Goal: Task Accomplishment & Management: Complete application form

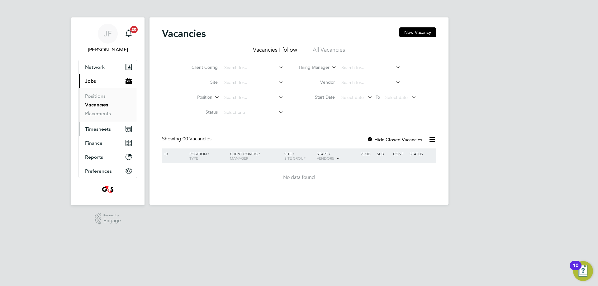
click at [96, 127] on span "Timesheets" at bounding box center [98, 129] width 26 height 6
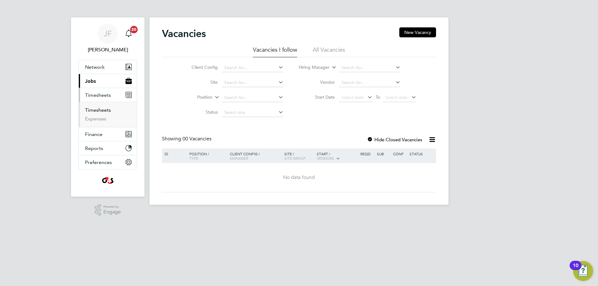
click at [95, 108] on link "Timesheets" at bounding box center [98, 110] width 26 height 6
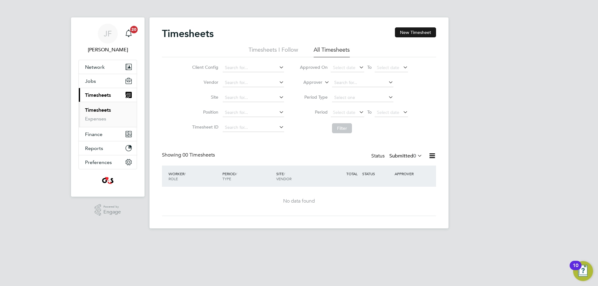
click at [416, 34] on button "New Timesheet" at bounding box center [415, 32] width 41 height 10
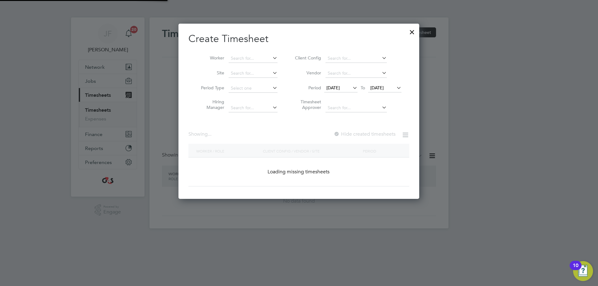
scroll to position [968, 241]
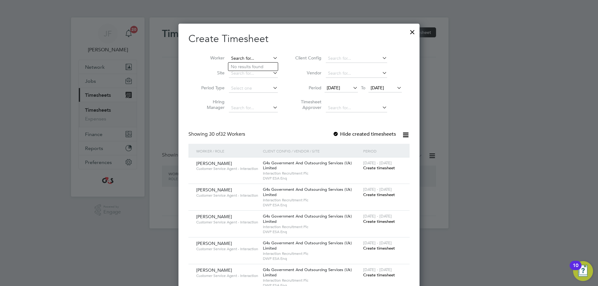
click at [244, 57] on input at bounding box center [253, 58] width 49 height 9
paste input "[PERSON_NAME]"
type input "[PERSON_NAME]"
click at [268, 64] on b "[PERSON_NAME]" at bounding box center [286, 66] width 36 height 5
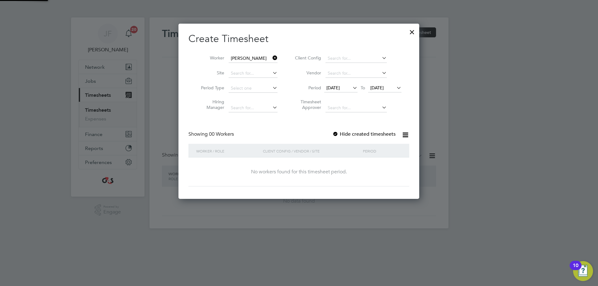
scroll to position [3, 3]
click at [339, 88] on span "[DATE]" at bounding box center [332, 88] width 13 height 6
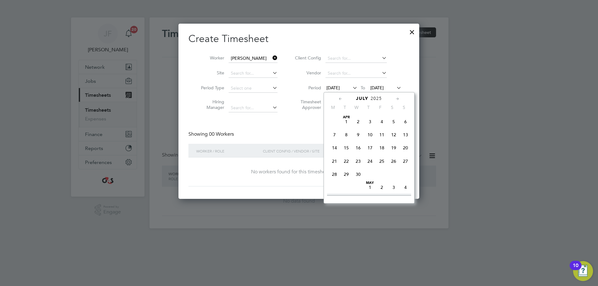
scroll to position [243, 0]
click at [337, 172] on span "4" at bounding box center [335, 168] width 12 height 12
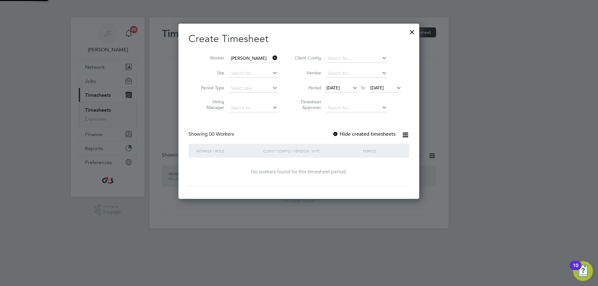
scroll to position [176, 241]
click at [382, 87] on span "[DATE]" at bounding box center [376, 88] width 13 height 6
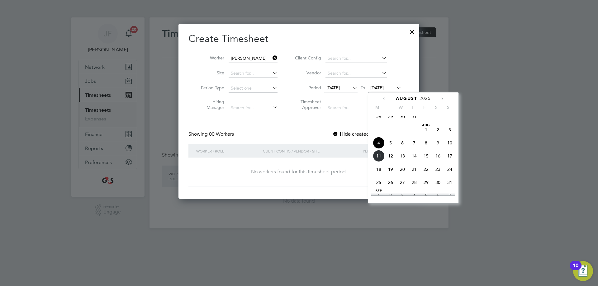
click at [425, 149] on span "8" at bounding box center [426, 143] width 12 height 12
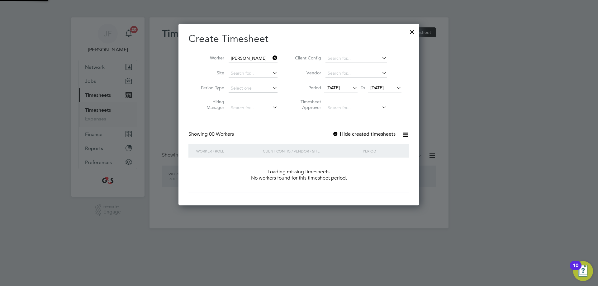
scroll to position [3, 3]
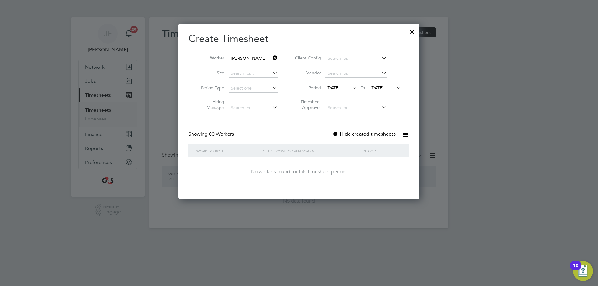
click at [335, 133] on div at bounding box center [335, 134] width 6 height 6
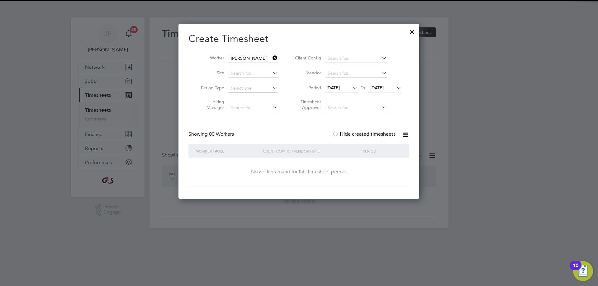
click at [340, 84] on span "[DATE]" at bounding box center [340, 88] width 33 height 8
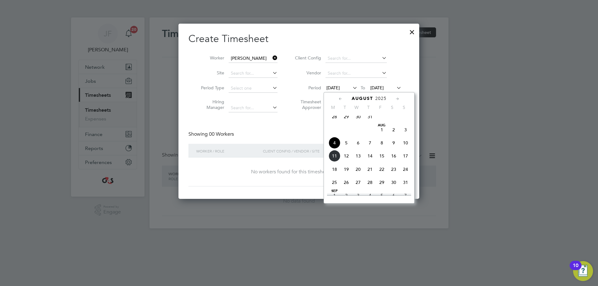
click at [369, 145] on span "7" at bounding box center [370, 143] width 12 height 12
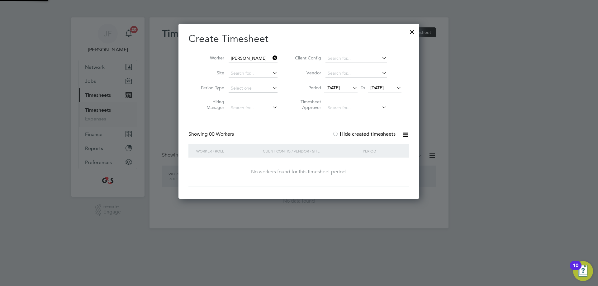
scroll to position [176, 241]
click at [384, 86] on span "[DATE]" at bounding box center [376, 88] width 13 height 6
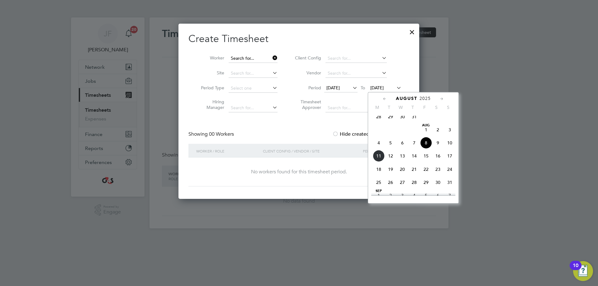
click at [259, 57] on input at bounding box center [253, 58] width 49 height 9
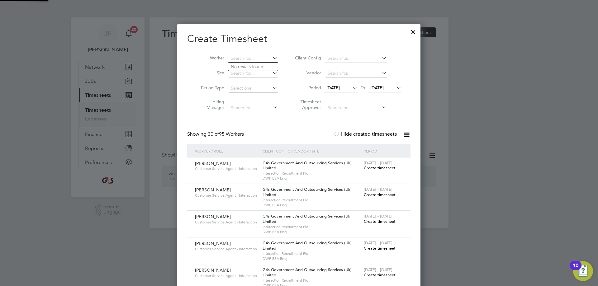
scroll to position [968, 244]
paste input "[PERSON_NAME]"
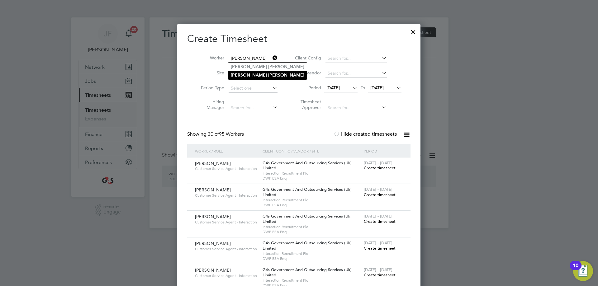
type input "[PERSON_NAME]"
click at [268, 74] on b "[PERSON_NAME]" at bounding box center [286, 75] width 36 height 5
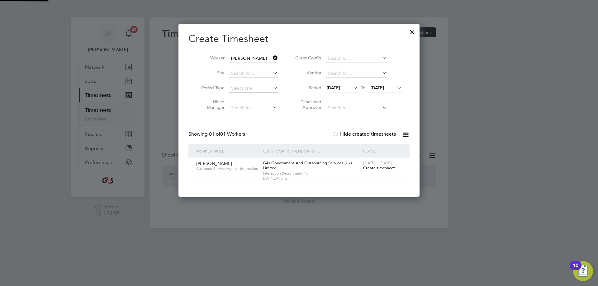
scroll to position [0, 0]
click at [367, 168] on span "Create timesheet" at bounding box center [379, 167] width 32 height 5
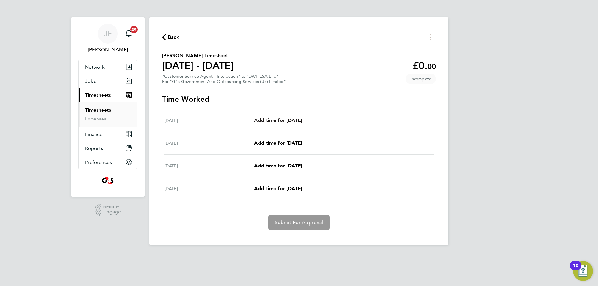
click at [265, 119] on span "Add time for [DATE]" at bounding box center [278, 120] width 48 height 6
select select "30"
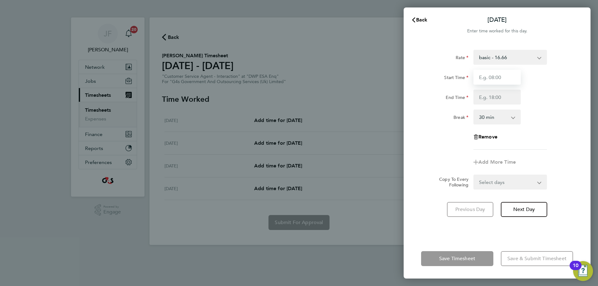
drag, startPoint x: 501, startPoint y: 79, endPoint x: 503, endPoint y: 84, distance: 5.4
click at [501, 79] on input "Start Time" at bounding box center [496, 77] width 47 height 15
type input "09:00"
click at [505, 97] on input "End Time" at bounding box center [496, 97] width 47 height 15
type input "17:00"
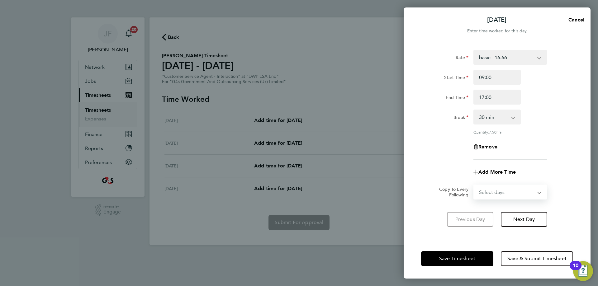
click at [491, 182] on form "Rate basic - 16.66 x1.5 - 24.73 Sick x2 - 32.79 Bank Holiday Annual Leave Syste…" at bounding box center [497, 125] width 152 height 150
select select "FRI"
click at [474, 185] on select "Select days Day Weekend (Sat-Sun) [DATE] [DATE] [DATE]" at bounding box center [506, 192] width 65 height 14
select select "[DATE]"
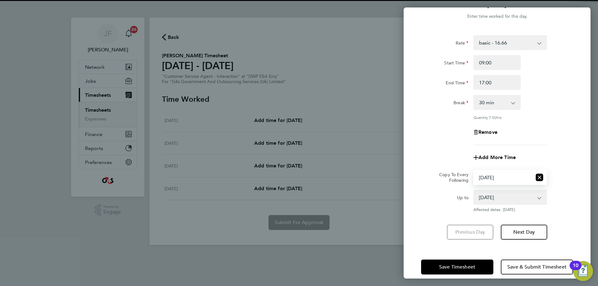
scroll to position [22, 0]
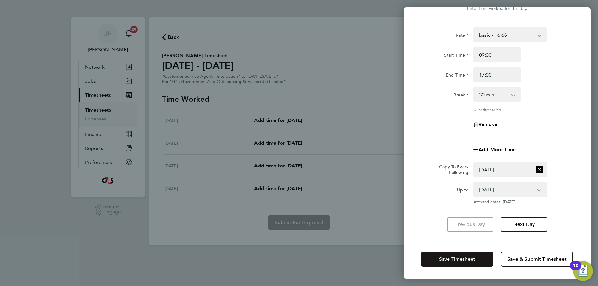
click at [441, 255] on button "Save Timesheet" at bounding box center [457, 259] width 72 height 15
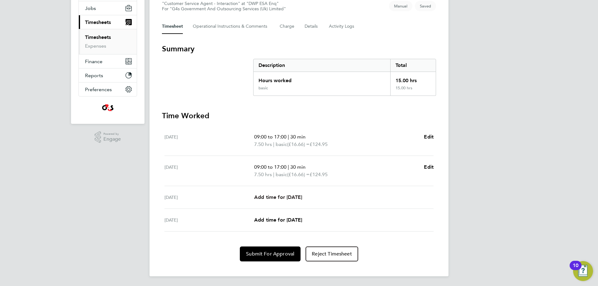
scroll to position [73, 0]
click at [270, 252] on span "Submit For Approval" at bounding box center [270, 254] width 48 height 6
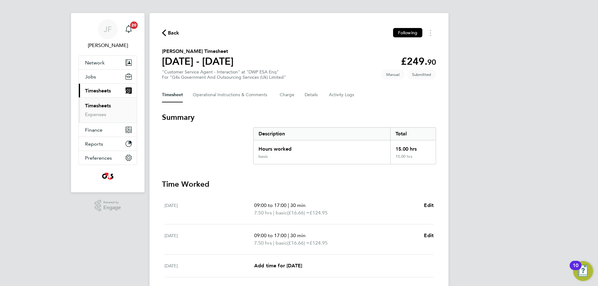
scroll to position [0, 0]
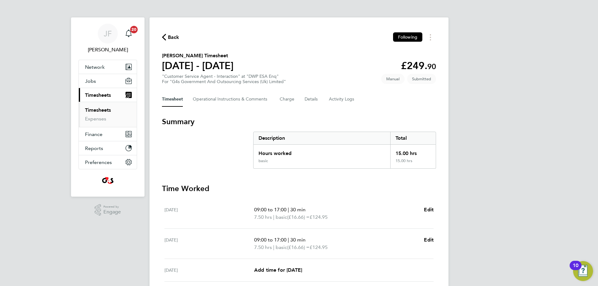
click at [169, 36] on span "Back" at bounding box center [174, 37] width 12 height 7
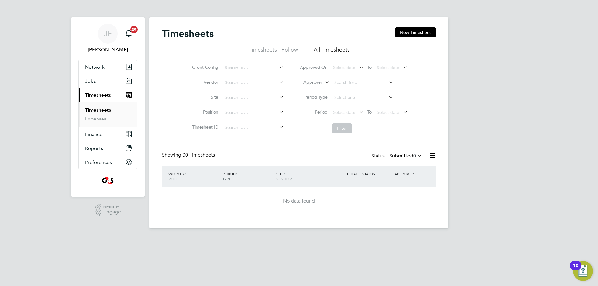
drag, startPoint x: 410, startPoint y: 33, endPoint x: 390, endPoint y: 36, distance: 20.4
click at [410, 33] on button "New Timesheet" at bounding box center [415, 32] width 41 height 10
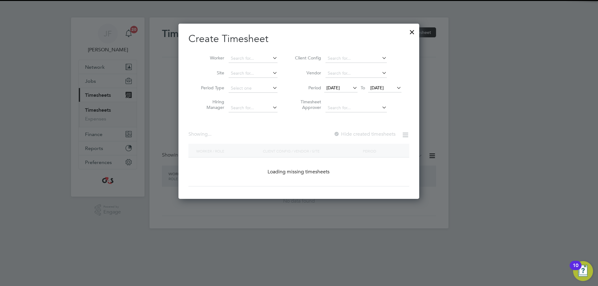
scroll to position [968, 241]
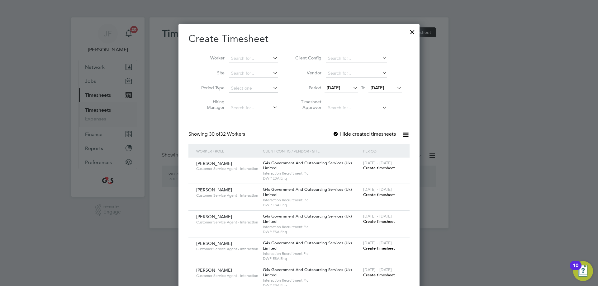
click at [242, 54] on li "Worker" at bounding box center [237, 58] width 97 height 15
click at [238, 58] on input at bounding box center [253, 58] width 49 height 9
paste input "[PERSON_NAME]"
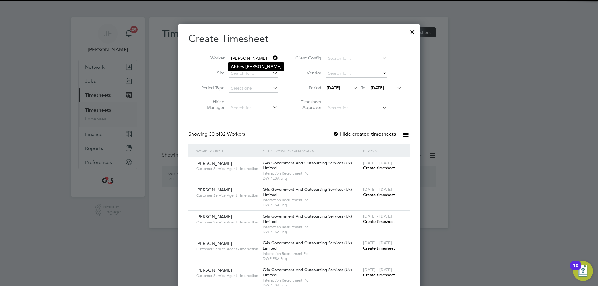
type input "[PERSON_NAME]"
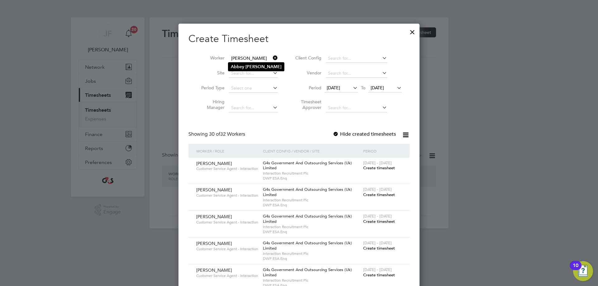
click at [240, 64] on b "Abbey" at bounding box center [237, 66] width 13 height 5
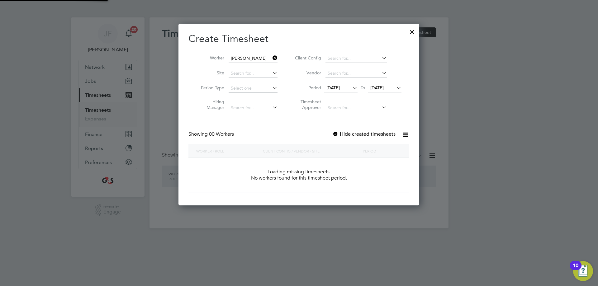
scroll to position [176, 241]
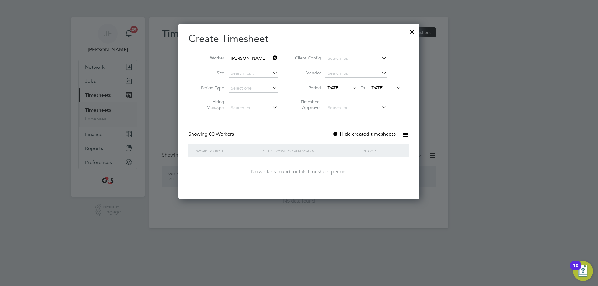
click at [334, 88] on span "[DATE]" at bounding box center [332, 88] width 13 height 6
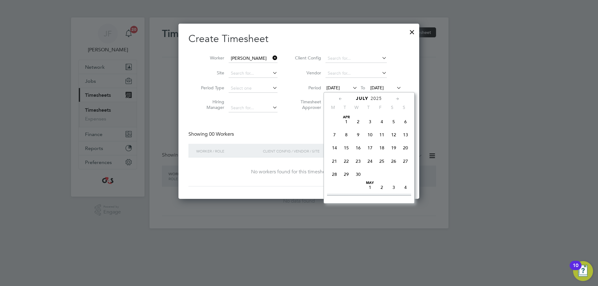
scroll to position [243, 0]
drag, startPoint x: 335, startPoint y: 175, endPoint x: 344, endPoint y: 163, distance: 15.8
click at [335, 174] on span "4" at bounding box center [335, 168] width 12 height 12
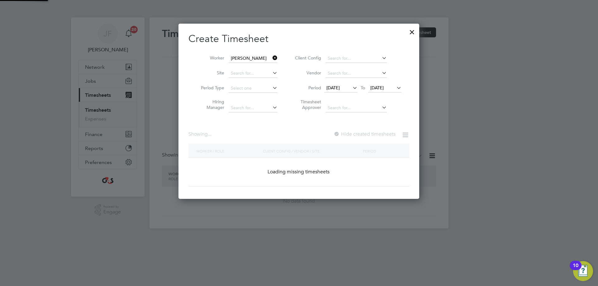
scroll to position [176, 241]
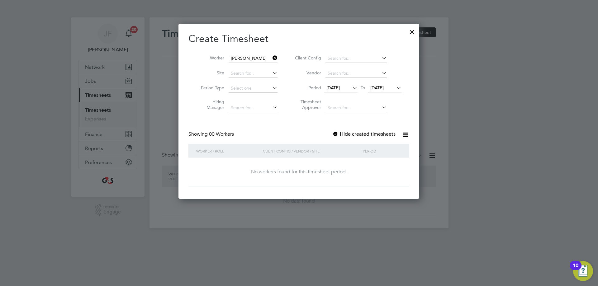
click at [377, 84] on span "[DATE]" at bounding box center [384, 88] width 33 height 8
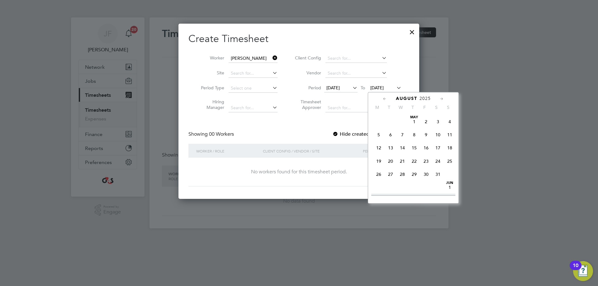
scroll to position [202, 0]
click at [426, 147] on span "8" at bounding box center [426, 143] width 12 height 12
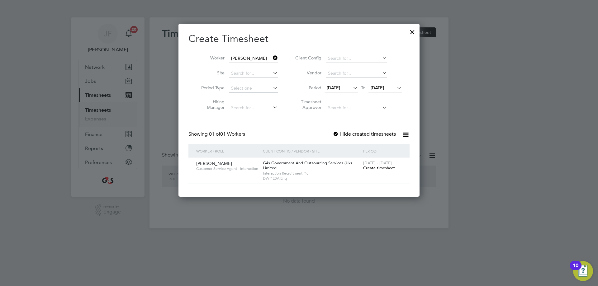
click at [335, 133] on div at bounding box center [336, 134] width 6 height 6
click at [373, 168] on span "Create timesheet" at bounding box center [379, 167] width 32 height 5
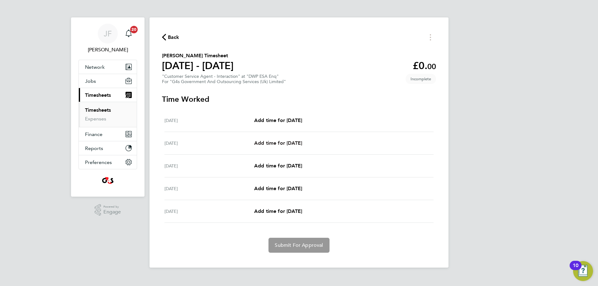
click at [289, 142] on span "Add time for [DATE]" at bounding box center [278, 143] width 48 height 6
select select "30"
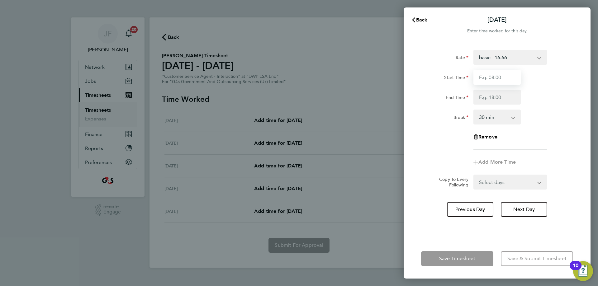
click at [510, 71] on input "Start Time" at bounding box center [496, 77] width 47 height 15
type input "09:00"
click at [503, 98] on input "End Time" at bounding box center [496, 97] width 47 height 15
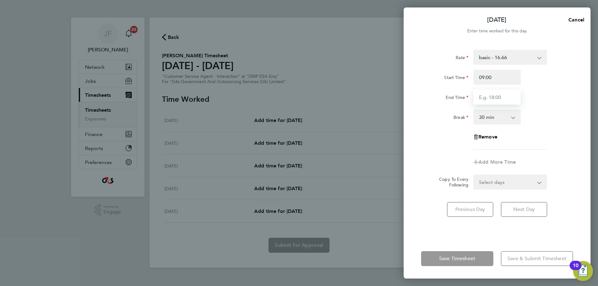
type input "17:00"
click at [499, 182] on form "Rate basic - 16.66 Bank Holiday System Issue Not Paid Annual Leave Sick System …" at bounding box center [497, 120] width 152 height 140
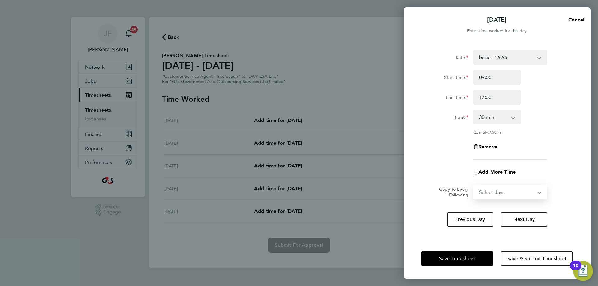
select select "FRI"
click at [474, 185] on select "Select days Day Weekend (Sat-Sun) [DATE] [DATE] [DATE]" at bounding box center [506, 192] width 65 height 14
select select "[DATE]"
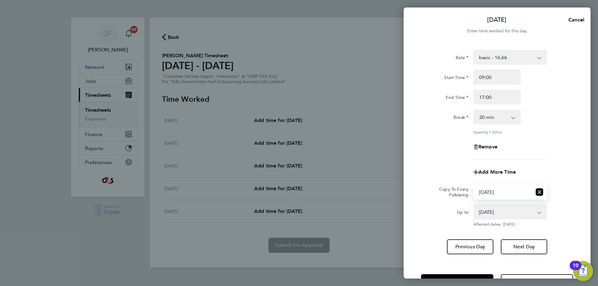
scroll to position [22, 0]
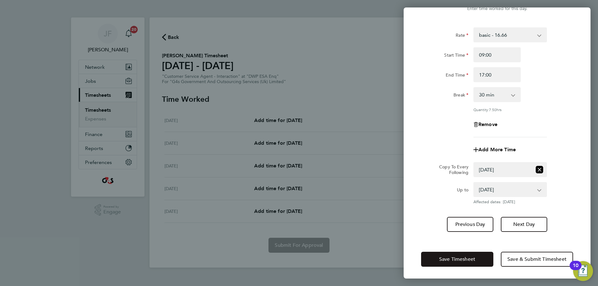
click at [436, 258] on button "Save Timesheet" at bounding box center [457, 259] width 72 height 15
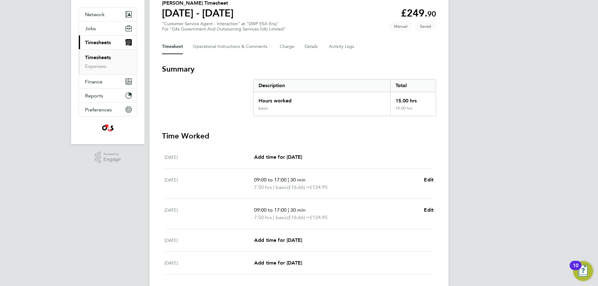
scroll to position [96, 0]
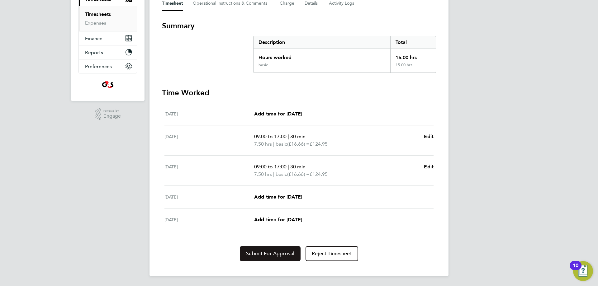
click at [266, 252] on span "Submit For Approval" at bounding box center [270, 254] width 48 height 6
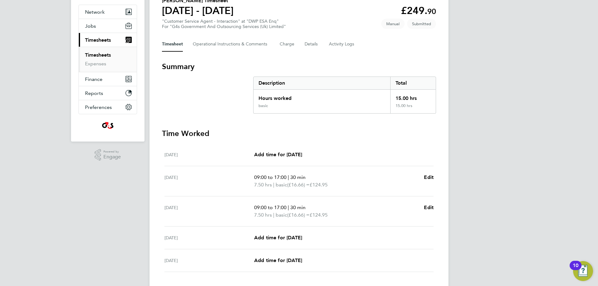
scroll to position [0, 0]
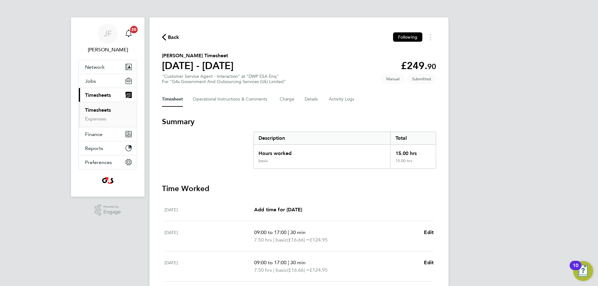
click at [174, 35] on span "Back" at bounding box center [174, 37] width 12 height 7
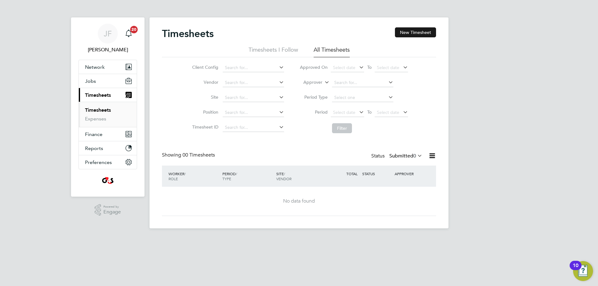
click at [420, 29] on button "New Timesheet" at bounding box center [415, 32] width 41 height 10
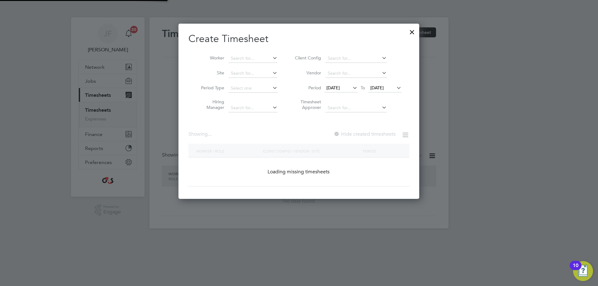
scroll to position [968, 241]
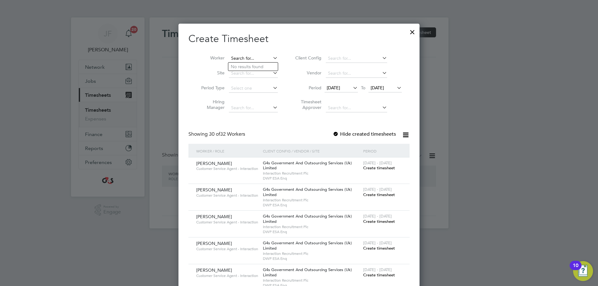
click at [256, 54] on input at bounding box center [253, 58] width 49 height 9
paste input "Aelin Prince"
type input "Aelin Prince"
click at [244, 66] on b "Prince" at bounding box center [249, 66] width 13 height 5
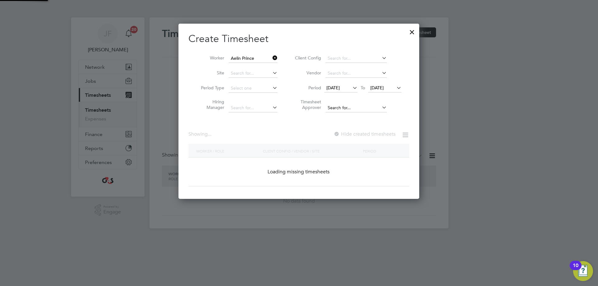
scroll to position [176, 241]
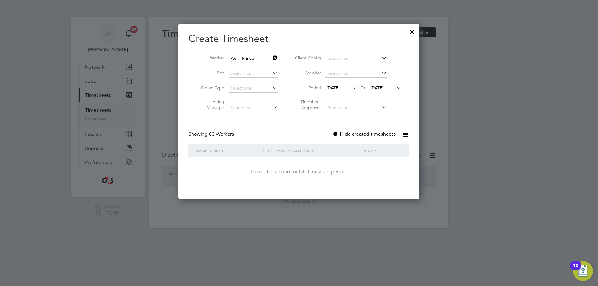
click at [339, 88] on span "[DATE]" at bounding box center [332, 88] width 13 height 6
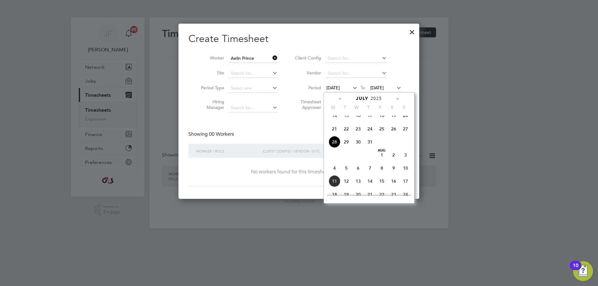
click at [334, 174] on span "4" at bounding box center [335, 168] width 12 height 12
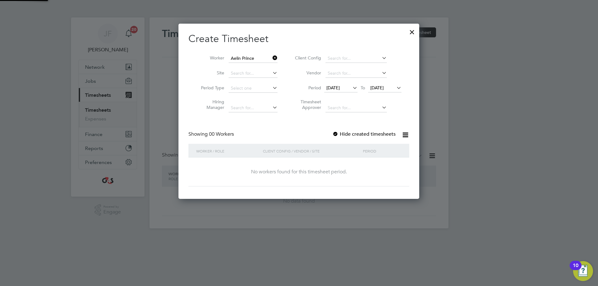
scroll to position [3, 3]
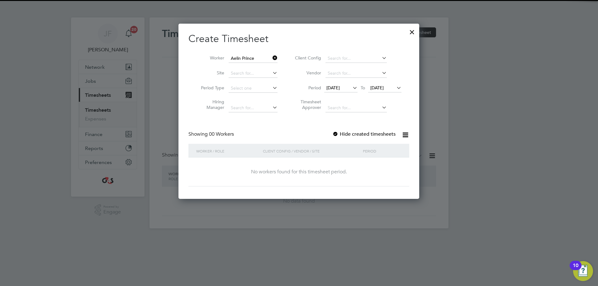
click at [384, 86] on span "[DATE]" at bounding box center [376, 88] width 13 height 6
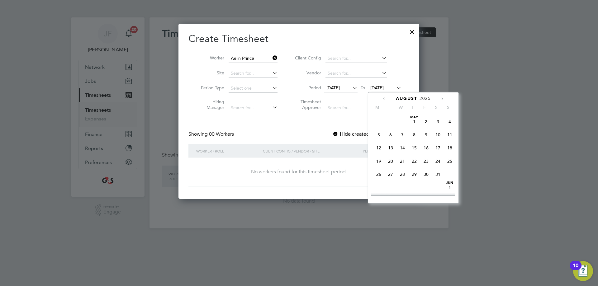
scroll to position [202, 0]
click at [427, 147] on span "8" at bounding box center [426, 143] width 12 height 12
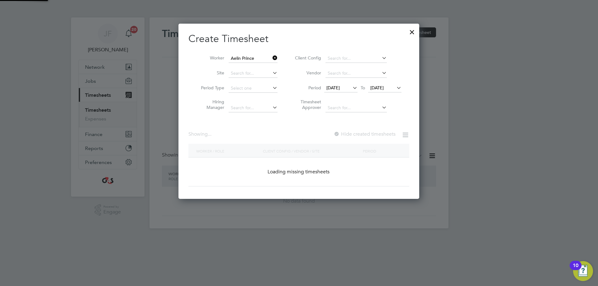
scroll to position [173, 241]
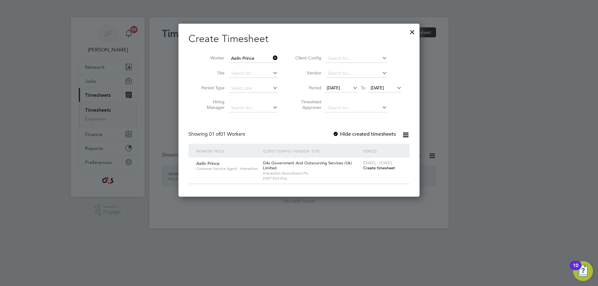
click at [336, 132] on div at bounding box center [336, 134] width 6 height 6
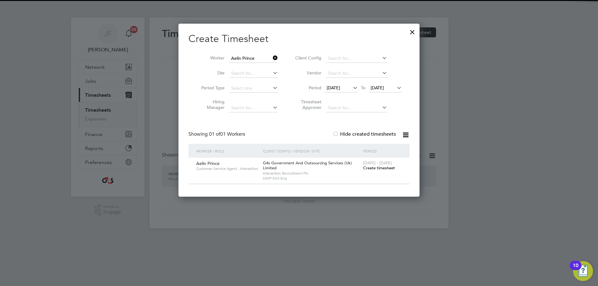
click at [378, 166] on span "Create timesheet" at bounding box center [379, 167] width 32 height 5
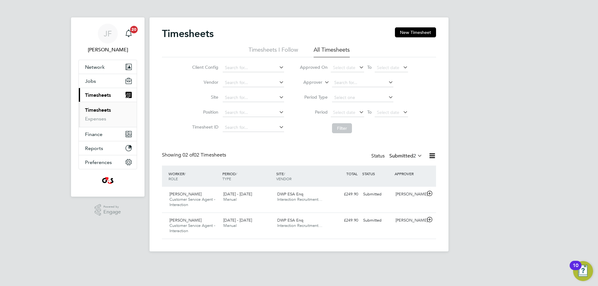
scroll to position [3, 3]
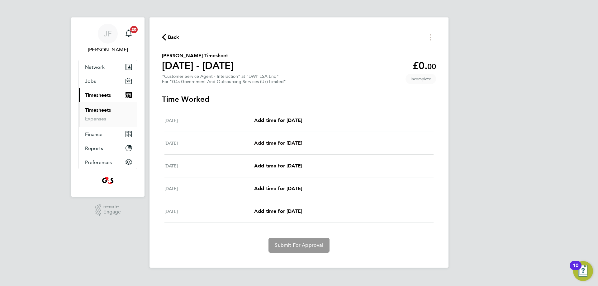
click at [267, 143] on span "Add time for [DATE]" at bounding box center [278, 143] width 48 height 6
select select "30"
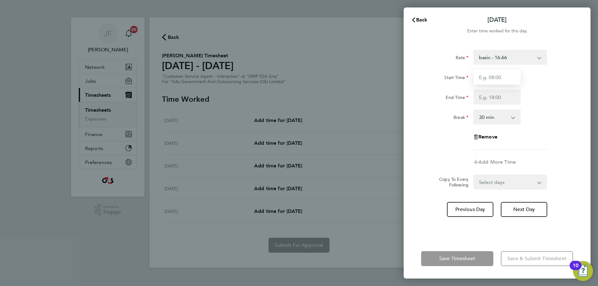
click at [510, 74] on input "Start Time" at bounding box center [496, 77] width 47 height 15
type input "09:00"
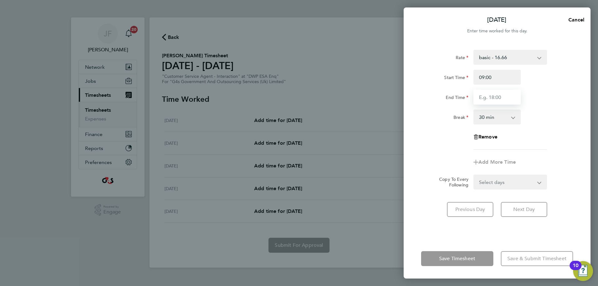
click at [504, 99] on input "End Time" at bounding box center [496, 97] width 47 height 15
type input "17:00"
click at [488, 188] on select "Select days Day Weekend (Sat-Sun) [DATE] [DATE] [DATE]" at bounding box center [506, 182] width 65 height 14
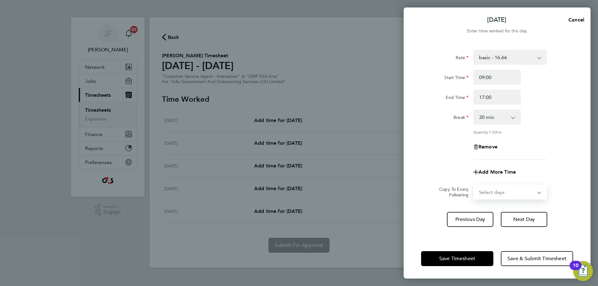
select select "FRI"
click at [474, 185] on select "Select days Day Weekend (Sat-Sun) [DATE] [DATE] [DATE]" at bounding box center [506, 192] width 65 height 14
select select "[DATE]"
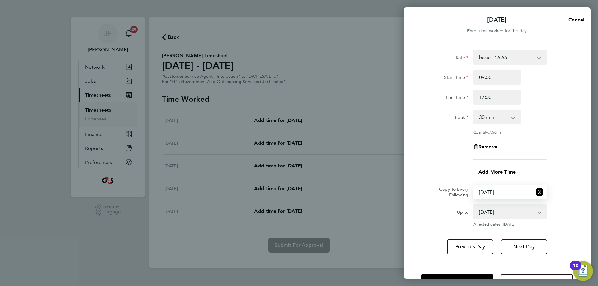
scroll to position [22, 0]
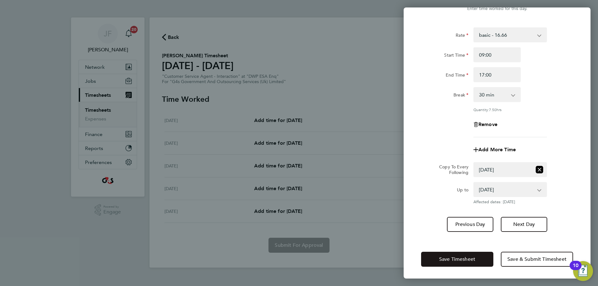
click at [459, 258] on span "Save Timesheet" at bounding box center [457, 259] width 36 height 6
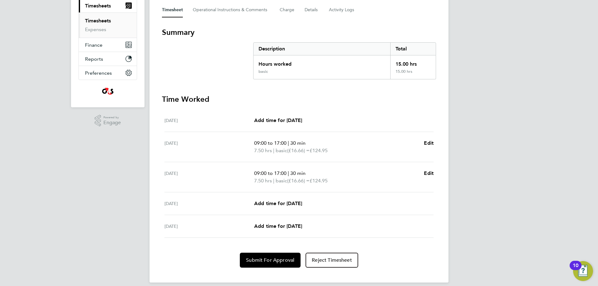
scroll to position [96, 0]
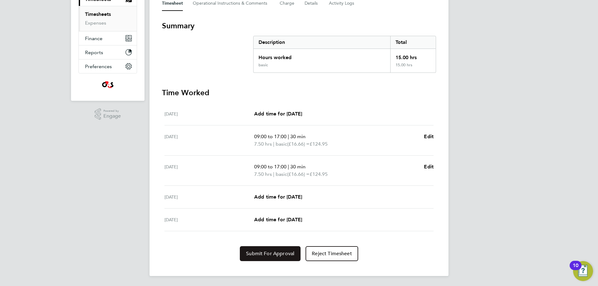
click at [268, 252] on span "Submit For Approval" at bounding box center [270, 254] width 48 height 6
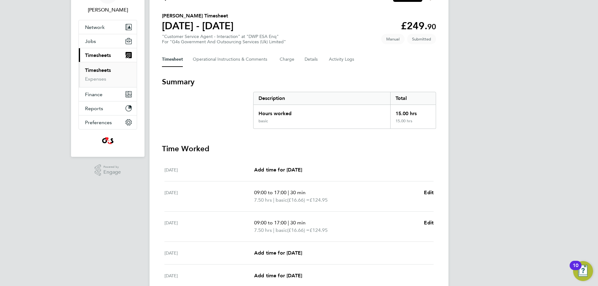
scroll to position [0, 0]
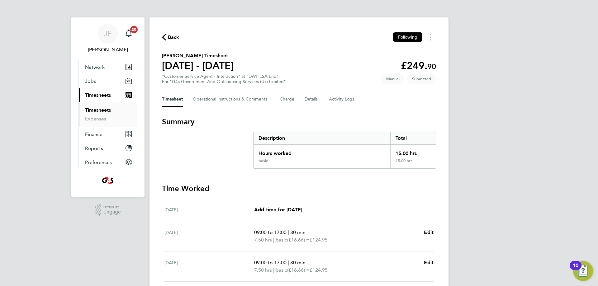
click at [172, 37] on span "Back" at bounding box center [174, 37] width 12 height 7
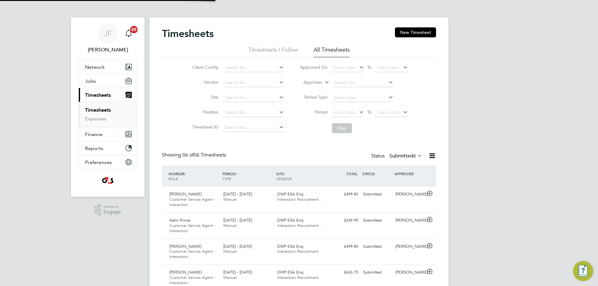
scroll to position [21, 54]
click at [424, 29] on button "New Timesheet" at bounding box center [415, 32] width 41 height 10
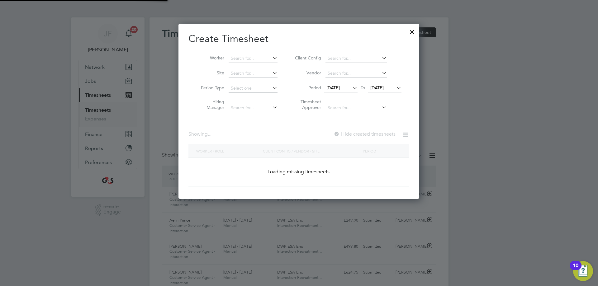
scroll to position [923, 241]
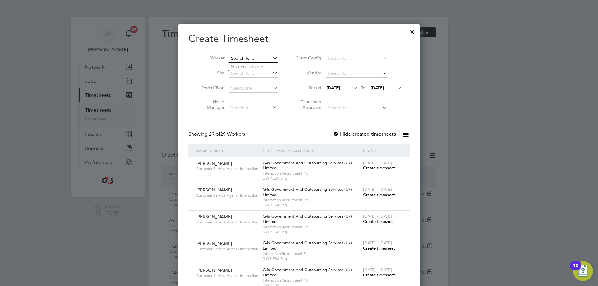
click at [245, 56] on input at bounding box center [253, 58] width 49 height 9
paste input "[PERSON_NAME]"
type input "[PERSON_NAME]"
click at [268, 66] on b "Louah" at bounding box center [274, 66] width 12 height 5
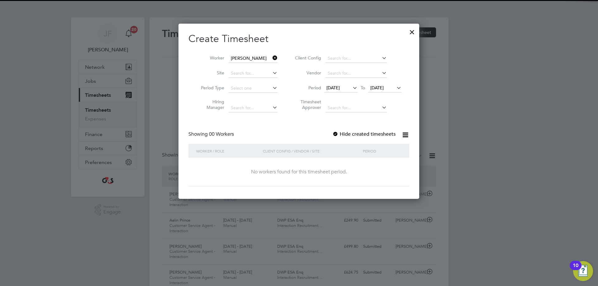
click at [336, 87] on span "[DATE]" at bounding box center [332, 88] width 13 height 6
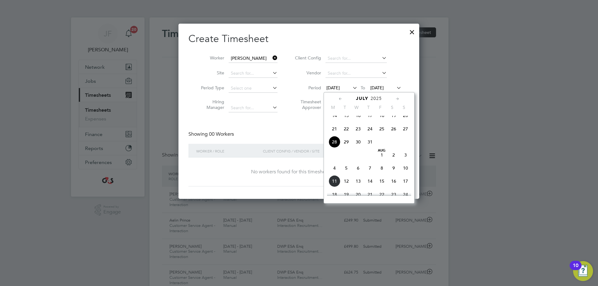
click at [334, 173] on span "4" at bounding box center [335, 168] width 12 height 12
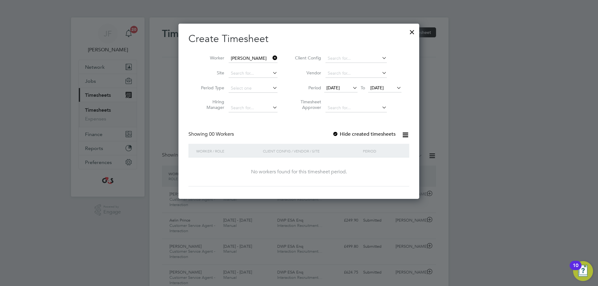
click at [381, 88] on span "[DATE]" at bounding box center [376, 88] width 13 height 6
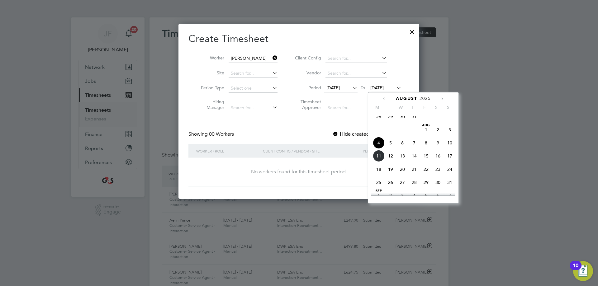
click at [424, 144] on span "8" at bounding box center [426, 143] width 12 height 12
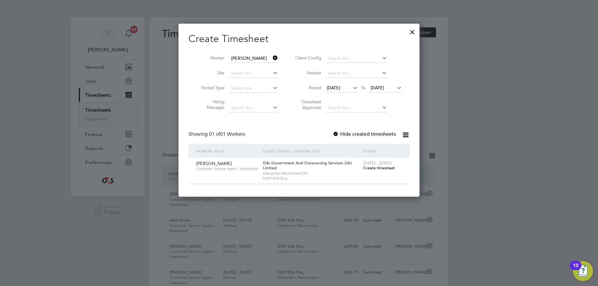
click at [335, 131] on div at bounding box center [336, 134] width 6 height 6
click at [378, 169] on span "Create timesheet" at bounding box center [379, 167] width 32 height 5
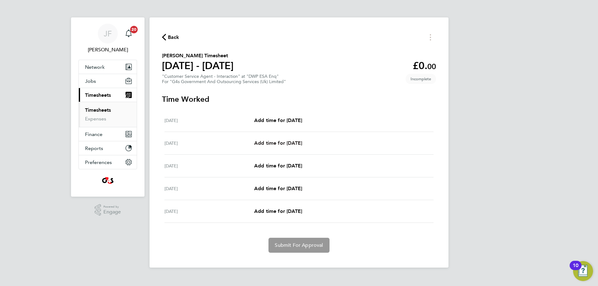
click at [274, 143] on span "Add time for [DATE]" at bounding box center [278, 143] width 48 height 6
select select "30"
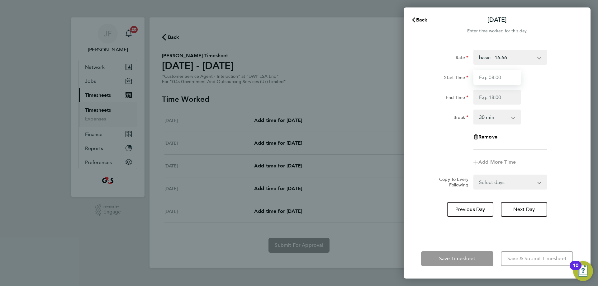
click at [511, 77] on input "Start Time" at bounding box center [496, 77] width 47 height 15
type input "09:00"
click at [508, 97] on input "End Time" at bounding box center [496, 97] width 47 height 15
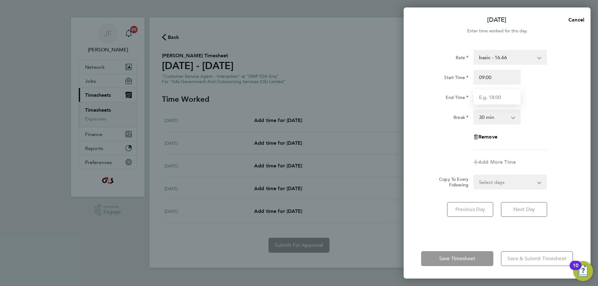
type input "17:00"
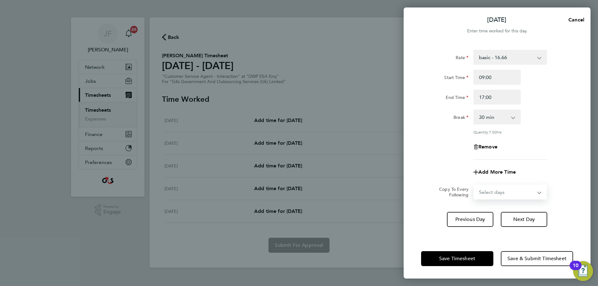
click at [500, 180] on form "Rate basic - 16.66 Annual Leave Sick Bank Holiday System Issue Not Paid System …" at bounding box center [497, 125] width 152 height 150
select select "FRI"
click at [474, 185] on select "Select days Day Weekend (Sat-Sun) [DATE] [DATE] [DATE]" at bounding box center [506, 192] width 65 height 14
select select "[DATE]"
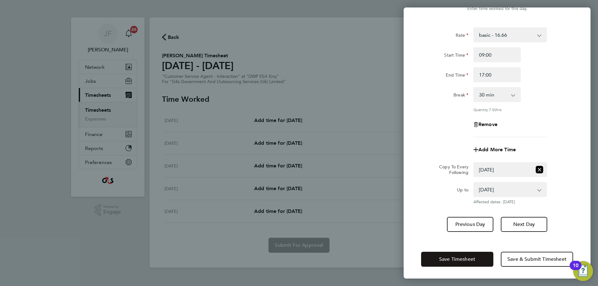
click at [446, 256] on button "Save Timesheet" at bounding box center [457, 259] width 72 height 15
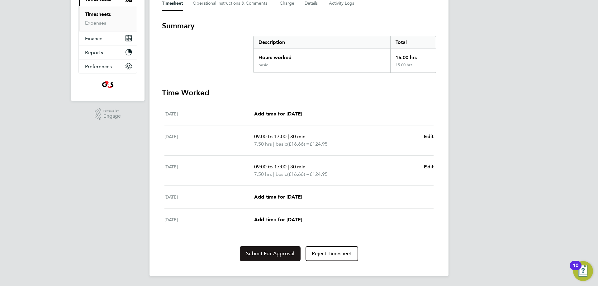
click at [274, 256] on span "Submit For Approval" at bounding box center [270, 254] width 48 height 6
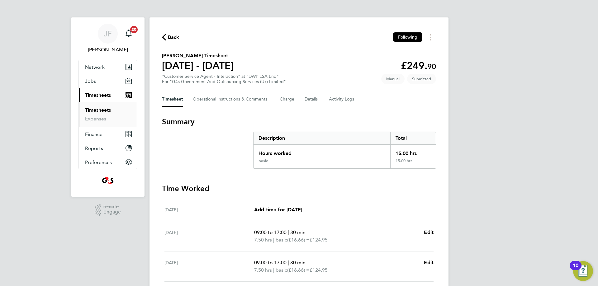
click at [171, 36] on span "Back" at bounding box center [174, 37] width 12 height 7
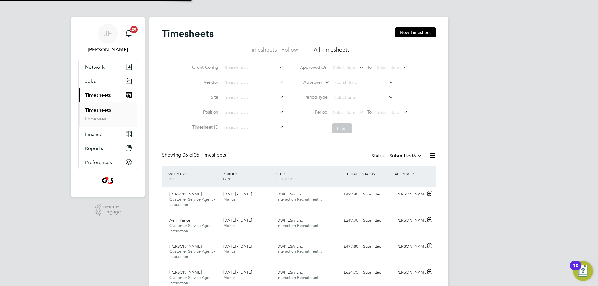
scroll to position [21, 54]
click at [409, 33] on button "New Timesheet" at bounding box center [415, 32] width 41 height 10
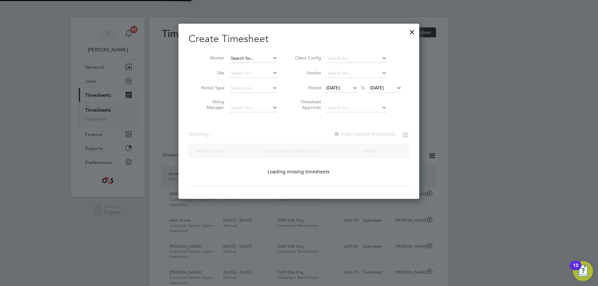
scroll to position [896, 241]
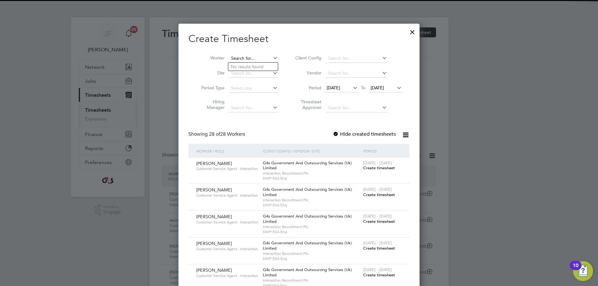
click at [248, 58] on input at bounding box center [253, 58] width 49 height 9
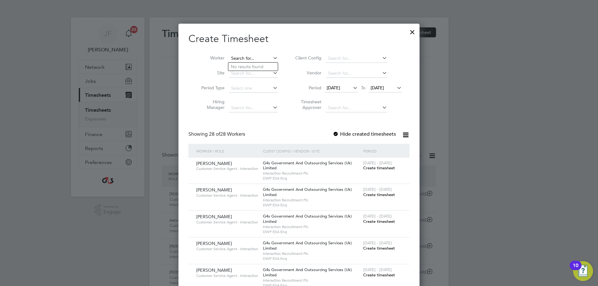
paste input "[PERSON_NAME]"
type input "[PERSON_NAME]"
click at [248, 58] on input at bounding box center [253, 58] width 49 height 9
paste input "Lisasi"
click at [267, 66] on b "Lisasi" at bounding box center [272, 66] width 11 height 5
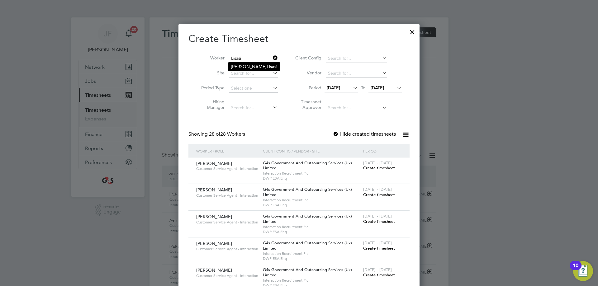
type input "[PERSON_NAME]"
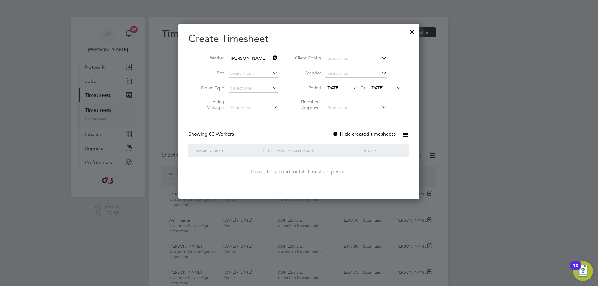
click at [337, 87] on span "[DATE]" at bounding box center [332, 88] width 13 height 6
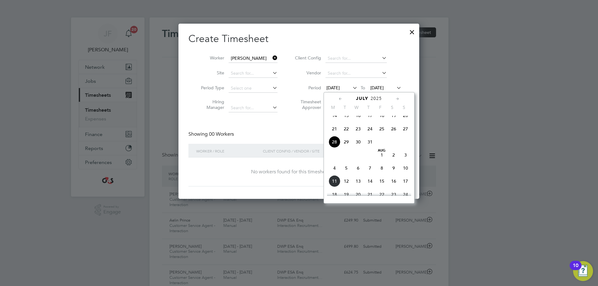
click at [332, 174] on span "4" at bounding box center [335, 168] width 12 height 12
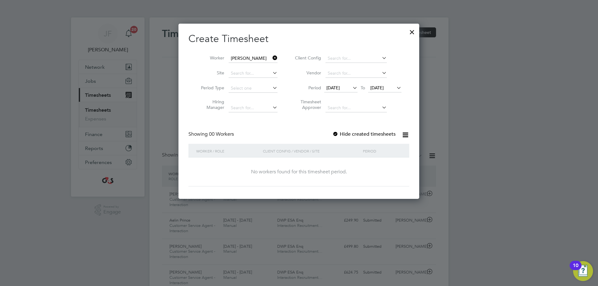
click at [377, 85] on span "[DATE]" at bounding box center [384, 88] width 33 height 8
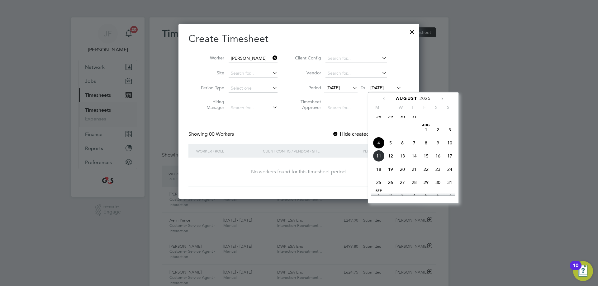
click at [425, 148] on span "8" at bounding box center [426, 143] width 12 height 12
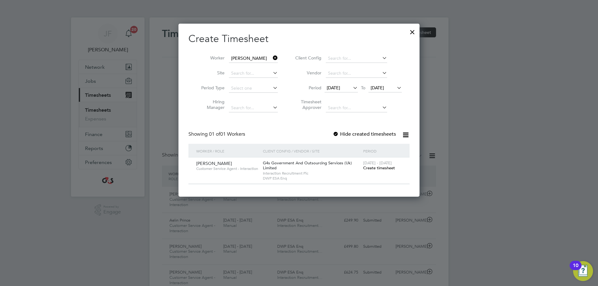
click at [336, 131] on div at bounding box center [336, 134] width 6 height 6
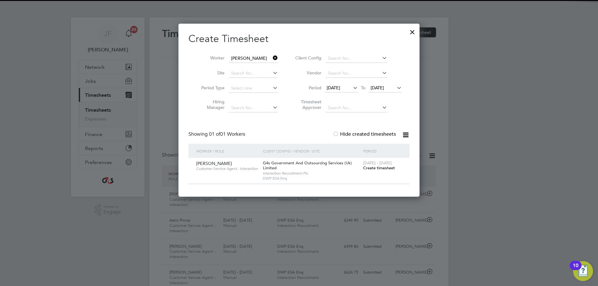
click at [387, 166] on span "Create timesheet" at bounding box center [379, 167] width 32 height 5
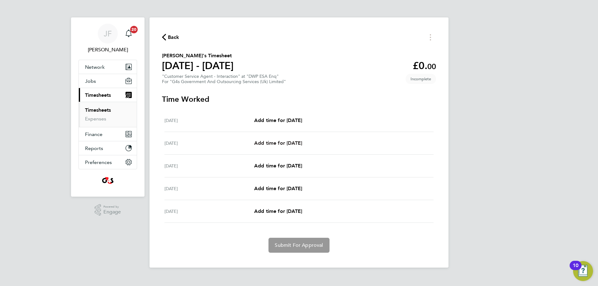
click at [266, 141] on span "Add time for [DATE]" at bounding box center [278, 143] width 48 height 6
select select "30"
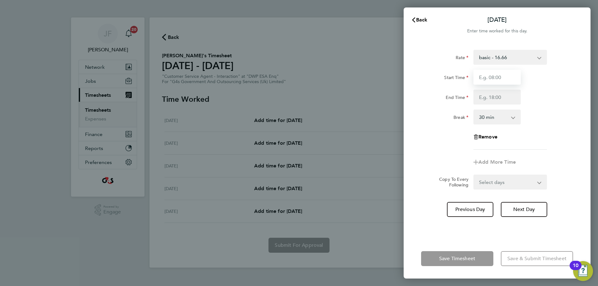
drag, startPoint x: 502, startPoint y: 78, endPoint x: 502, endPoint y: 84, distance: 6.9
click at [502, 78] on input "Start Time" at bounding box center [496, 77] width 47 height 15
type input "09:00"
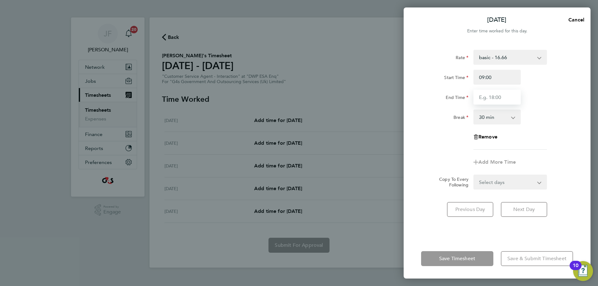
click at [492, 98] on input "End Time" at bounding box center [496, 97] width 47 height 15
type input "17:00"
click at [497, 185] on select "Select days Day Weekend (Sat-Sun) [DATE] [DATE] [DATE]" at bounding box center [506, 182] width 65 height 14
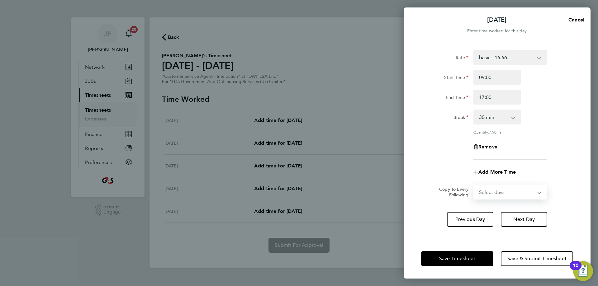
select select "FRI"
click at [474, 185] on select "Select days Day Weekend (Sat-Sun) [DATE] [DATE] [DATE]" at bounding box center [506, 192] width 65 height 14
select select "[DATE]"
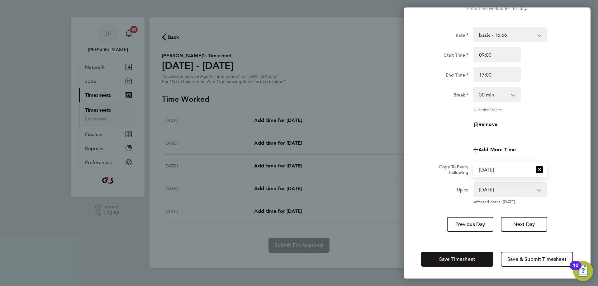
click at [461, 262] on button "Save Timesheet" at bounding box center [457, 259] width 72 height 15
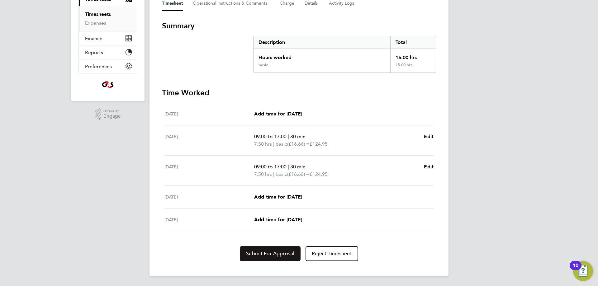
click at [257, 254] on span "Submit For Approval" at bounding box center [270, 254] width 48 height 6
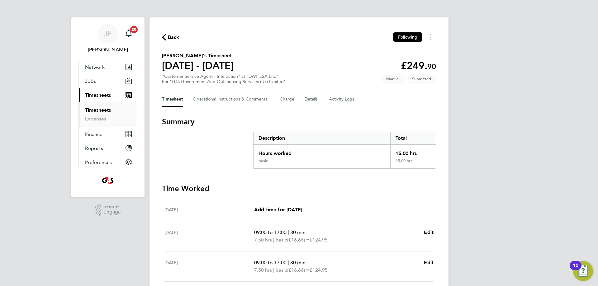
click at [169, 36] on span "Back" at bounding box center [174, 37] width 12 height 7
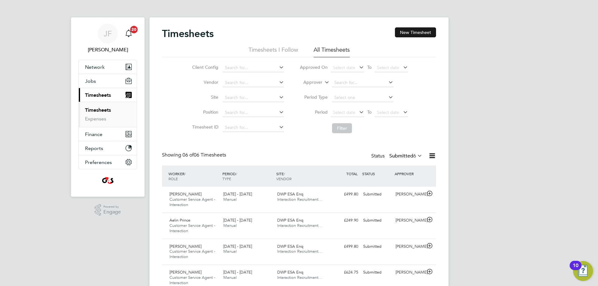
click at [420, 31] on button "New Timesheet" at bounding box center [415, 32] width 41 height 10
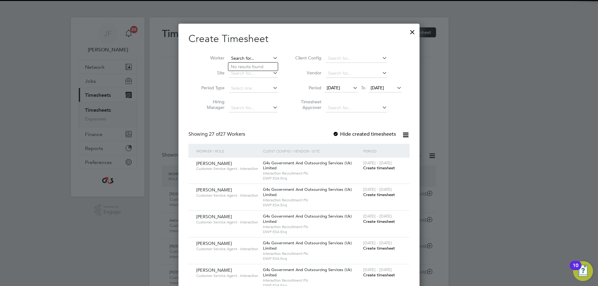
click at [247, 54] on input at bounding box center [253, 58] width 49 height 9
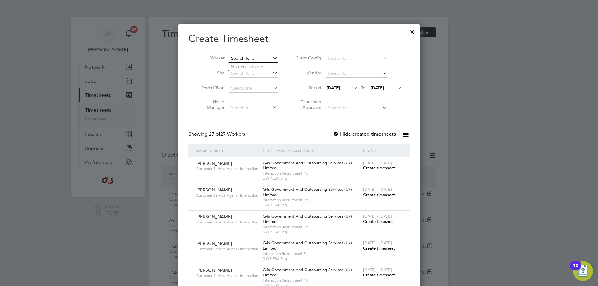
paste input "[DEMOGRAPHIC_DATA][PERSON_NAME]"
click at [254, 64] on li "[DEMOGRAPHIC_DATA][PERSON_NAME]" at bounding box center [281, 67] width 106 height 8
type input "[DEMOGRAPHIC_DATA][PERSON_NAME]"
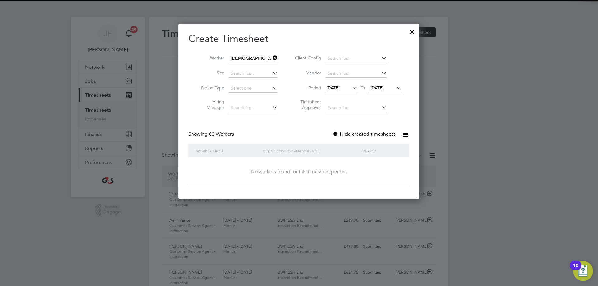
click at [336, 88] on span "[DATE]" at bounding box center [332, 88] width 13 height 6
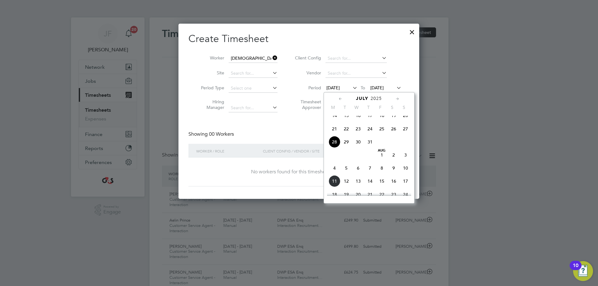
click at [334, 173] on span "4" at bounding box center [335, 168] width 12 height 12
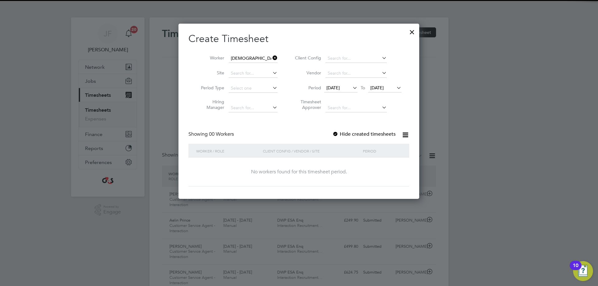
click at [384, 85] on span "[DATE]" at bounding box center [376, 88] width 13 height 6
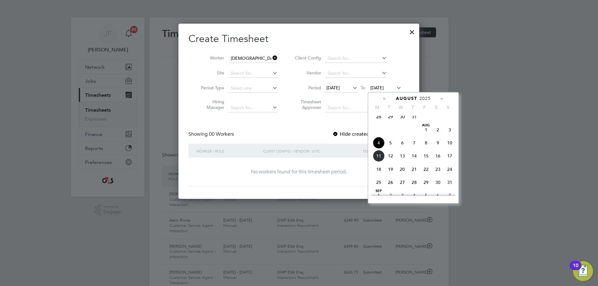
click at [425, 147] on span "8" at bounding box center [426, 143] width 12 height 12
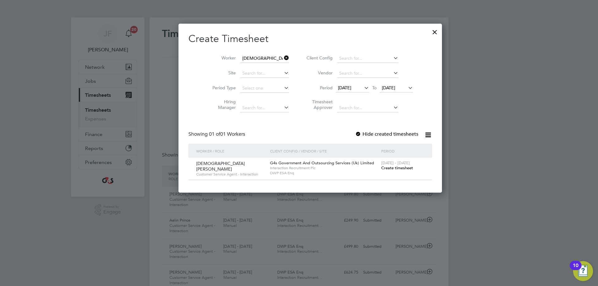
click at [355, 131] on div at bounding box center [358, 134] width 6 height 6
click at [381, 169] on span "Create timesheet" at bounding box center [397, 167] width 32 height 5
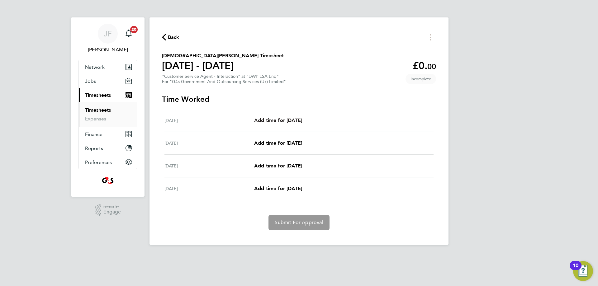
click at [283, 117] on span "Add time for [DATE]" at bounding box center [278, 120] width 48 height 6
select select "30"
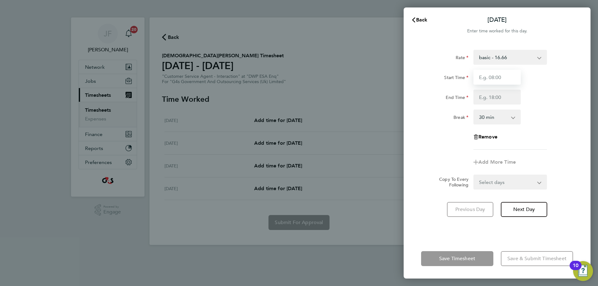
click at [499, 78] on input "Start Time" at bounding box center [496, 77] width 47 height 15
type input "09:00"
click at [496, 95] on input "End Time" at bounding box center [496, 97] width 47 height 15
type input "17:00"
click at [500, 186] on select "Select days Day Weekend (Sat-Sun) [DATE] [DATE] [DATE]" at bounding box center [506, 182] width 65 height 14
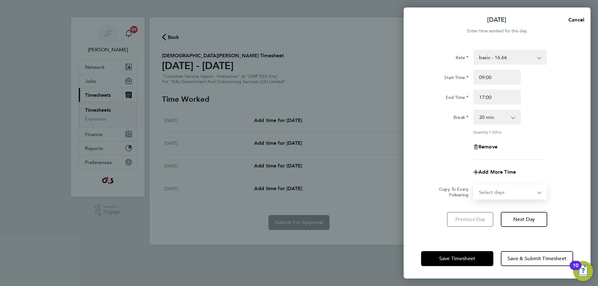
select select "FRI"
click at [474, 185] on select "Select days Day Weekend (Sat-Sun) [DATE] [DATE] [DATE]" at bounding box center [506, 192] width 65 height 14
select select "[DATE]"
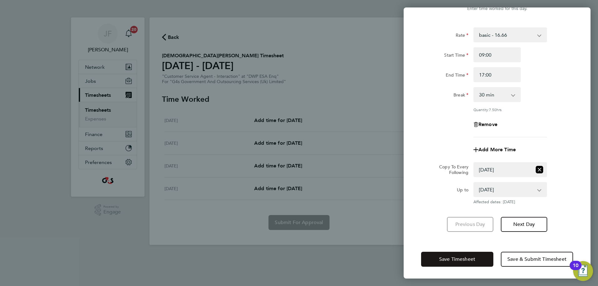
click at [466, 258] on span "Save Timesheet" at bounding box center [457, 259] width 36 height 6
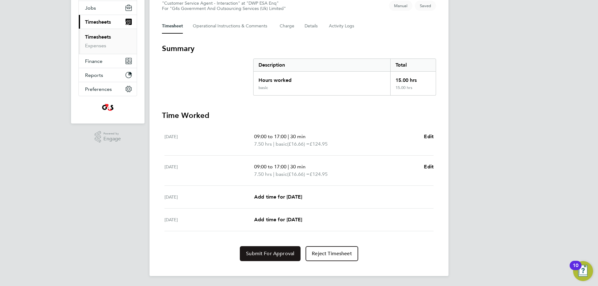
click at [254, 251] on span "Submit For Approval" at bounding box center [270, 254] width 48 height 6
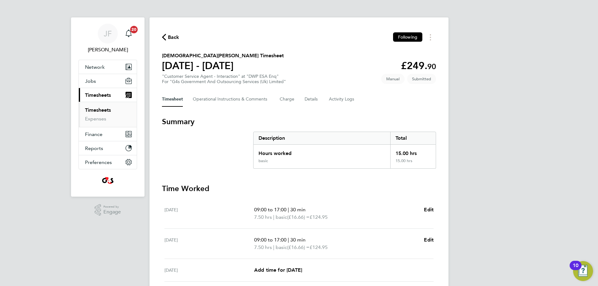
click at [175, 36] on span "Back" at bounding box center [174, 37] width 12 height 7
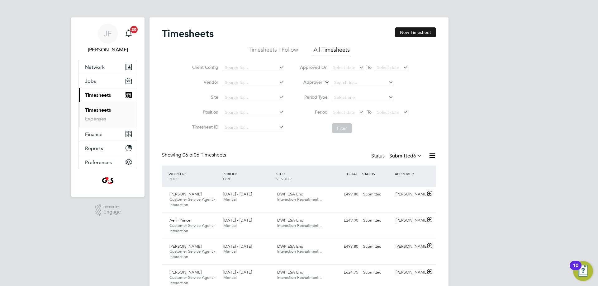
click at [409, 29] on button "New Timesheet" at bounding box center [415, 32] width 41 height 10
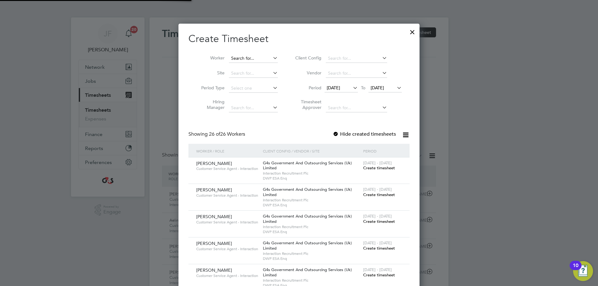
click at [245, 56] on input at bounding box center [253, 58] width 49 height 9
paste input "[PERSON_NAME]"
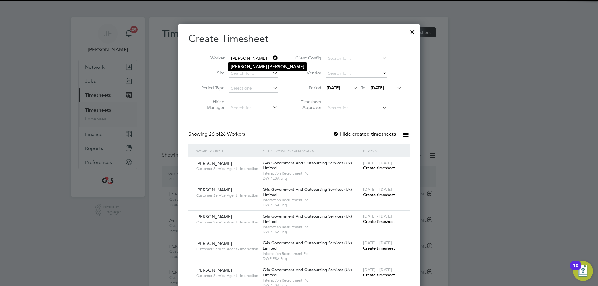
type input "[PERSON_NAME]"
click at [242, 66] on b "[PERSON_NAME]" at bounding box center [249, 66] width 36 height 5
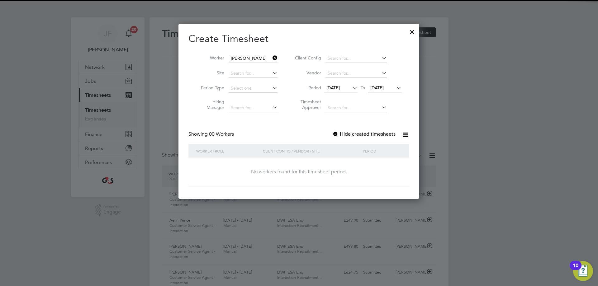
click at [338, 88] on span "[DATE]" at bounding box center [332, 88] width 13 height 6
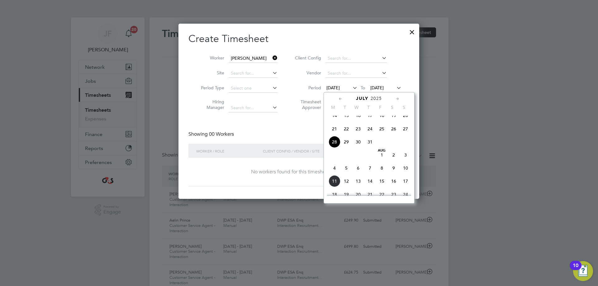
click at [332, 173] on span "4" at bounding box center [335, 168] width 12 height 12
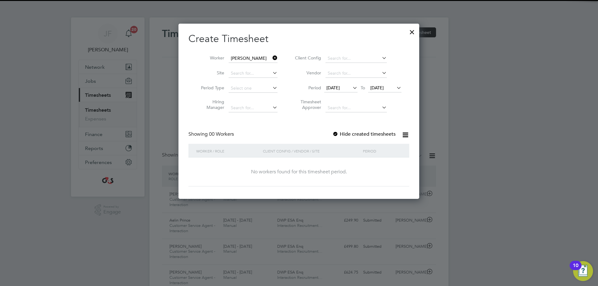
click at [382, 88] on span "[DATE]" at bounding box center [376, 88] width 13 height 6
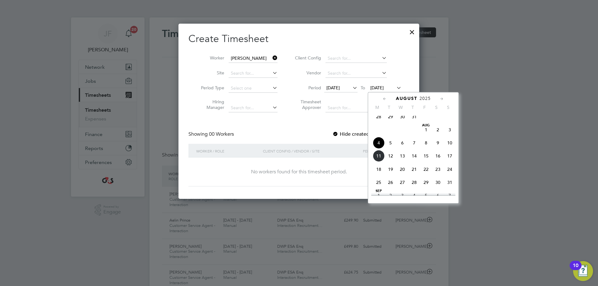
click at [427, 146] on span "8" at bounding box center [426, 143] width 12 height 12
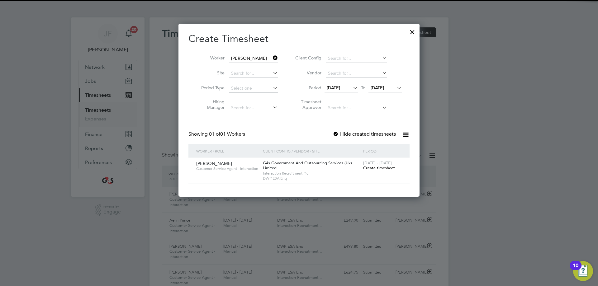
click at [336, 133] on div at bounding box center [336, 134] width 6 height 6
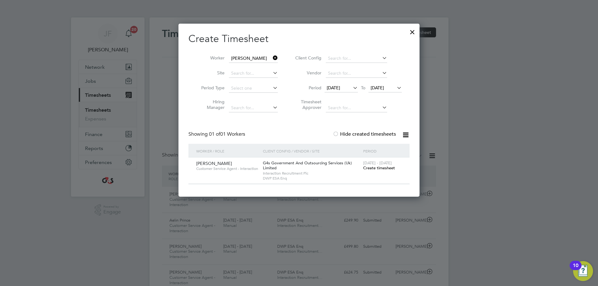
click at [381, 166] on span "Create timesheet" at bounding box center [379, 167] width 32 height 5
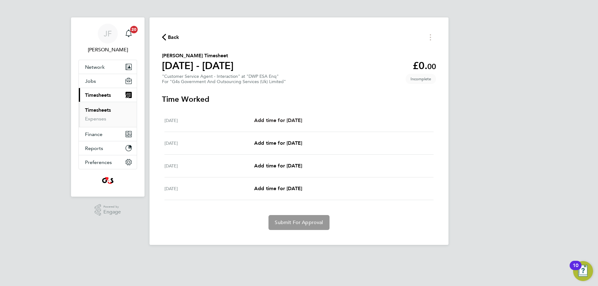
click at [275, 117] on span "Add time for [DATE]" at bounding box center [278, 120] width 48 height 6
select select "30"
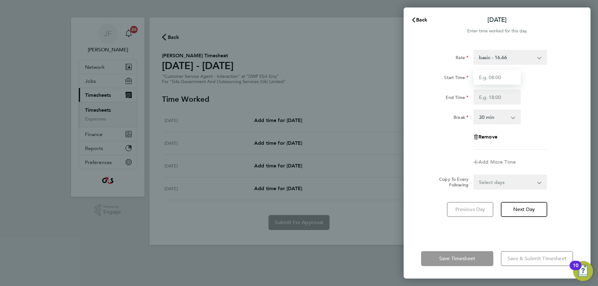
click at [492, 79] on input "Start Time" at bounding box center [496, 77] width 47 height 15
type input "09:00"
click at [491, 94] on input "End Time" at bounding box center [496, 97] width 47 height 15
type input "17:00"
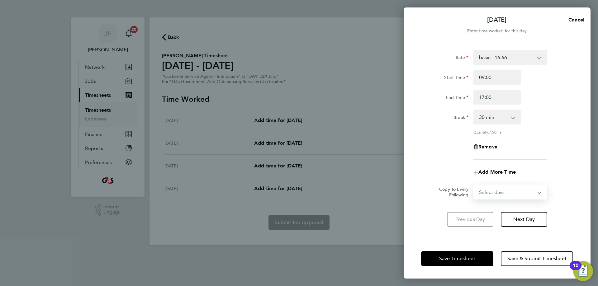
click at [485, 180] on form "Rate basic - 16.66 System Issue Paid - 16.66 System Issue Not Paid Bank Holiday…" at bounding box center [497, 125] width 152 height 150
select select "FRI"
click at [474, 185] on select "Select days Day Weekend (Sat-Sun) [DATE] [DATE] [DATE]" at bounding box center [506, 192] width 65 height 14
select select "[DATE]"
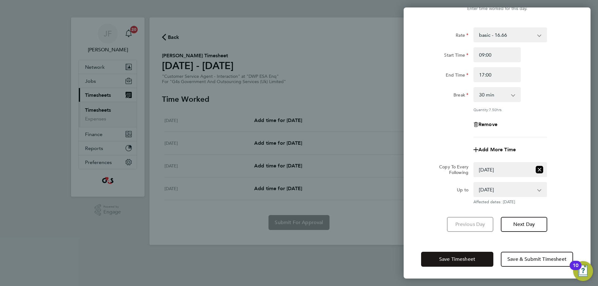
click at [447, 262] on button "Save Timesheet" at bounding box center [457, 259] width 72 height 15
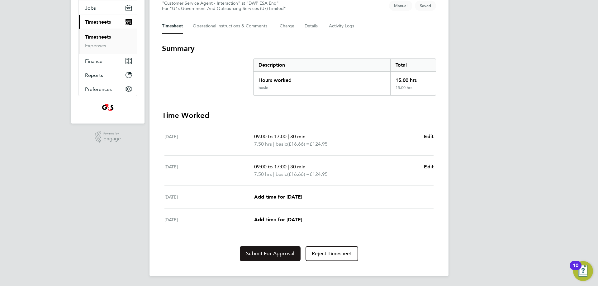
drag, startPoint x: 286, startPoint y: 255, endPoint x: 285, endPoint y: 250, distance: 5.1
click at [286, 255] on span "Submit For Approval" at bounding box center [270, 254] width 48 height 6
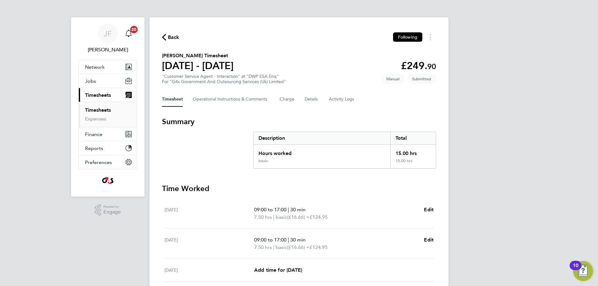
click at [174, 34] on span "Back" at bounding box center [174, 37] width 12 height 7
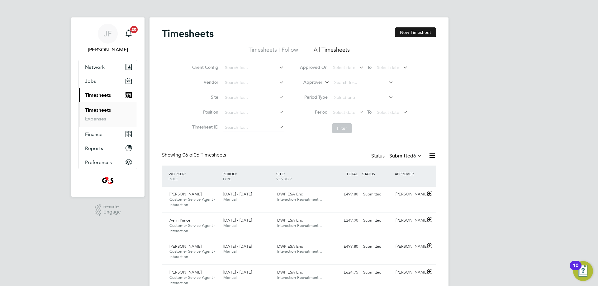
click at [409, 31] on button "New Timesheet" at bounding box center [415, 32] width 41 height 10
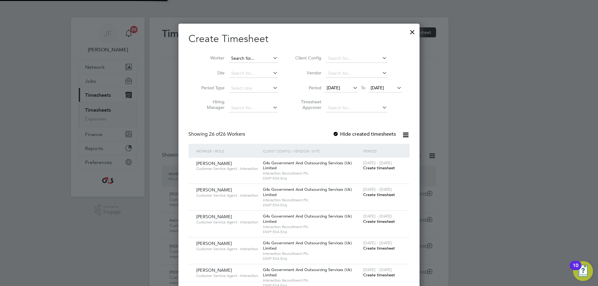
click at [242, 55] on input at bounding box center [253, 58] width 49 height 9
paste input "[PERSON_NAME]"
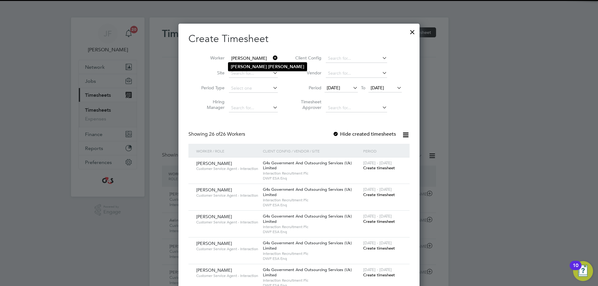
type input "[PERSON_NAME]"
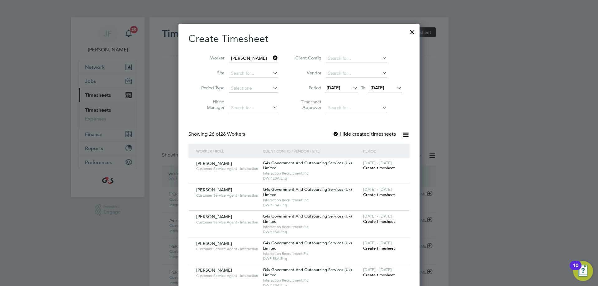
click at [242, 66] on b "[PERSON_NAME]" at bounding box center [249, 66] width 36 height 5
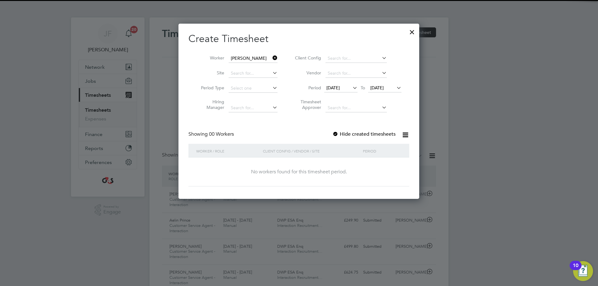
click at [332, 85] on span "[DATE]" at bounding box center [332, 88] width 13 height 6
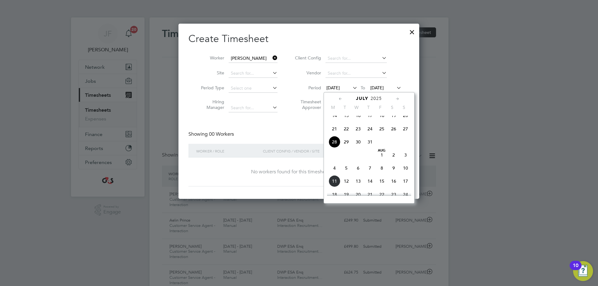
click at [336, 172] on span "4" at bounding box center [335, 168] width 12 height 12
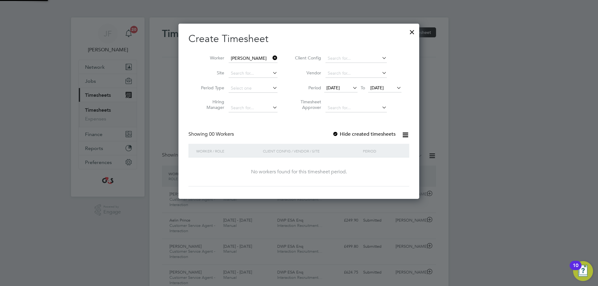
click at [380, 88] on span "[DATE]" at bounding box center [376, 88] width 13 height 6
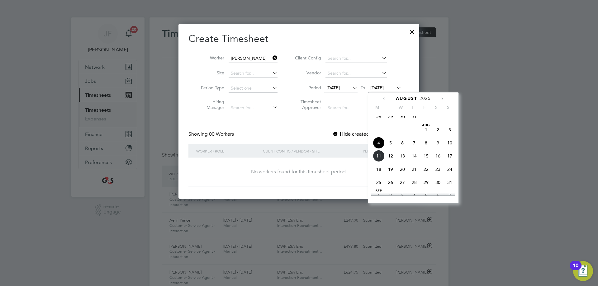
click at [428, 147] on span "8" at bounding box center [426, 143] width 12 height 12
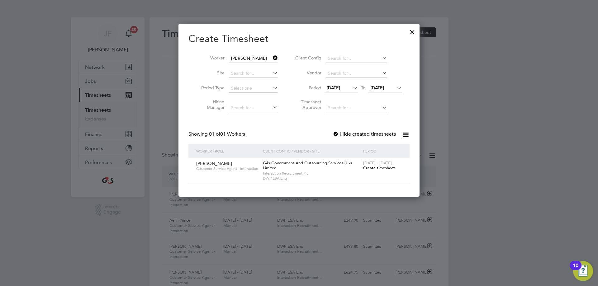
click at [334, 131] on div at bounding box center [336, 134] width 6 height 6
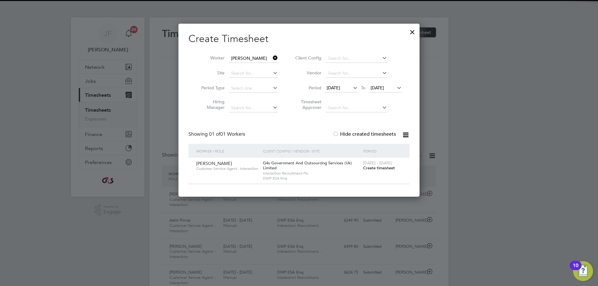
click at [371, 168] on span "Create timesheet" at bounding box center [379, 167] width 32 height 5
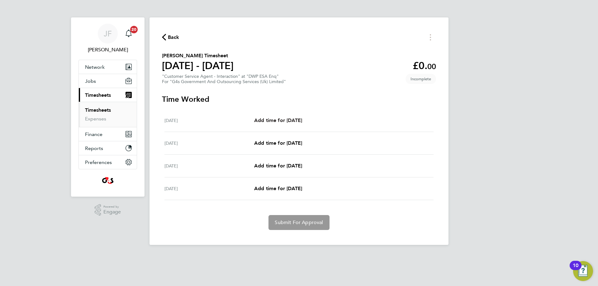
click at [272, 117] on span "Add time for [DATE]" at bounding box center [278, 120] width 48 height 6
select select "30"
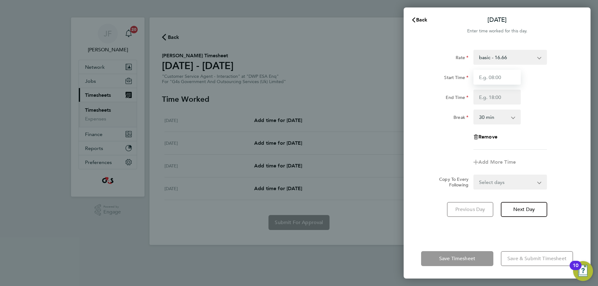
click at [501, 76] on input "Start Time" at bounding box center [496, 77] width 47 height 15
type input "09:00"
click at [485, 96] on input "End Time" at bounding box center [496, 97] width 47 height 15
type input "17:00"
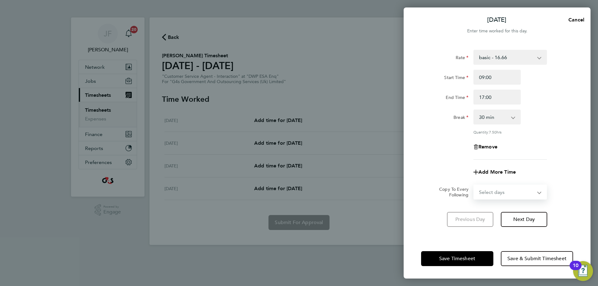
click at [495, 185] on div "Select days Day Weekend (Sat-Sun) [DATE] [DATE] [DATE]" at bounding box center [509, 192] width 73 height 15
select select "WEEKEND"
click at [474, 185] on select "Select days Day Weekend (Sat-Sun) [DATE] [DATE] [DATE]" at bounding box center [506, 192] width 65 height 14
select select "[DATE]"
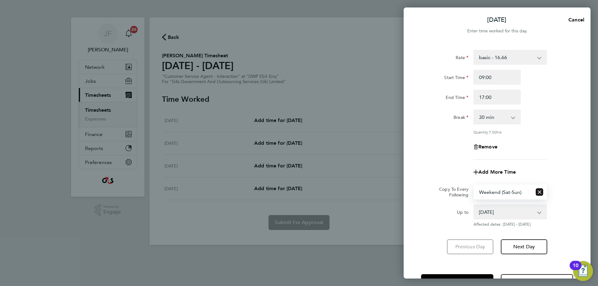
click at [541, 190] on icon "Reset selection" at bounding box center [539, 191] width 7 height 7
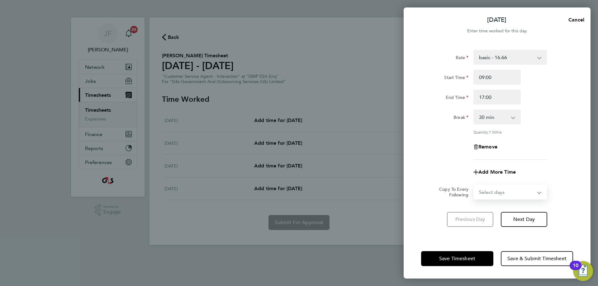
click at [492, 191] on select "Select days Day Weekend (Sat-Sun) [DATE] [DATE] [DATE]" at bounding box center [506, 192] width 65 height 14
select select "FRI"
click at [474, 185] on select "Select days Day Weekend (Sat-Sun) [DATE] [DATE] [DATE]" at bounding box center [506, 192] width 65 height 14
select select "[DATE]"
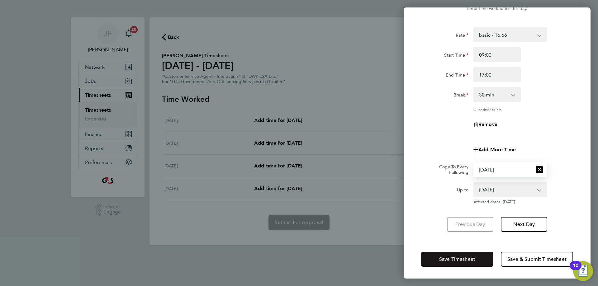
click at [450, 260] on span "Save Timesheet" at bounding box center [457, 259] width 36 height 6
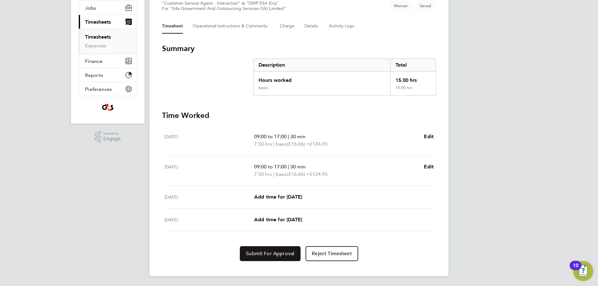
click at [252, 250] on button "Submit For Approval" at bounding box center [270, 253] width 61 height 15
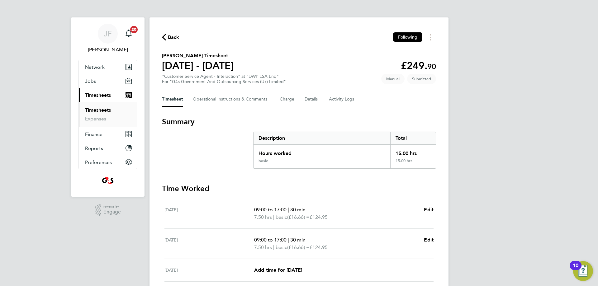
click at [173, 36] on span "Back" at bounding box center [174, 37] width 12 height 7
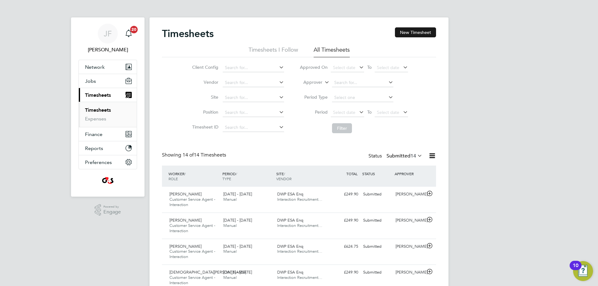
click at [420, 29] on button "New Timesheet" at bounding box center [415, 32] width 41 height 10
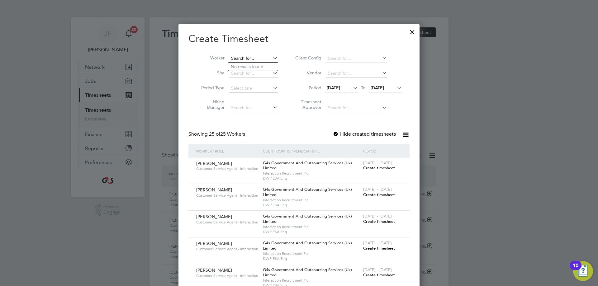
click at [239, 55] on input at bounding box center [253, 58] width 49 height 9
paste input "[PERSON_NAME]"
click at [250, 74] on li "Haris h [PERSON_NAME]" at bounding box center [255, 75] width 55 height 8
type input "[PERSON_NAME] [PERSON_NAME]"
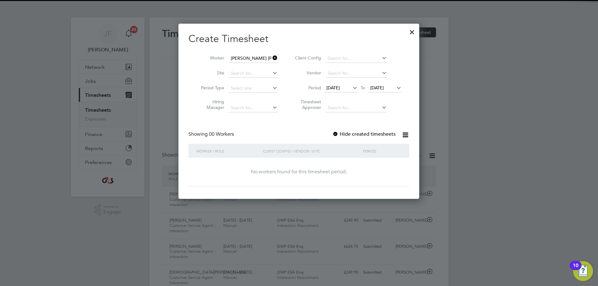
click at [339, 88] on span "[DATE]" at bounding box center [332, 88] width 13 height 6
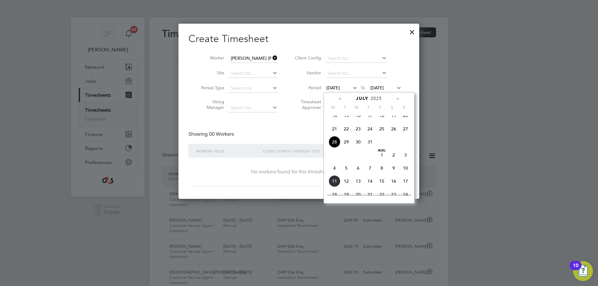
click at [333, 174] on span "4" at bounding box center [335, 168] width 12 height 12
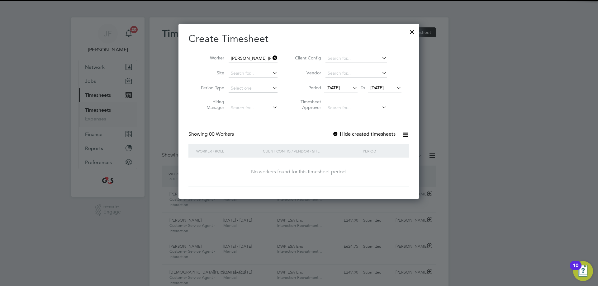
drag, startPoint x: 378, startPoint y: 87, endPoint x: 390, endPoint y: 108, distance: 24.2
click at [378, 87] on span "[DATE]" at bounding box center [376, 88] width 13 height 6
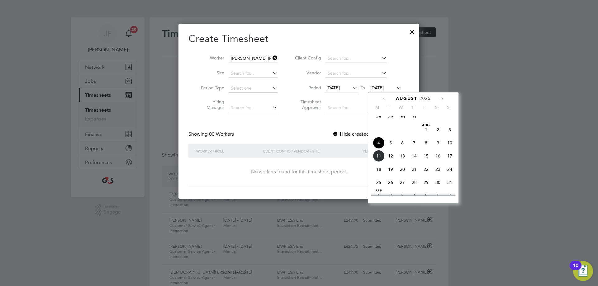
click at [425, 146] on span "8" at bounding box center [426, 143] width 12 height 12
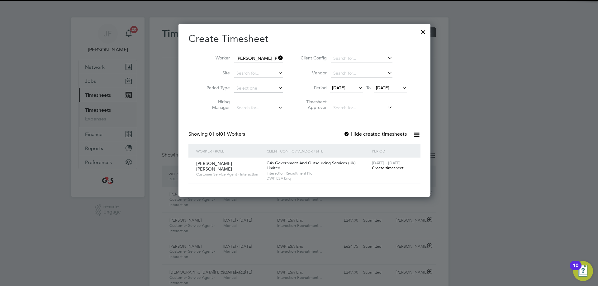
click at [334, 131] on div "Showing 01 of 01 Workers Hide created timesheets" at bounding box center [304, 137] width 232 height 13
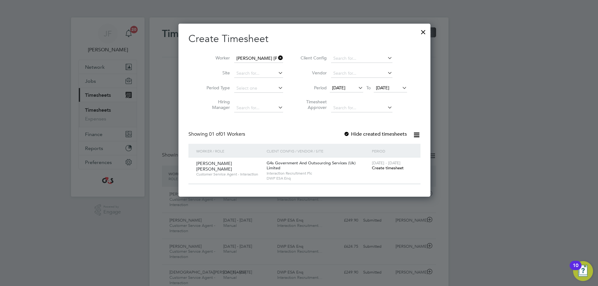
click at [344, 133] on div at bounding box center [347, 134] width 6 height 6
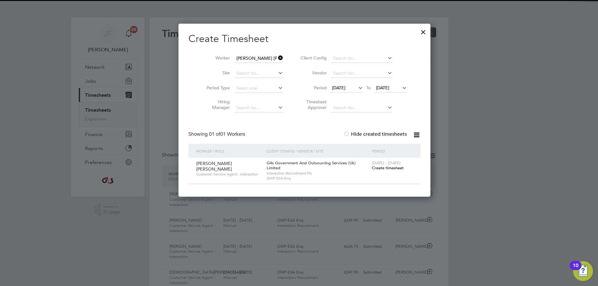
drag, startPoint x: 373, startPoint y: 166, endPoint x: 331, endPoint y: 161, distance: 42.9
click at [373, 166] on span "Create timesheet" at bounding box center [388, 167] width 32 height 5
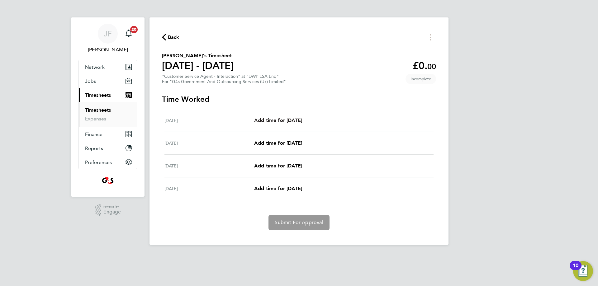
click at [275, 120] on span "Add time for [DATE]" at bounding box center [278, 120] width 48 height 6
select select "30"
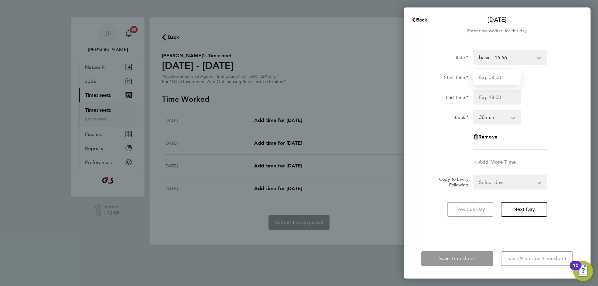
click at [502, 79] on input "Start Time" at bounding box center [496, 77] width 47 height 15
type input "09:00"
click at [495, 99] on input "End Time" at bounding box center [496, 97] width 47 height 15
type input "17:00"
click at [497, 181] on form "Rate basic - 16.66 System Issue Not Paid System Issue Paid - 16.66 x2 - 32.79 x…" at bounding box center [497, 120] width 152 height 140
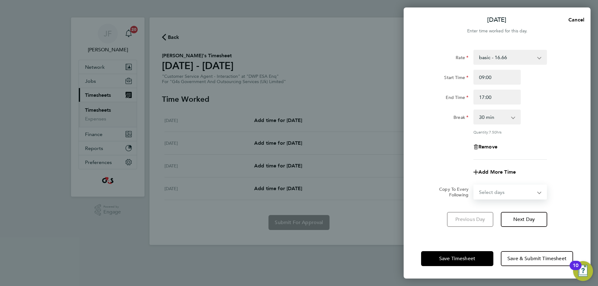
select select "FRI"
click at [474, 185] on select "Select days Day Weekend (Sat-Sun) [DATE] [DATE] [DATE]" at bounding box center [506, 192] width 65 height 14
select select "[DATE]"
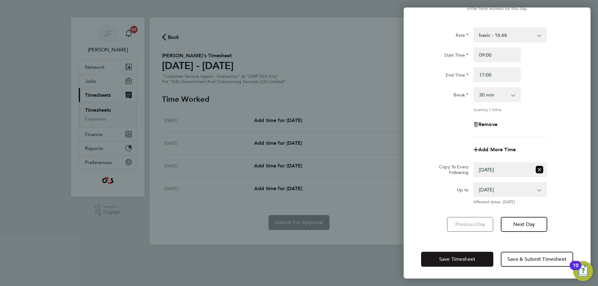
click at [463, 260] on span "Save Timesheet" at bounding box center [457, 259] width 36 height 6
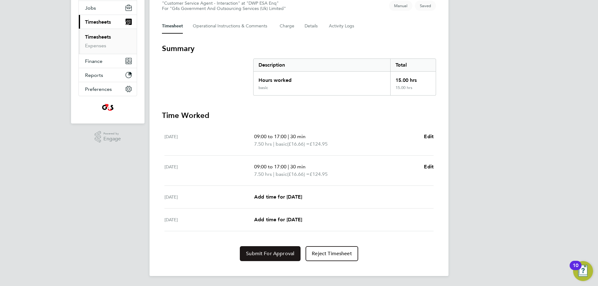
click at [279, 251] on span "Submit For Approval" at bounding box center [270, 254] width 48 height 6
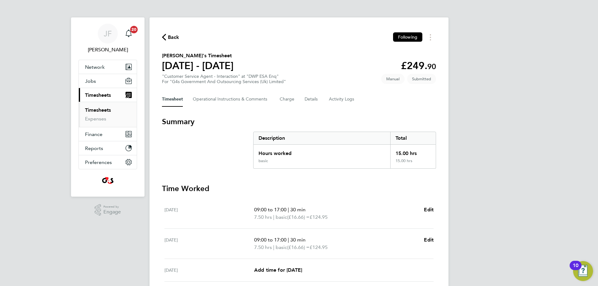
click at [175, 35] on span "Back" at bounding box center [174, 37] width 12 height 7
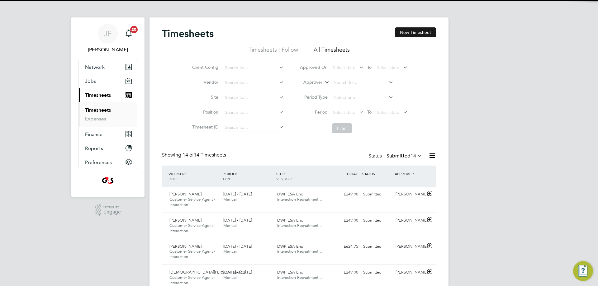
drag, startPoint x: 414, startPoint y: 28, endPoint x: 409, endPoint y: 29, distance: 5.1
click at [415, 28] on button "New Timesheet" at bounding box center [415, 32] width 41 height 10
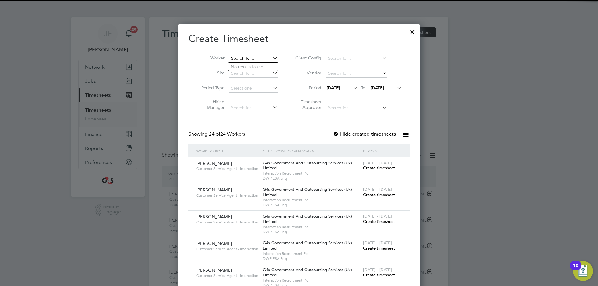
click at [244, 58] on input at bounding box center [253, 58] width 49 height 9
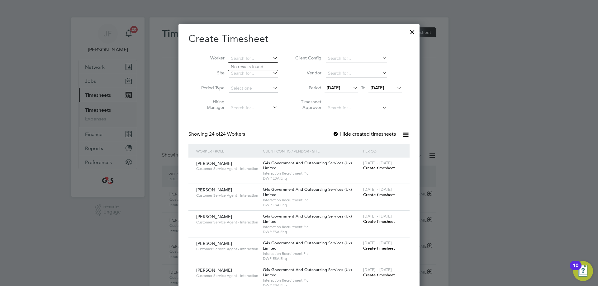
paste input "[PERSON_NAME]"
type input "[PERSON_NAME]"
click at [268, 67] on b "Little" at bounding box center [273, 66] width 10 height 5
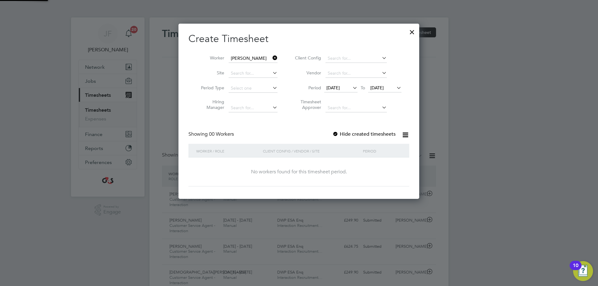
drag, startPoint x: 332, startPoint y: 88, endPoint x: 336, endPoint y: 95, distance: 8.4
click at [332, 88] on span "[DATE]" at bounding box center [332, 88] width 13 height 6
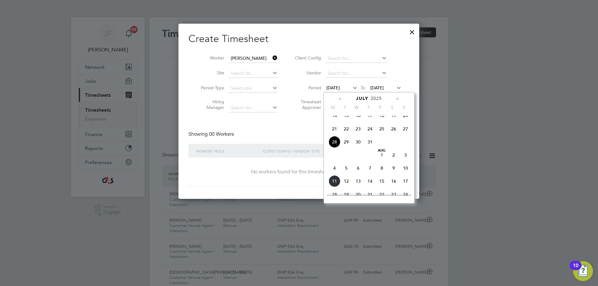
drag, startPoint x: 335, startPoint y: 174, endPoint x: 347, endPoint y: 151, distance: 25.5
click at [335, 172] on span "4" at bounding box center [335, 168] width 12 height 12
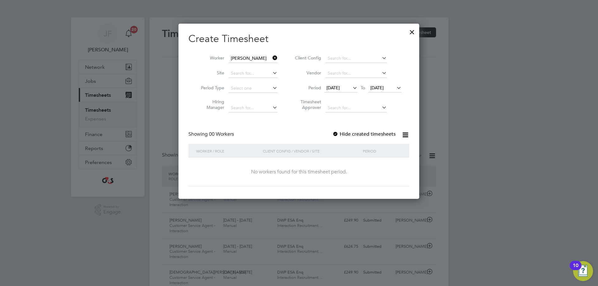
drag, startPoint x: 380, startPoint y: 87, endPoint x: 388, endPoint y: 110, distance: 24.3
click at [380, 87] on span "[DATE]" at bounding box center [376, 88] width 13 height 6
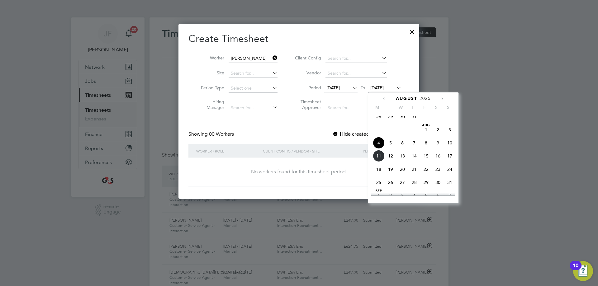
click at [426, 145] on span "8" at bounding box center [426, 143] width 12 height 12
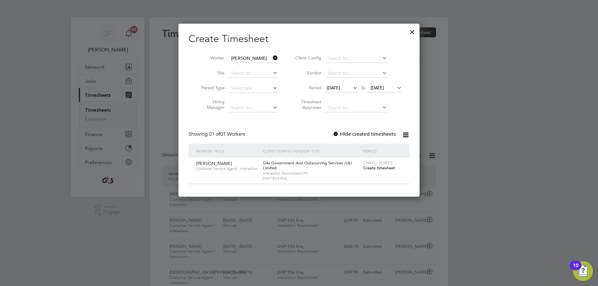
click at [335, 133] on div at bounding box center [336, 134] width 6 height 6
click at [381, 167] on span "Create timesheet" at bounding box center [379, 167] width 32 height 5
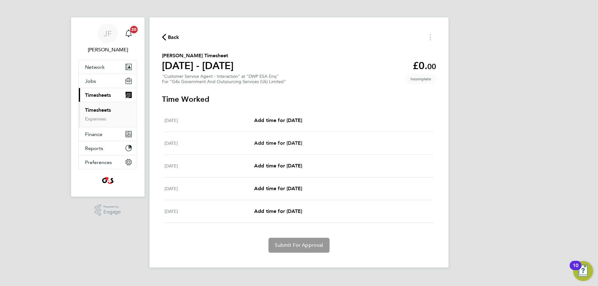
click at [280, 144] on span "Add time for [DATE]" at bounding box center [278, 143] width 48 height 6
select select "30"
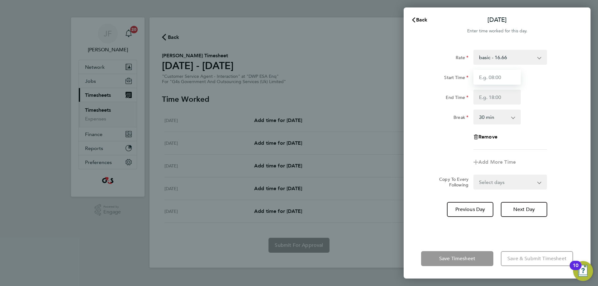
click at [499, 79] on input "Start Time" at bounding box center [496, 77] width 47 height 15
type input "09:00"
click at [488, 98] on input "End Time" at bounding box center [496, 97] width 47 height 15
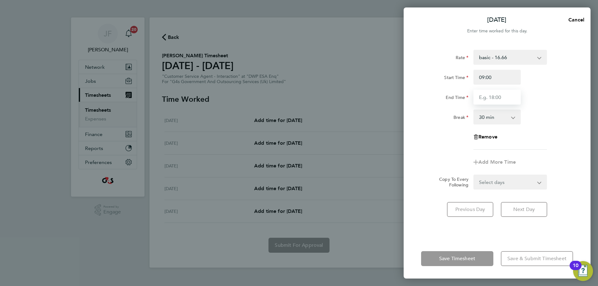
type input "17:00"
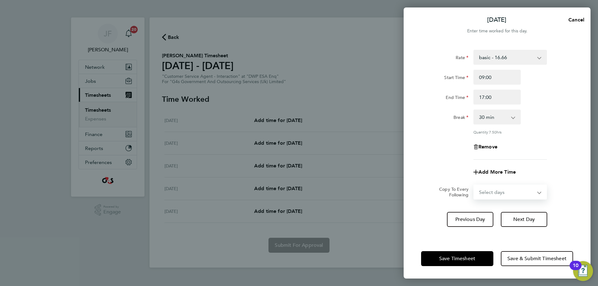
click at [495, 182] on form "Rate basic - 16.66 Annual Leave Sick System Issue Not Paid Bank Holiday x1.5 - …" at bounding box center [497, 125] width 152 height 150
select select "FRI"
click at [474, 185] on select "Select days Day Weekend (Sat-Sun) [DATE] [DATE] [DATE]" at bounding box center [506, 192] width 65 height 14
select select "[DATE]"
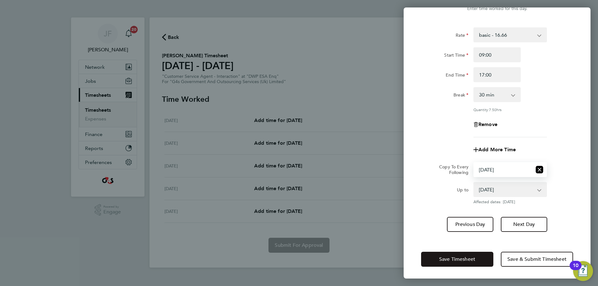
drag, startPoint x: 450, startPoint y: 258, endPoint x: 450, endPoint y: 254, distance: 4.4
click at [450, 257] on span "Save Timesheet" at bounding box center [457, 259] width 36 height 6
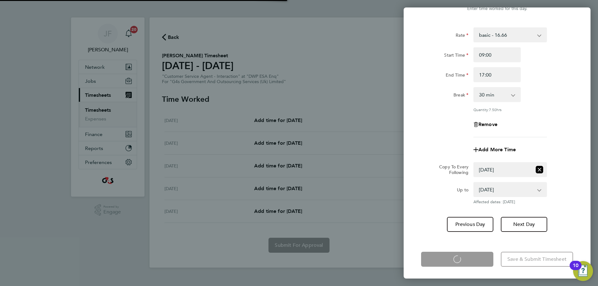
click at [416, 199] on div "Rate basic - 16.66 Annual Leave Sick System Issue Not Paid Bank Holiday x1.5 - …" at bounding box center [497, 130] width 187 height 220
click at [416, 198] on div "Rate basic - 16.66 Annual Leave Sick System Issue Not Paid Bank Holiday x1.5 - …" at bounding box center [497, 130] width 187 height 220
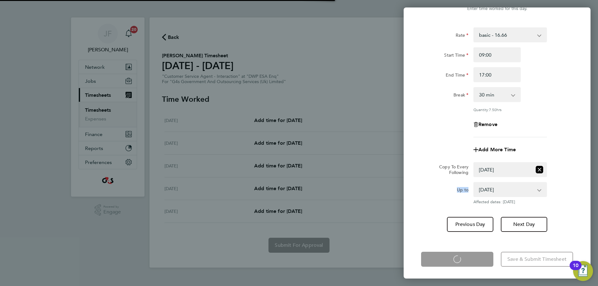
click at [416, 198] on div "Rate basic - 16.66 Annual Leave Sick System Issue Not Paid Bank Holiday x1.5 - …" at bounding box center [497, 130] width 187 height 220
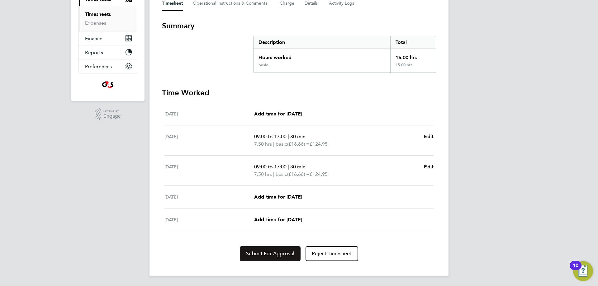
click at [266, 253] on span "Submit For Approval" at bounding box center [270, 254] width 48 height 6
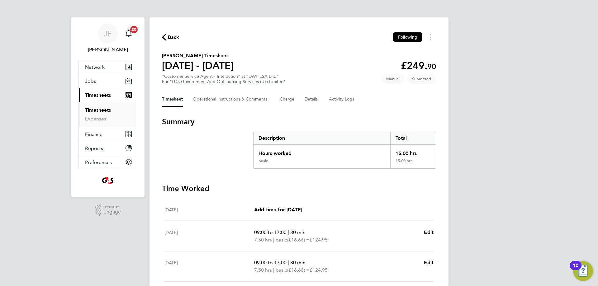
click at [172, 34] on span "Back" at bounding box center [174, 37] width 12 height 7
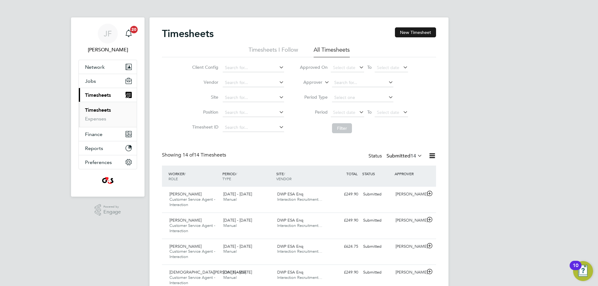
drag, startPoint x: 410, startPoint y: 31, endPoint x: 330, endPoint y: 32, distance: 79.4
click at [410, 32] on button "New Timesheet" at bounding box center [415, 32] width 41 height 10
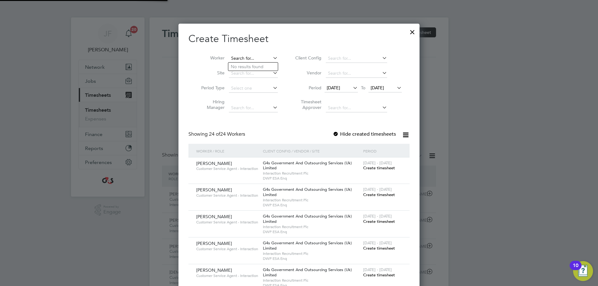
click at [249, 57] on input at bounding box center [253, 58] width 49 height 9
paste input "[PERSON_NAME]"
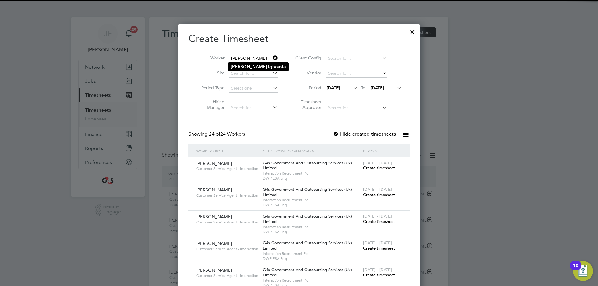
type input "[PERSON_NAME]"
click at [246, 64] on li "[PERSON_NAME]" at bounding box center [258, 67] width 60 height 8
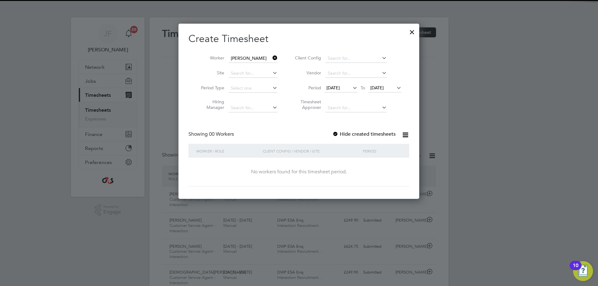
click at [340, 87] on span "[DATE]" at bounding box center [332, 88] width 13 height 6
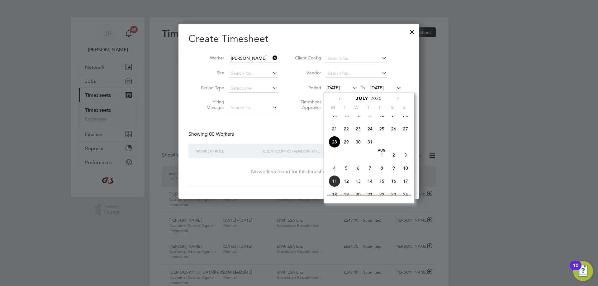
click at [334, 173] on span "4" at bounding box center [335, 168] width 12 height 12
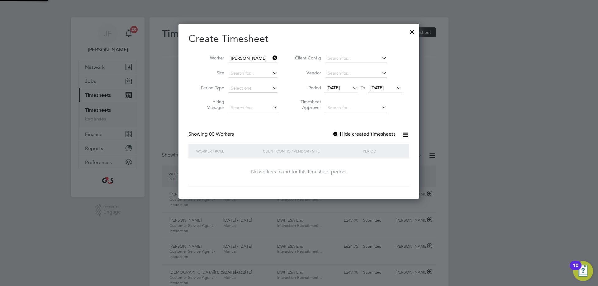
drag, startPoint x: 378, startPoint y: 84, endPoint x: 378, endPoint y: 88, distance: 3.4
click at [378, 86] on span "[DATE]" at bounding box center [384, 88] width 33 height 8
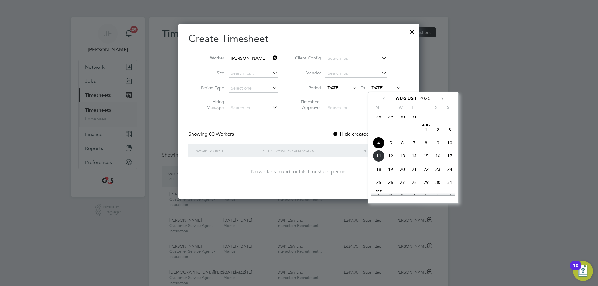
click at [425, 147] on span "8" at bounding box center [426, 143] width 12 height 12
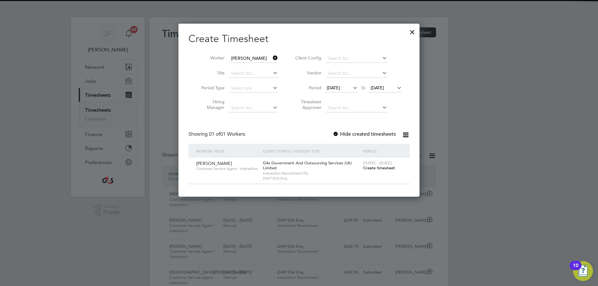
click at [334, 132] on div at bounding box center [336, 134] width 6 height 6
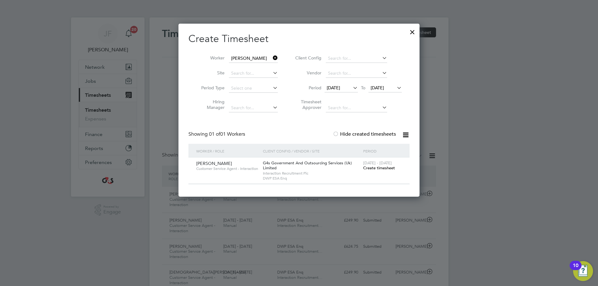
click at [382, 166] on span "Create timesheet" at bounding box center [379, 167] width 32 height 5
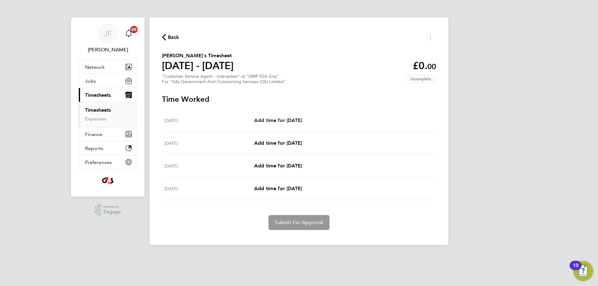
click at [267, 119] on span "Add time for [DATE]" at bounding box center [278, 120] width 48 height 6
select select "30"
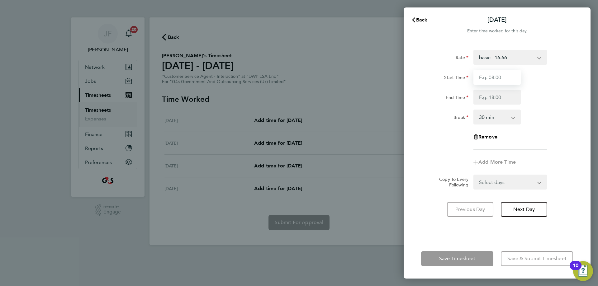
drag, startPoint x: 507, startPoint y: 80, endPoint x: 507, endPoint y: 85, distance: 4.7
click at [507, 80] on input "Start Time" at bounding box center [496, 77] width 47 height 15
type input "09:00"
click at [503, 96] on input "End Time" at bounding box center [496, 97] width 47 height 15
type input "17:00"
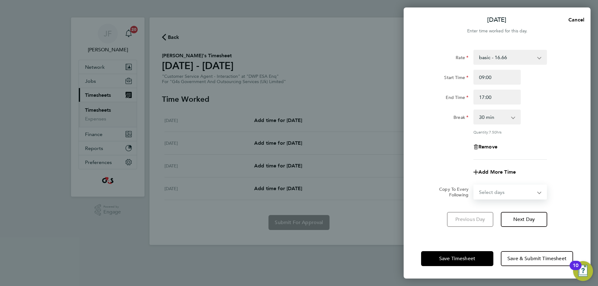
click at [484, 180] on form "Rate basic - 16.66 System Issue Paid - 16.66 x1.5 - 24.73 Bank Holiday Sick Sys…" at bounding box center [497, 125] width 152 height 150
select select "FRI"
click at [474, 185] on select "Select days Day Weekend (Sat-Sun) [DATE] [DATE] [DATE]" at bounding box center [506, 192] width 65 height 14
select select "[DATE]"
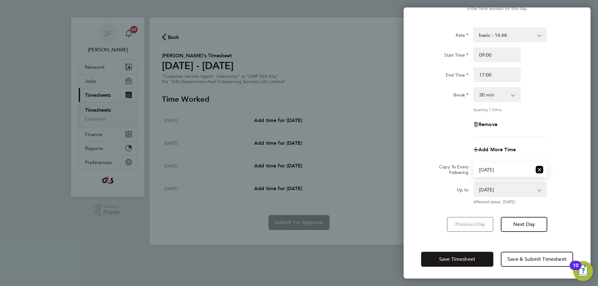
click at [452, 261] on span "Save Timesheet" at bounding box center [457, 259] width 36 height 6
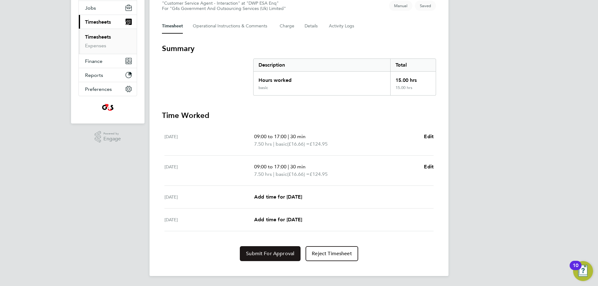
click at [282, 255] on span "Submit For Approval" at bounding box center [270, 254] width 48 height 6
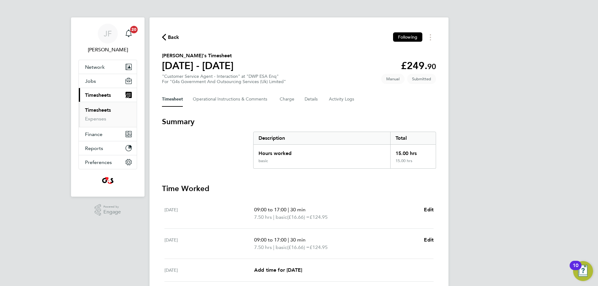
click at [175, 37] on span "Back" at bounding box center [174, 37] width 12 height 7
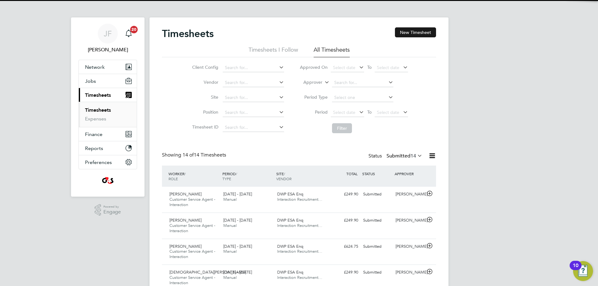
click at [415, 29] on button "New Timesheet" at bounding box center [415, 32] width 41 height 10
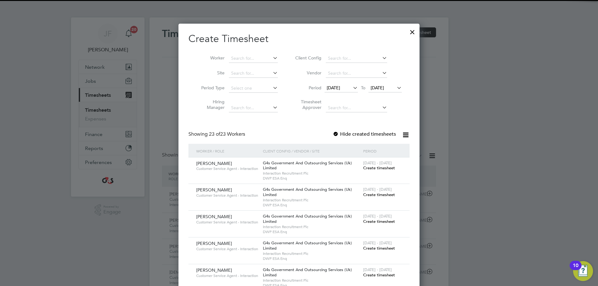
click at [248, 54] on li "Worker" at bounding box center [237, 58] width 97 height 15
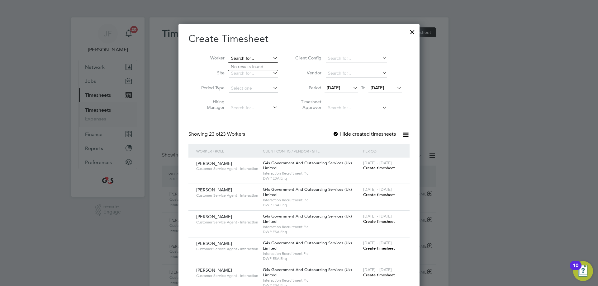
click at [247, 57] on input at bounding box center [253, 58] width 49 height 9
paste input "[PERSON_NAME]"
type input "[PERSON_NAME]"
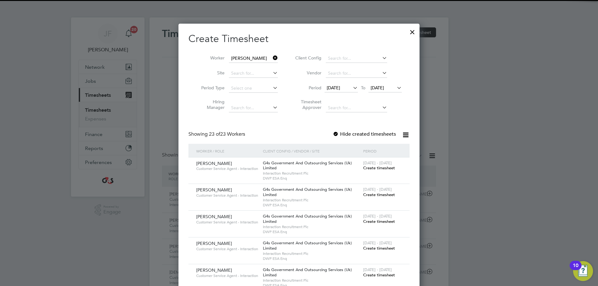
click at [251, 65] on b "Olatunde" at bounding box center [256, 66] width 19 height 5
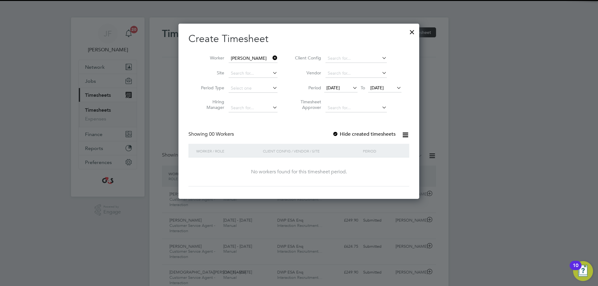
drag, startPoint x: 339, startPoint y: 89, endPoint x: 338, endPoint y: 112, distance: 23.7
click at [339, 89] on span "[DATE]" at bounding box center [332, 88] width 13 height 6
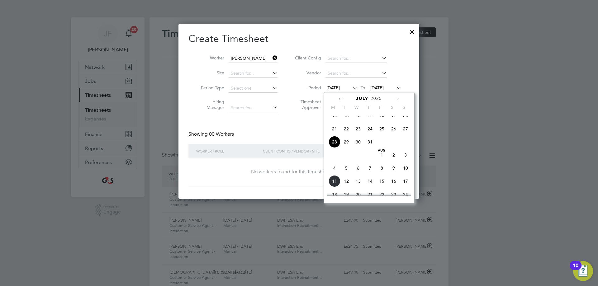
click at [335, 173] on span "4" at bounding box center [335, 168] width 12 height 12
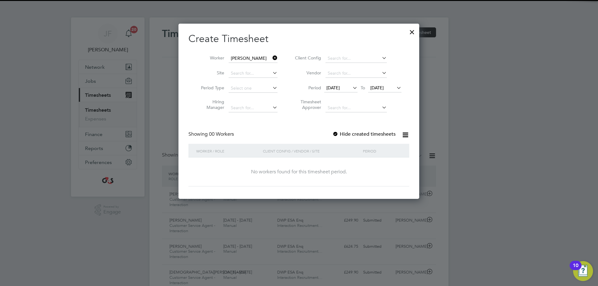
click at [384, 87] on span "[DATE]" at bounding box center [376, 88] width 13 height 6
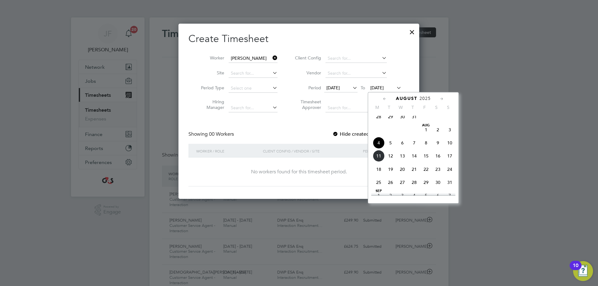
click at [426, 148] on span "8" at bounding box center [426, 143] width 12 height 12
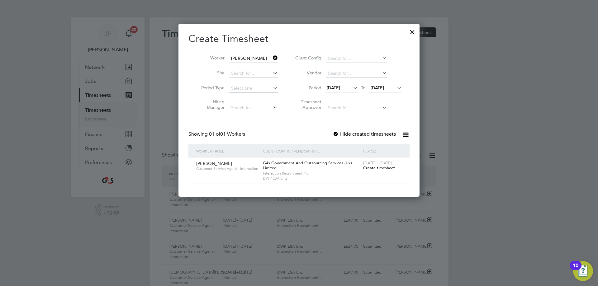
click at [336, 130] on div "Create Timesheet Worker [PERSON_NAME] Site Period Type Hiring Manager Client Co…" at bounding box center [298, 108] width 221 height 152
click at [336, 132] on div at bounding box center [336, 134] width 6 height 6
click at [376, 168] on span "Create timesheet" at bounding box center [379, 167] width 32 height 5
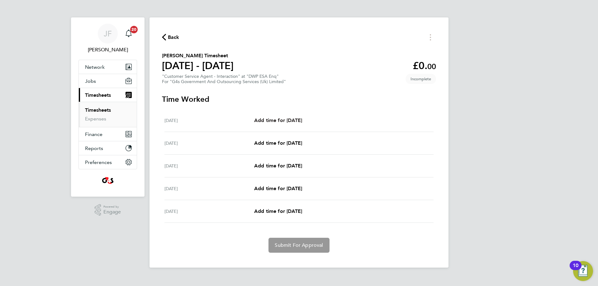
click at [292, 120] on span "Add time for [DATE]" at bounding box center [278, 120] width 48 height 6
select select "30"
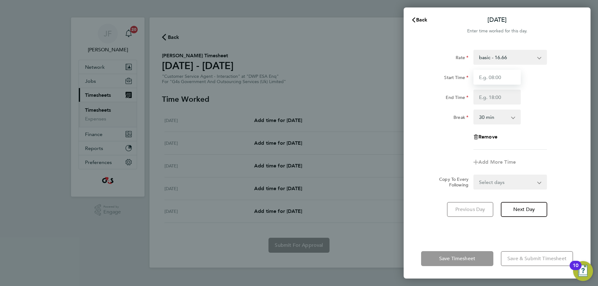
click at [487, 76] on input "Start Time" at bounding box center [496, 77] width 47 height 15
type input "09:00"
drag, startPoint x: 487, startPoint y: 97, endPoint x: 497, endPoint y: 102, distance: 10.3
click at [487, 97] on input "End Time" at bounding box center [496, 97] width 47 height 15
type input "17:00"
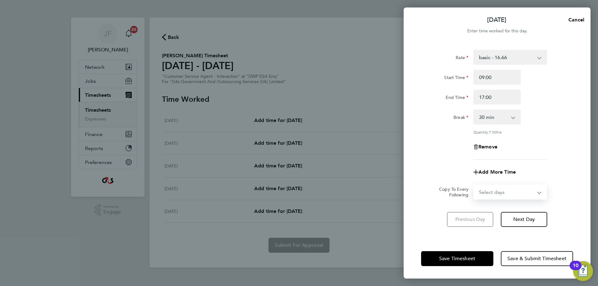
click at [497, 187] on select "Select days Day Weekday (Mon-Fri) Weekend (Sat-Sun) [DATE] [DATE] [DATE] [DATE]" at bounding box center [506, 192] width 65 height 14
select select "FRI"
click at [474, 185] on select "Select days Day Weekday (Mon-Fri) Weekend (Sat-Sun) [DATE] [DATE] [DATE] [DATE]" at bounding box center [506, 192] width 65 height 14
select select "[DATE]"
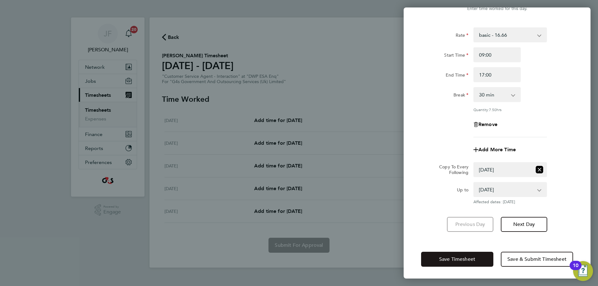
click at [449, 254] on button "Save Timesheet" at bounding box center [457, 259] width 72 height 15
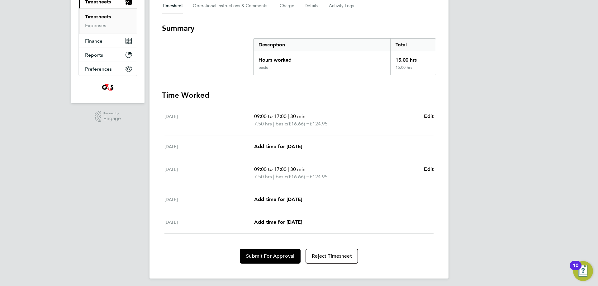
click at [431, 117] on span "Edit" at bounding box center [429, 116] width 10 height 6
select select "30"
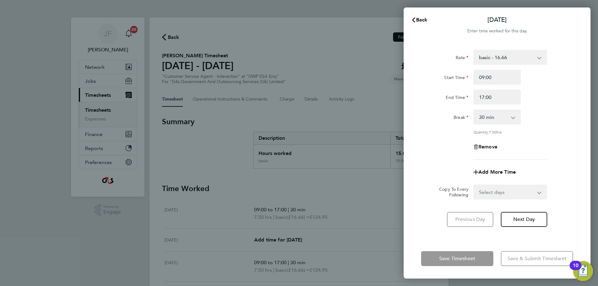
click at [490, 146] on span "Remove" at bounding box center [487, 147] width 19 height 6
select select "null"
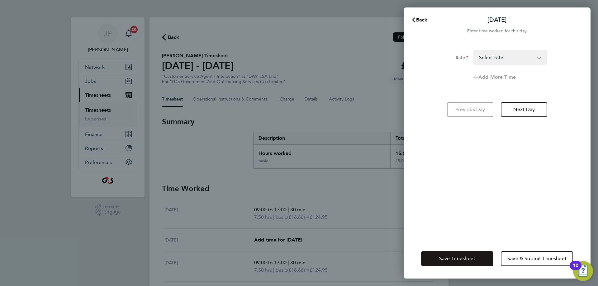
click at [442, 258] on span "Save Timesheet" at bounding box center [457, 259] width 36 height 6
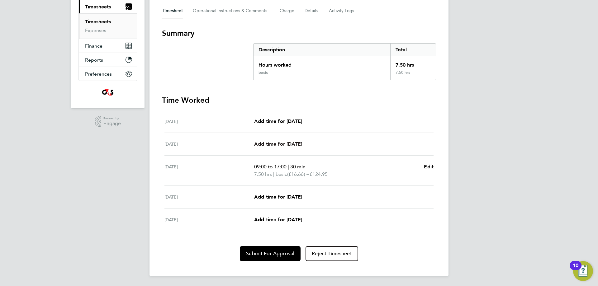
click at [293, 142] on span "Add time for [DATE]" at bounding box center [278, 144] width 48 height 6
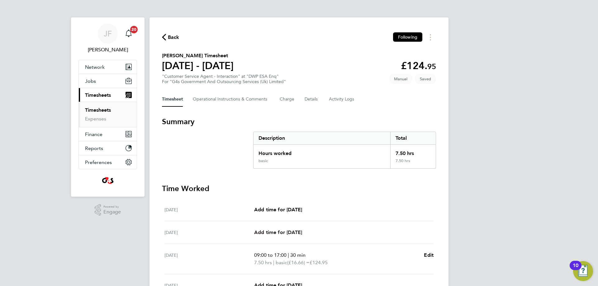
select select "30"
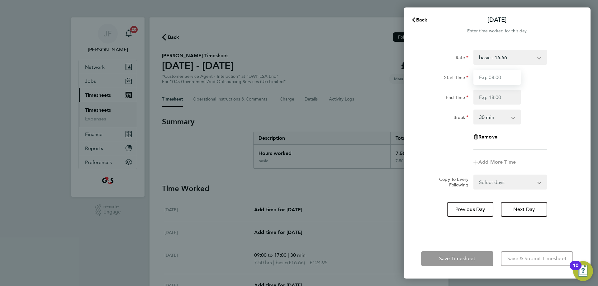
click at [504, 77] on input "Start Time" at bounding box center [496, 77] width 47 height 15
type input "09:00"
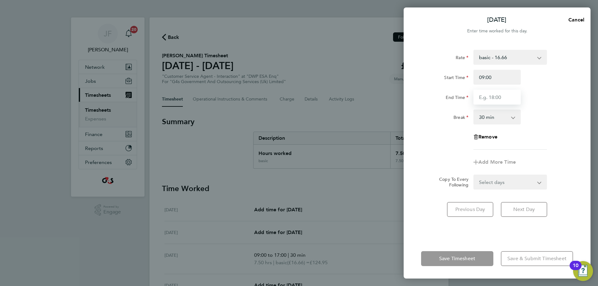
drag, startPoint x: 500, startPoint y: 97, endPoint x: 504, endPoint y: 101, distance: 5.1
click at [500, 97] on input "End Time" at bounding box center [496, 97] width 47 height 15
type input "17:00"
click at [427, 178] on form "Rate basic - 16.66 x1.5 - 24.73 Sick x2 - 32.79 System Issue Paid - 16.66 Bank …" at bounding box center [497, 120] width 152 height 140
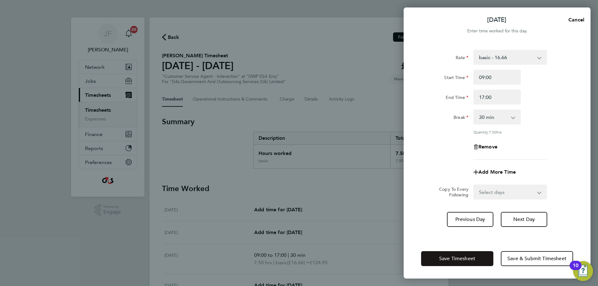
click at [446, 254] on button "Save Timesheet" at bounding box center [457, 258] width 72 height 15
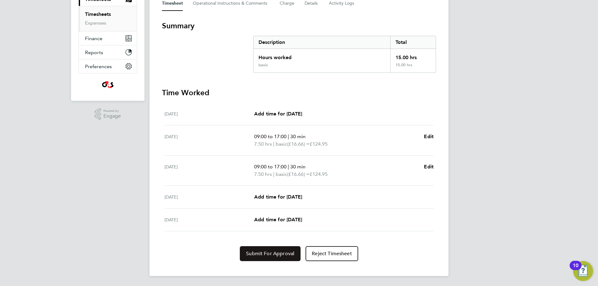
click at [252, 252] on span "Submit For Approval" at bounding box center [270, 254] width 48 height 6
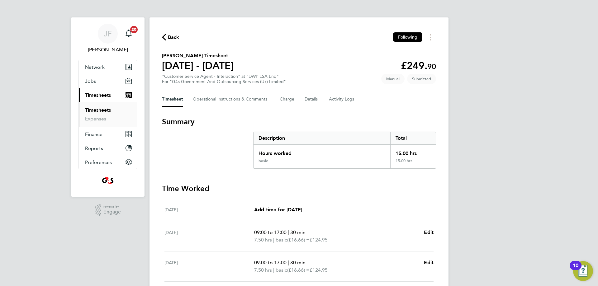
click at [173, 35] on span "Back" at bounding box center [174, 37] width 12 height 7
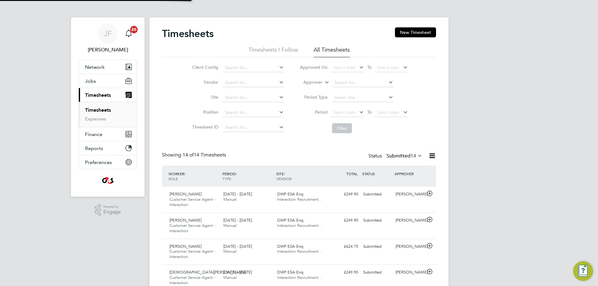
scroll to position [21, 54]
drag, startPoint x: 409, startPoint y: 33, endPoint x: 392, endPoint y: 35, distance: 16.6
click at [409, 32] on button "New Timesheet" at bounding box center [415, 32] width 41 height 10
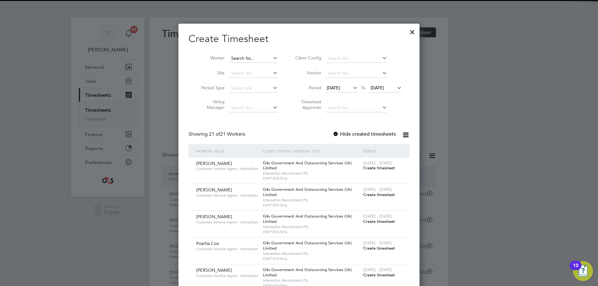
click at [256, 56] on input at bounding box center [253, 58] width 49 height 9
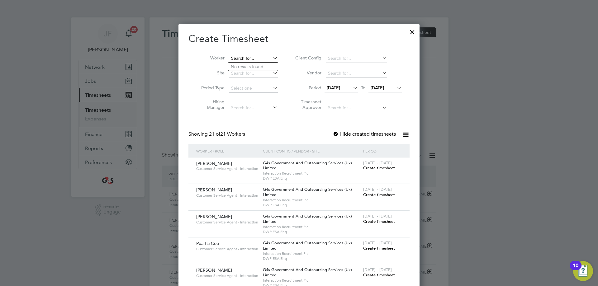
paste input "[PERSON_NAME]"
type input "[PERSON_NAME]"
drag, startPoint x: 245, startPoint y: 66, endPoint x: 272, endPoint y: 74, distance: 28.8
click at [268, 67] on b "[PERSON_NAME]" at bounding box center [286, 66] width 36 height 5
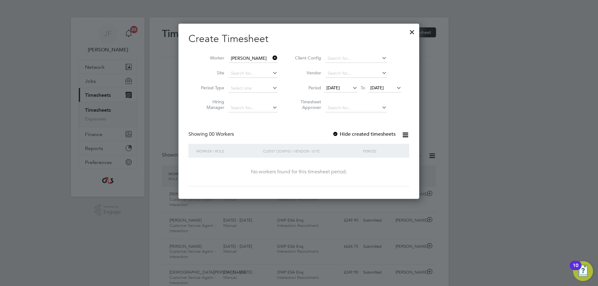
click at [331, 87] on span "[DATE]" at bounding box center [332, 88] width 13 height 6
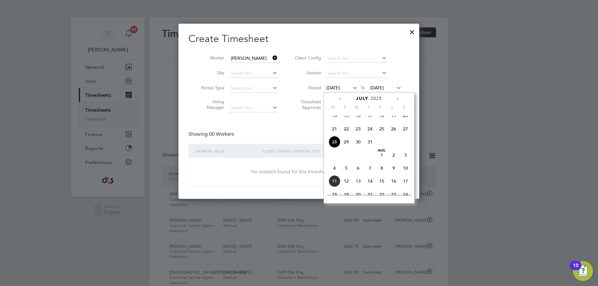
click at [336, 173] on span "4" at bounding box center [335, 168] width 12 height 12
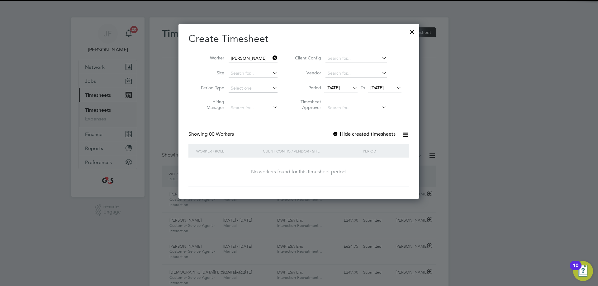
click at [378, 88] on span "[DATE]" at bounding box center [376, 88] width 13 height 6
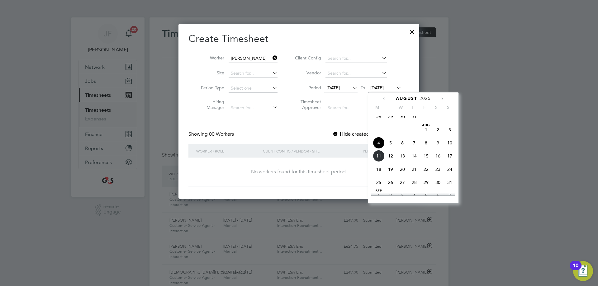
click at [424, 145] on span "8" at bounding box center [426, 143] width 12 height 12
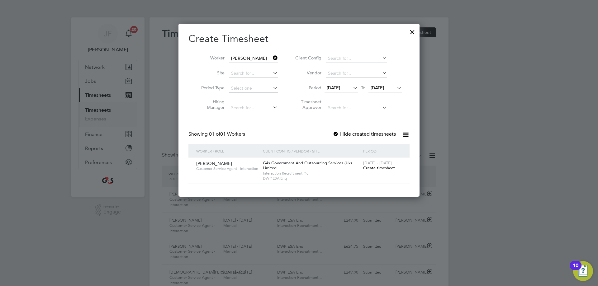
click at [336, 131] on div at bounding box center [336, 134] width 6 height 6
click at [373, 168] on span "Create timesheet" at bounding box center [379, 167] width 32 height 5
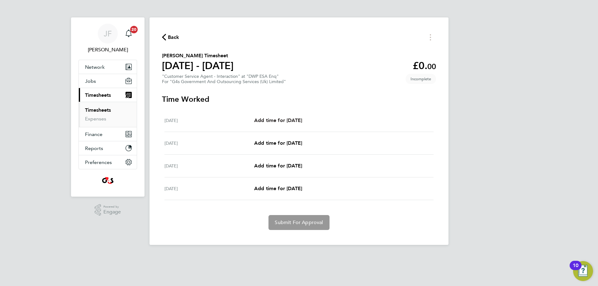
click at [278, 118] on span "Add time for [DATE]" at bounding box center [278, 120] width 48 height 6
select select "30"
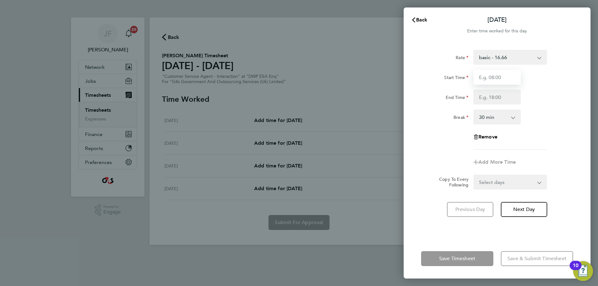
click at [500, 76] on input "Start Time" at bounding box center [496, 77] width 47 height 15
type input "09:00"
click at [498, 96] on input "End Time" at bounding box center [496, 97] width 47 height 15
type input "17:00"
drag, startPoint x: 489, startPoint y: 182, endPoint x: 489, endPoint y: 186, distance: 3.8
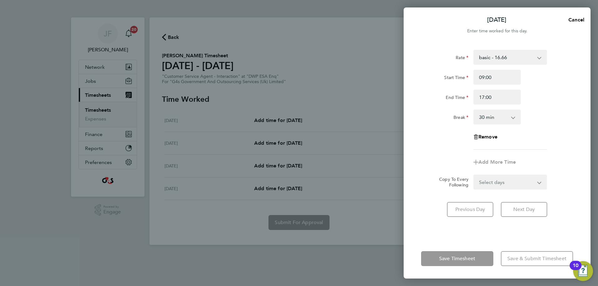
click at [489, 184] on div "Select days Day Weekend (Sat-Sun) [DATE] [DATE] [DATE]" at bounding box center [509, 182] width 73 height 15
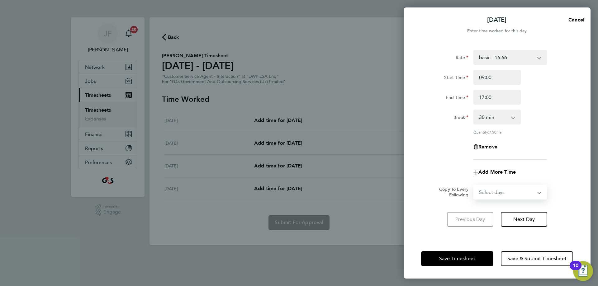
select select "FRI"
click at [474, 185] on select "Select days Day Weekend (Sat-Sun) [DATE] [DATE] [DATE]" at bounding box center [506, 192] width 65 height 14
select select "[DATE]"
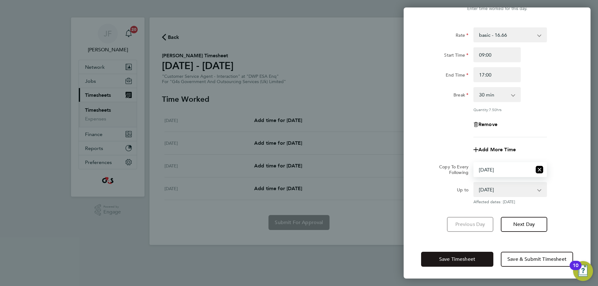
click at [460, 260] on span "Save Timesheet" at bounding box center [457, 259] width 36 height 6
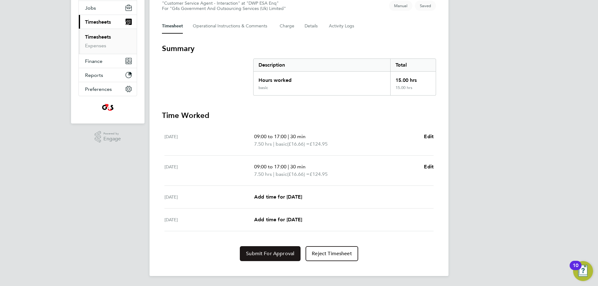
click at [277, 252] on span "Submit For Approval" at bounding box center [270, 254] width 48 height 6
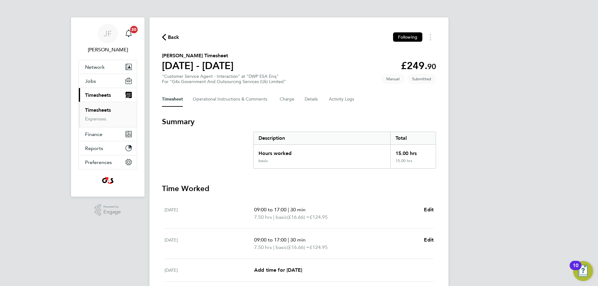
click at [174, 37] on span "Back" at bounding box center [174, 37] width 12 height 7
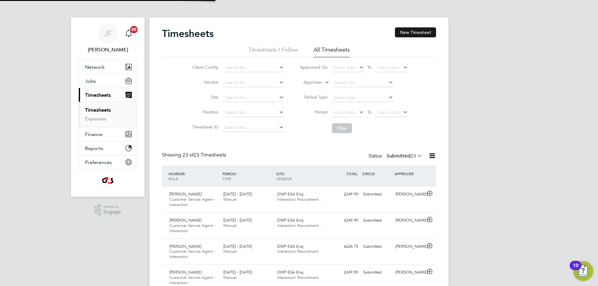
click at [409, 32] on button "New Timesheet" at bounding box center [415, 32] width 41 height 10
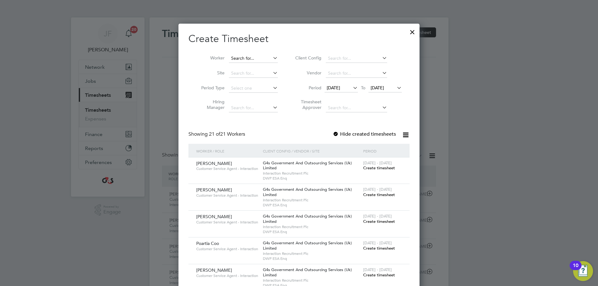
click at [255, 55] on input at bounding box center [253, 58] width 49 height 9
paste input "[PERSON_NAME]"
click at [263, 66] on b "[PERSON_NAME]" at bounding box center [264, 66] width 36 height 5
type input "[PERSON_NAME]"
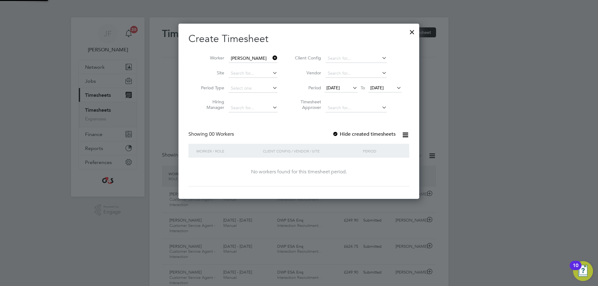
click at [334, 89] on span "[DATE]" at bounding box center [332, 88] width 13 height 6
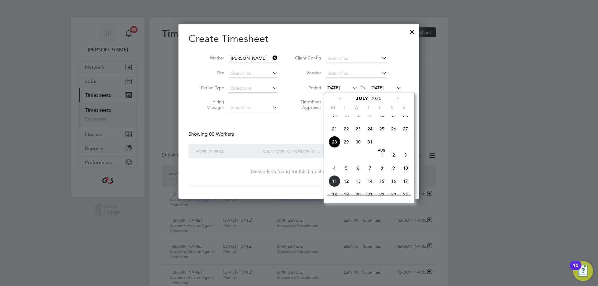
click at [336, 174] on span "4" at bounding box center [335, 168] width 12 height 12
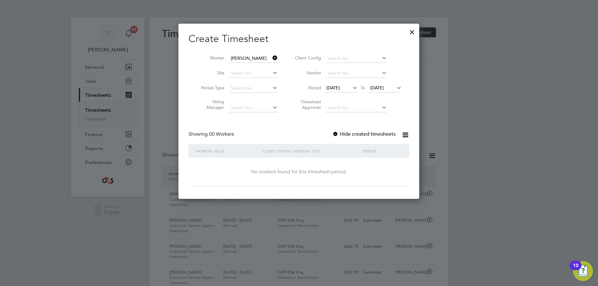
click at [384, 89] on span "[DATE]" at bounding box center [376, 88] width 13 height 6
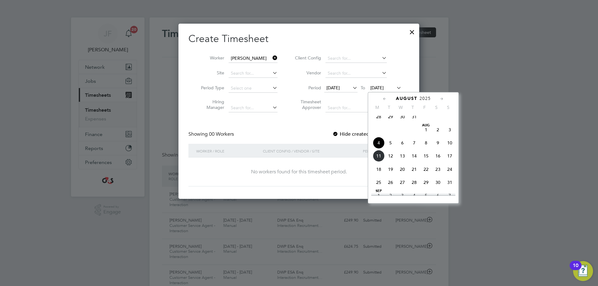
click at [427, 146] on span "8" at bounding box center [426, 143] width 12 height 12
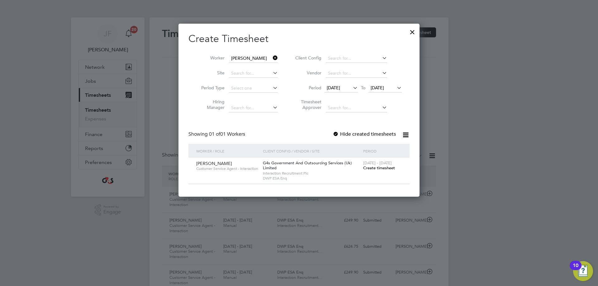
click at [335, 131] on div at bounding box center [336, 134] width 6 height 6
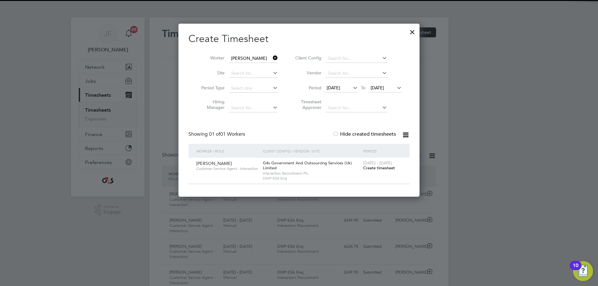
click at [373, 168] on span "Create timesheet" at bounding box center [379, 167] width 32 height 5
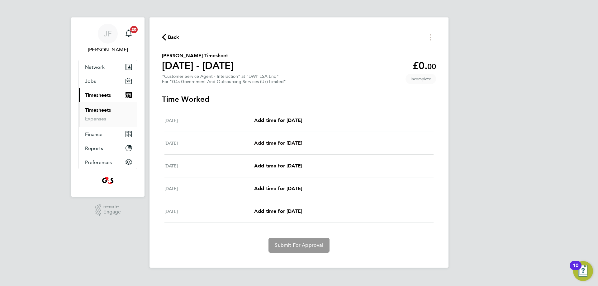
click at [271, 141] on span "Add time for [DATE]" at bounding box center [278, 143] width 48 height 6
select select "30"
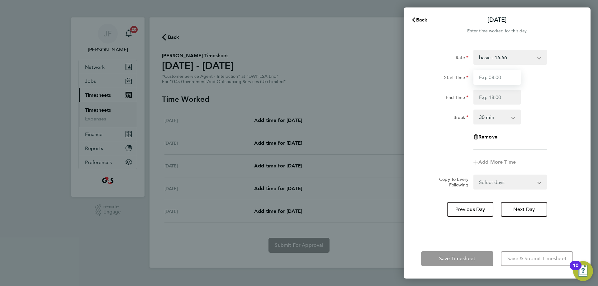
drag, startPoint x: 500, startPoint y: 79, endPoint x: 500, endPoint y: 82, distance: 3.5
click at [500, 79] on input "Start Time" at bounding box center [496, 77] width 47 height 15
type input "09:00"
click at [500, 100] on input "End Time" at bounding box center [496, 97] width 47 height 15
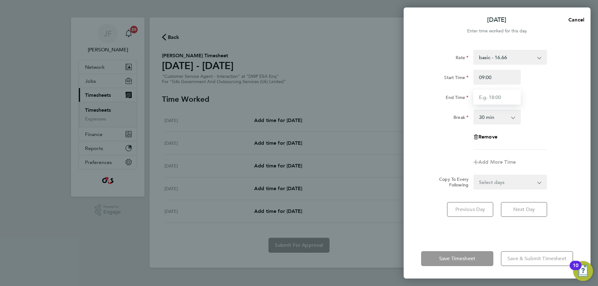
type input "17:00"
click at [495, 182] on form "Rate basic - 16.66 System Issue Paid - 16.66 Sick System Issue Not Paid Bank Ho…" at bounding box center [497, 120] width 152 height 140
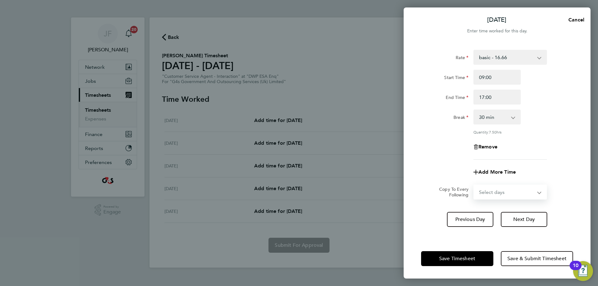
select select "FRI"
click at [474, 185] on select "Select days Day Weekend (Sat-Sun) [DATE] [DATE] [DATE]" at bounding box center [506, 192] width 65 height 14
select select "[DATE]"
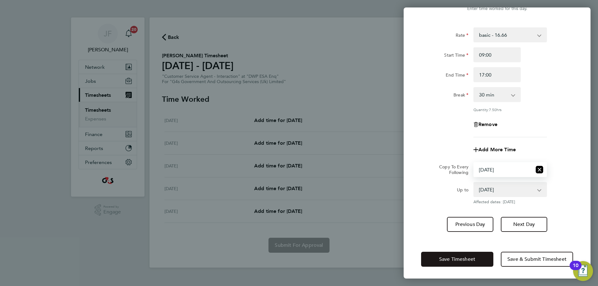
click at [448, 253] on button "Save Timesheet" at bounding box center [457, 259] width 72 height 15
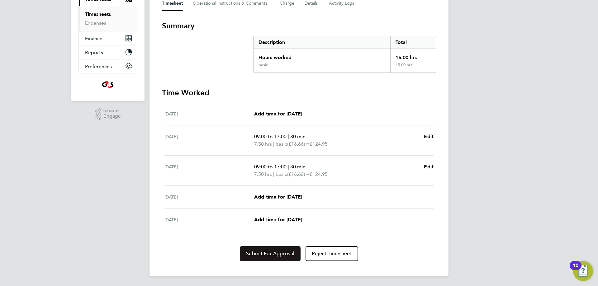
click at [253, 252] on span "Submit For Approval" at bounding box center [270, 254] width 48 height 6
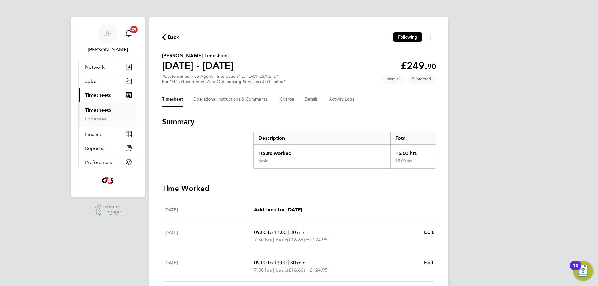
click at [174, 35] on span "Back" at bounding box center [174, 37] width 12 height 7
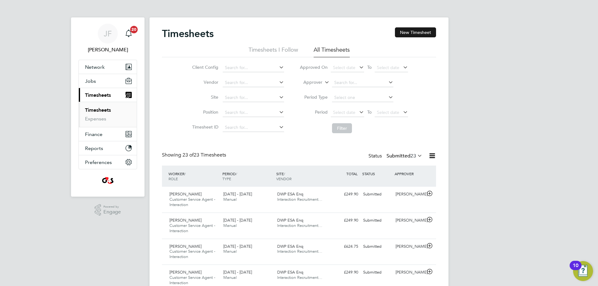
click at [412, 32] on button "New Timesheet" at bounding box center [415, 32] width 41 height 10
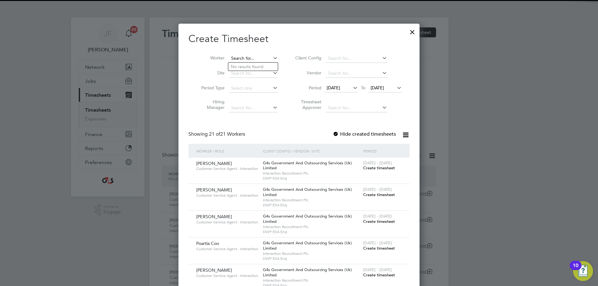
click at [248, 57] on input at bounding box center [253, 58] width 49 height 9
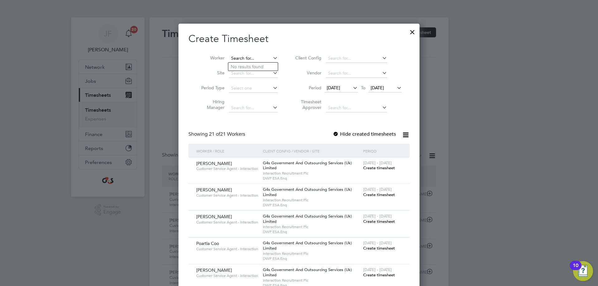
paste input "[PERSON_NAME]"
type input "[PERSON_NAME]"
click at [254, 64] on li "[PERSON_NAME]" at bounding box center [267, 67] width 78 height 8
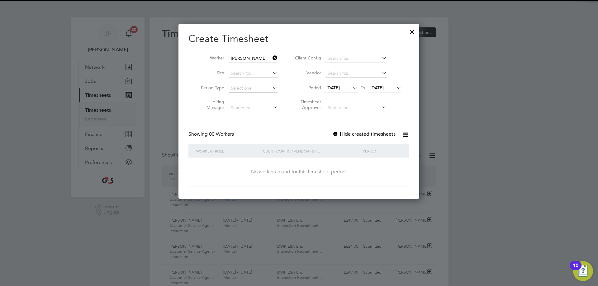
click at [333, 87] on span "[DATE]" at bounding box center [332, 88] width 13 height 6
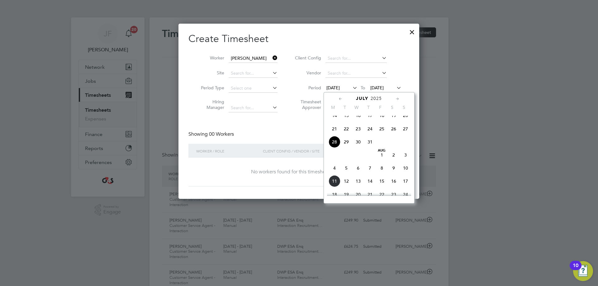
click at [333, 174] on span "4" at bounding box center [335, 168] width 12 height 12
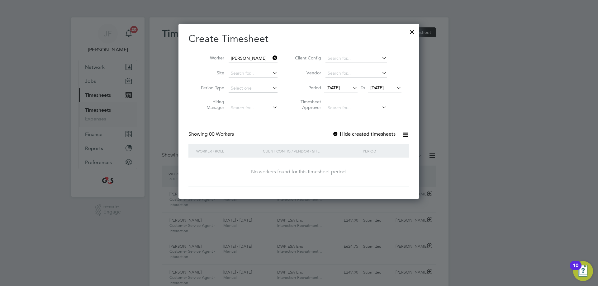
click at [375, 88] on span "[DATE]" at bounding box center [376, 88] width 13 height 6
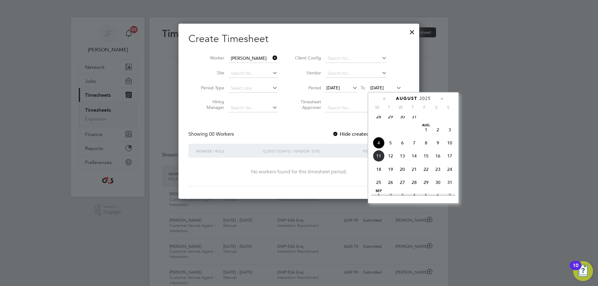
click at [427, 143] on span "8" at bounding box center [426, 143] width 12 height 12
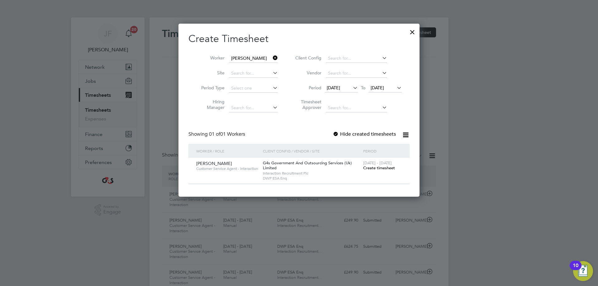
click at [336, 132] on div at bounding box center [336, 134] width 6 height 6
click at [381, 167] on span "Create timesheet" at bounding box center [379, 167] width 32 height 5
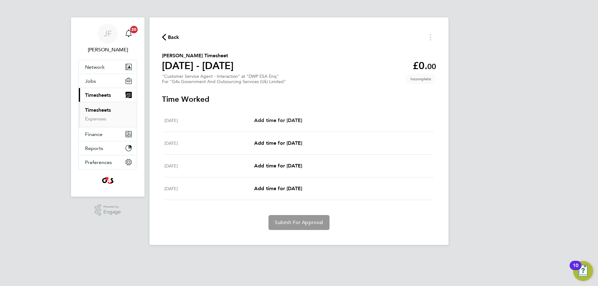
click at [272, 117] on span "Add time for [DATE]" at bounding box center [278, 120] width 48 height 6
select select "30"
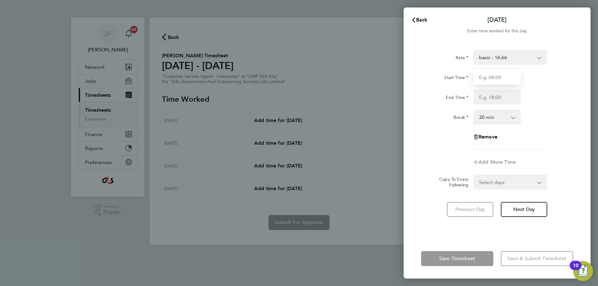
drag, startPoint x: 482, startPoint y: 79, endPoint x: 486, endPoint y: 80, distance: 3.8
click at [482, 79] on input "Start Time" at bounding box center [496, 77] width 47 height 15
type input "09:00"
click at [500, 99] on input "End Time" at bounding box center [496, 97] width 47 height 15
type input "17:00"
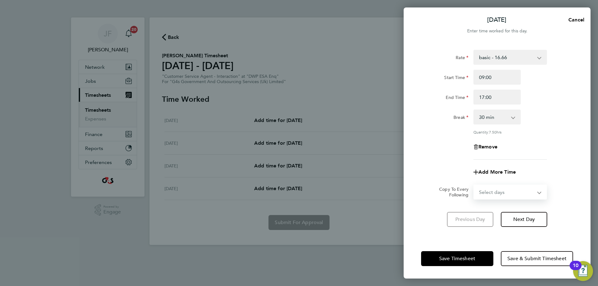
click at [489, 183] on form "Rate basic - 16.66 x2 - 32.79 Bank Holiday Annual Leave System Issue Paid - 16.…" at bounding box center [497, 125] width 152 height 150
select select "FRI"
click at [474, 185] on select "Select days Day Weekend (Sat-Sun) [DATE] [DATE] [DATE]" at bounding box center [506, 192] width 65 height 14
select select "[DATE]"
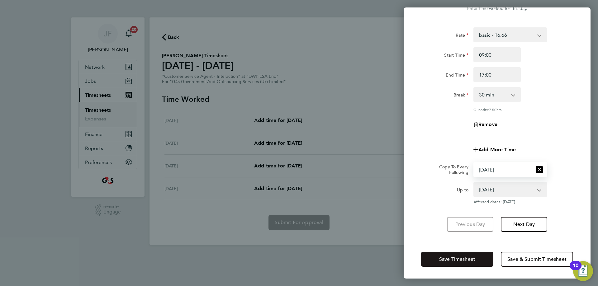
click at [462, 259] on span "Save Timesheet" at bounding box center [457, 259] width 36 height 6
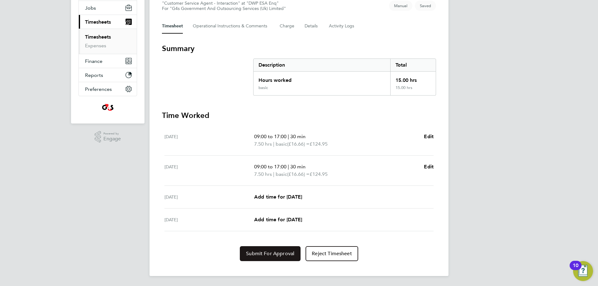
click at [258, 246] on button "Submit For Approval" at bounding box center [270, 253] width 61 height 15
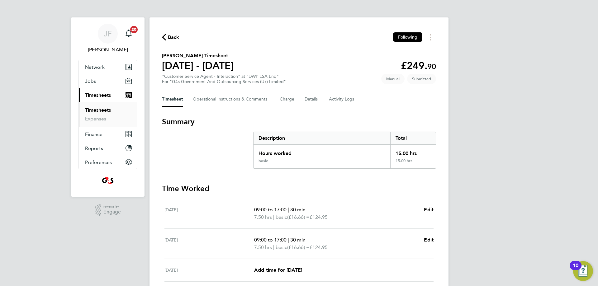
click at [173, 36] on span "Back" at bounding box center [174, 37] width 12 height 7
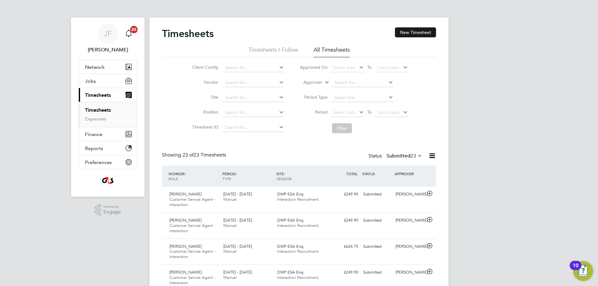
click at [412, 31] on button "New Timesheet" at bounding box center [415, 32] width 41 height 10
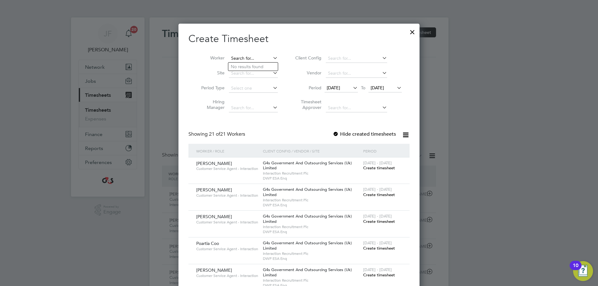
click at [249, 59] on input at bounding box center [253, 58] width 49 height 9
paste input "[PERSON_NAME]"
type input "[PERSON_NAME]"
click at [247, 65] on b "Nune" at bounding box center [250, 66] width 11 height 5
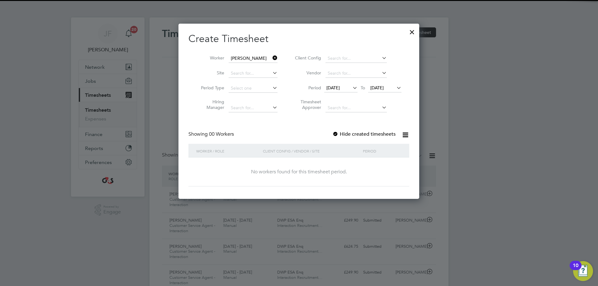
click at [333, 87] on span "[DATE]" at bounding box center [332, 88] width 13 height 6
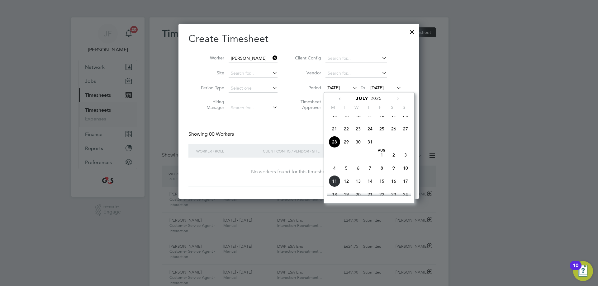
click at [334, 173] on span "4" at bounding box center [335, 168] width 12 height 12
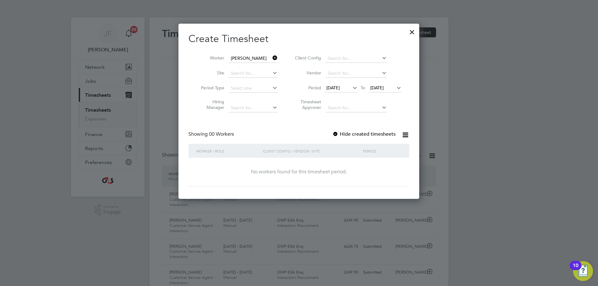
drag, startPoint x: 384, startPoint y: 87, endPoint x: 385, endPoint y: 92, distance: 4.7
click at [384, 88] on span "[DATE]" at bounding box center [376, 88] width 13 height 6
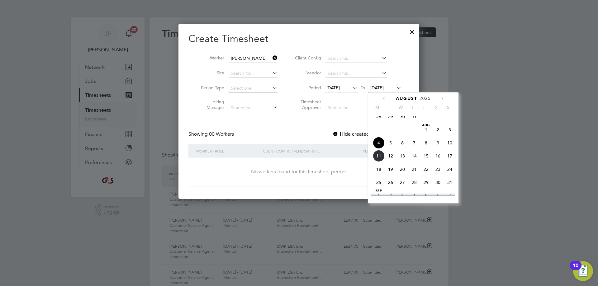
click at [426, 146] on span "8" at bounding box center [426, 143] width 12 height 12
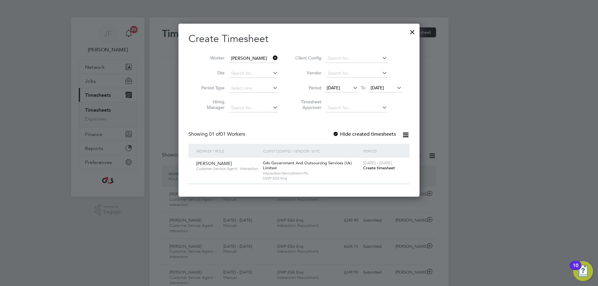
click at [336, 134] on div at bounding box center [336, 134] width 6 height 6
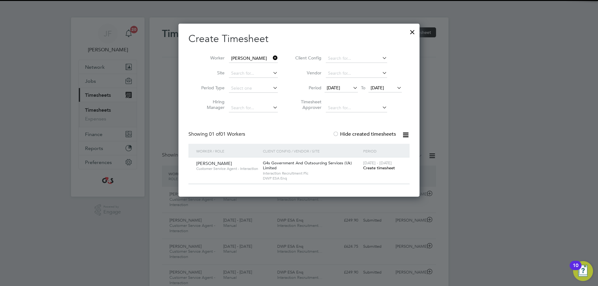
click at [368, 168] on span "Create timesheet" at bounding box center [379, 167] width 32 height 5
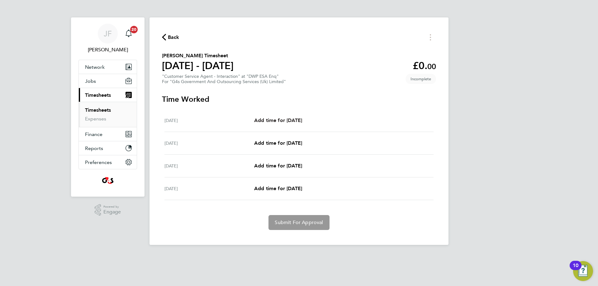
click at [289, 118] on span "Add time for [DATE]" at bounding box center [278, 120] width 48 height 6
select select "30"
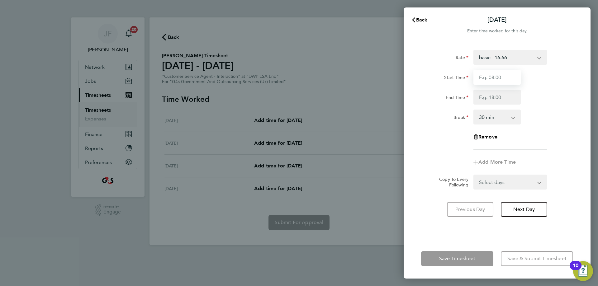
click at [506, 78] on input "Start Time" at bounding box center [496, 77] width 47 height 15
type input "09:00"
click at [501, 98] on input "End Time" at bounding box center [496, 97] width 47 height 15
type input "17:00"
click at [481, 182] on form "Rate basic - 16.66 Annual Leave Sick x1.5 - 24.73 Bank Holiday System Issue Pai…" at bounding box center [497, 120] width 152 height 140
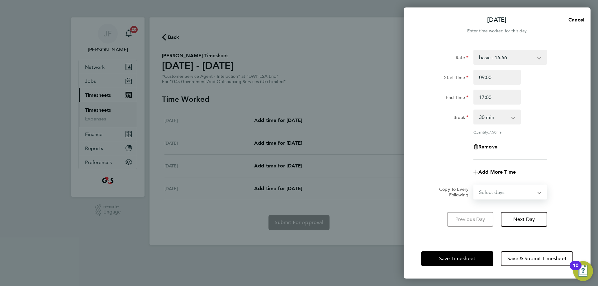
select select "FRI"
click at [474, 185] on select "Select days Day Weekend (Sat-Sun) [DATE] [DATE] [DATE]" at bounding box center [506, 192] width 65 height 14
select select "[DATE]"
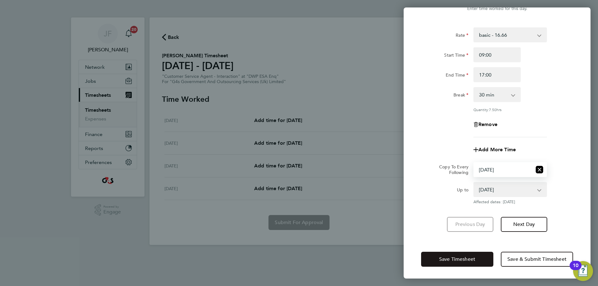
click at [457, 257] on span "Save Timesheet" at bounding box center [457, 259] width 36 height 6
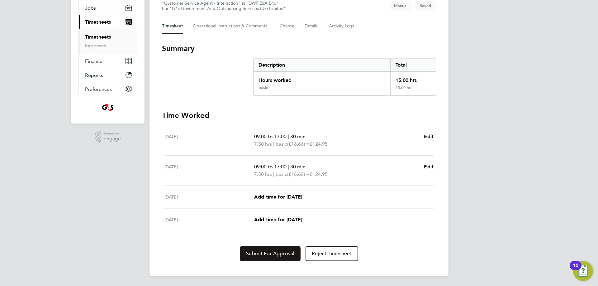
click at [263, 252] on span "Submit For Approval" at bounding box center [270, 254] width 48 height 6
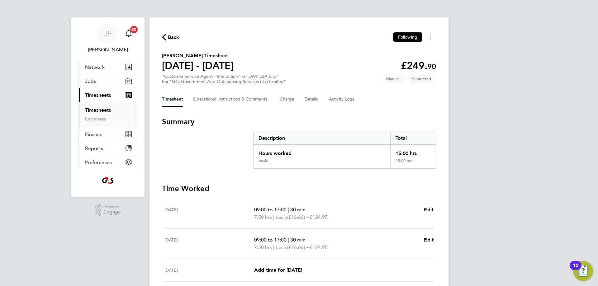
click at [176, 36] on span "Back" at bounding box center [174, 37] width 12 height 7
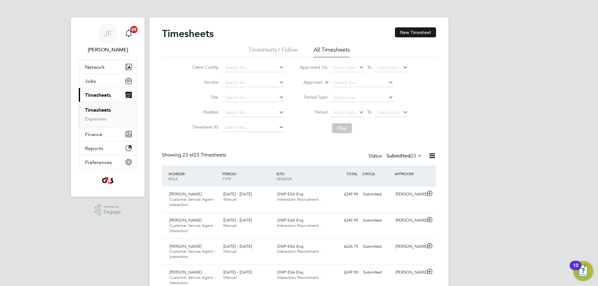
drag, startPoint x: 407, startPoint y: 33, endPoint x: 402, endPoint y: 34, distance: 4.8
click at [406, 33] on button "New Timesheet" at bounding box center [415, 32] width 41 height 10
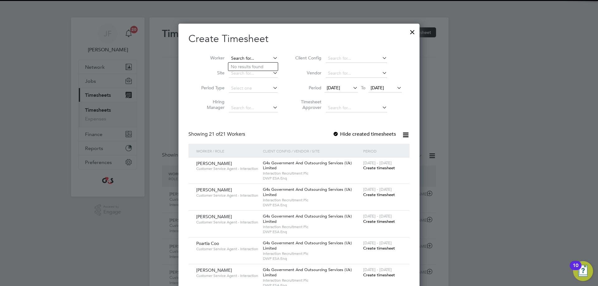
click at [247, 56] on input at bounding box center [253, 58] width 49 height 9
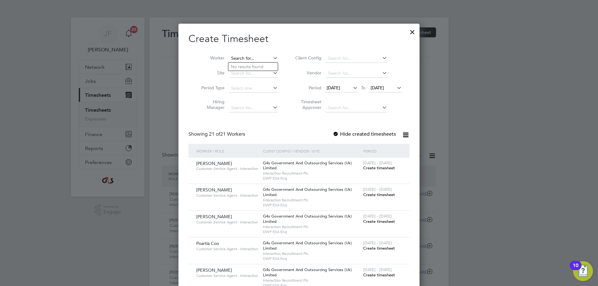
paste input "[PERSON_NAME]"
type input "[PERSON_NAME]"
click at [246, 48] on div "Worker Site Period Type Hiring Manager Client Config Vendor Period [DATE] To [D…" at bounding box center [298, 82] width 221 height 68
click at [244, 59] on input at bounding box center [253, 58] width 49 height 9
paste input "[PERSON_NAME]"
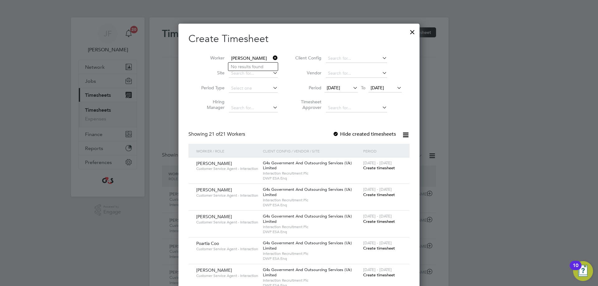
click at [244, 58] on input "[PERSON_NAME]" at bounding box center [253, 58] width 49 height 9
drag, startPoint x: 245, startPoint y: 59, endPoint x: 227, endPoint y: 58, distance: 18.1
click at [226, 59] on li "Worker [PERSON_NAME]" at bounding box center [237, 58] width 97 height 15
drag, startPoint x: 267, startPoint y: 64, endPoint x: 267, endPoint y: 61, distance: 3.8
click at [267, 64] on li "Eguono Eyaru" at bounding box center [253, 67] width 50 height 8
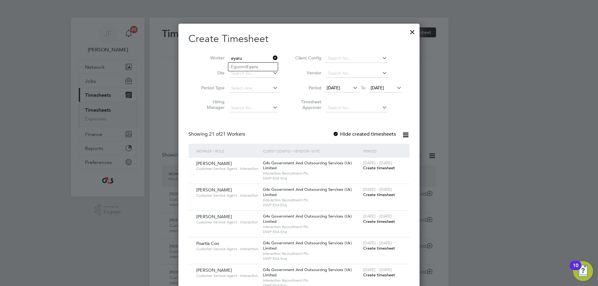
type input "Eguono Eyaru"
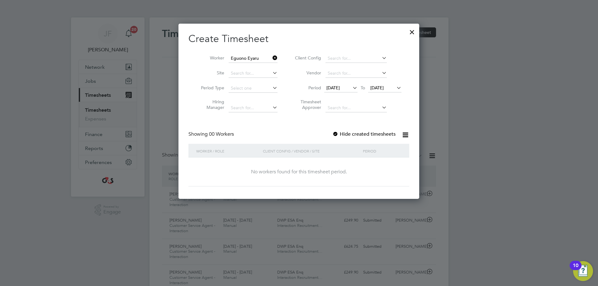
drag, startPoint x: 340, startPoint y: 85, endPoint x: 335, endPoint y: 102, distance: 17.3
click at [339, 86] on span "[DATE]" at bounding box center [332, 88] width 13 height 6
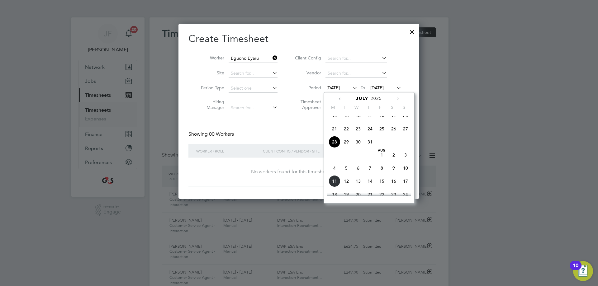
click at [333, 174] on span "4" at bounding box center [335, 168] width 12 height 12
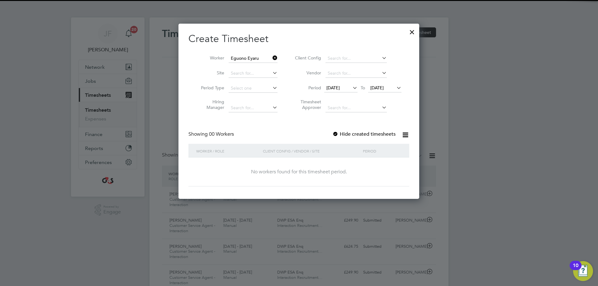
click at [376, 83] on li "Period [DATE] To [DATE]" at bounding box center [347, 88] width 124 height 15
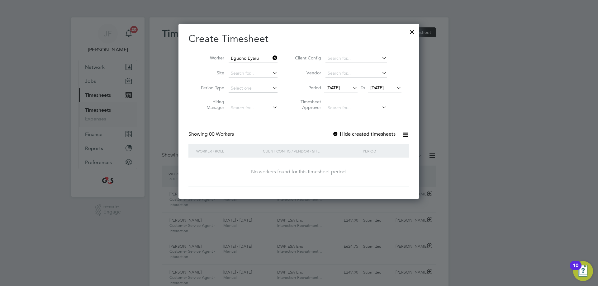
click at [377, 86] on span "[DATE]" at bounding box center [376, 88] width 13 height 6
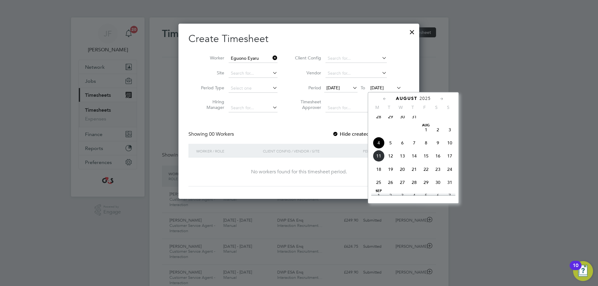
click at [425, 147] on span "8" at bounding box center [426, 143] width 12 height 12
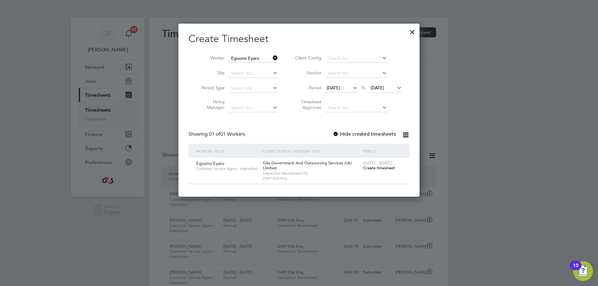
click at [336, 133] on div at bounding box center [336, 134] width 6 height 6
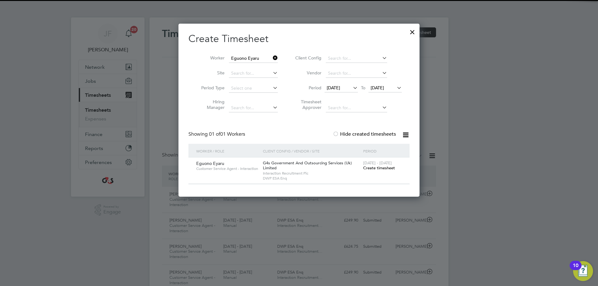
click at [370, 167] on span "Create timesheet" at bounding box center [379, 167] width 32 height 5
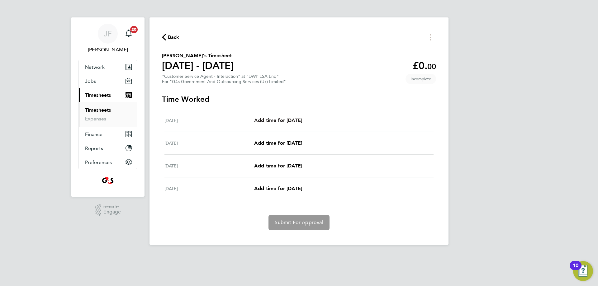
click at [278, 117] on span "Add time for [DATE]" at bounding box center [278, 120] width 48 height 6
select select "30"
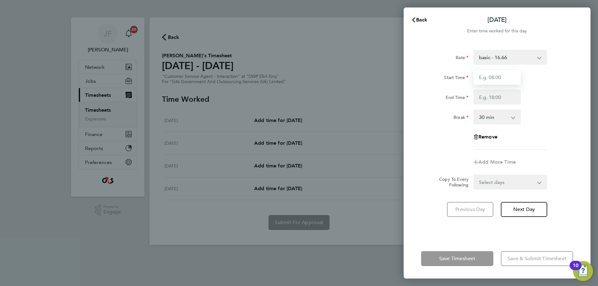
drag, startPoint x: 501, startPoint y: 78, endPoint x: 505, endPoint y: 79, distance: 3.5
click at [501, 78] on input "Start Time" at bounding box center [496, 77] width 47 height 15
type input "09:00"
click at [495, 97] on input "End Time" at bounding box center [496, 97] width 47 height 15
type input "17:00"
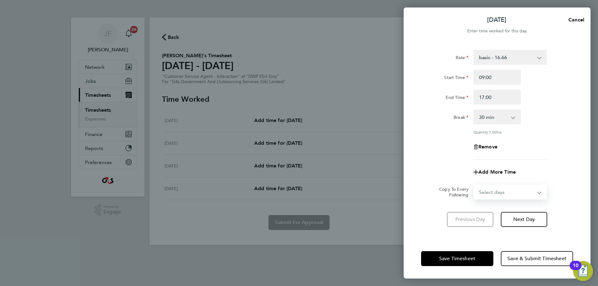
click at [488, 183] on form "Rate basic - 16.66 Bank Holiday Annual Leave x2 - 32.79 System Issue Not Paid S…" at bounding box center [497, 125] width 152 height 150
select select "FRI"
click at [474, 185] on select "Select days Day Weekend (Sat-Sun) [DATE] [DATE] [DATE]" at bounding box center [506, 192] width 65 height 14
select select "[DATE]"
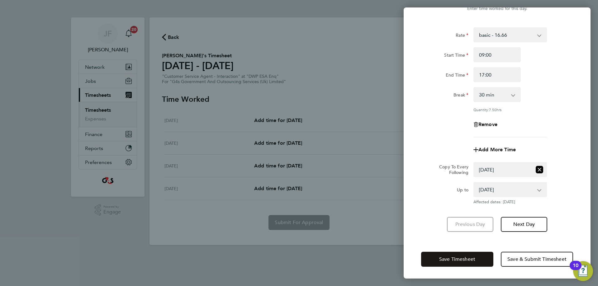
click at [451, 256] on span "Save Timesheet" at bounding box center [457, 259] width 36 height 6
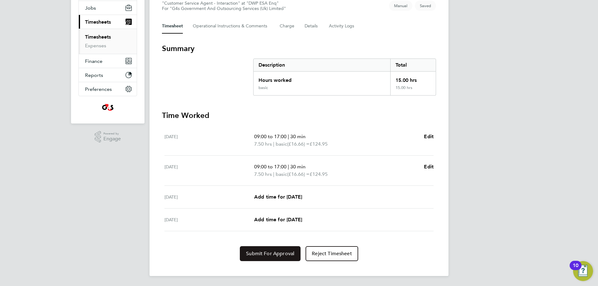
click at [263, 251] on span "Submit For Approval" at bounding box center [270, 254] width 48 height 6
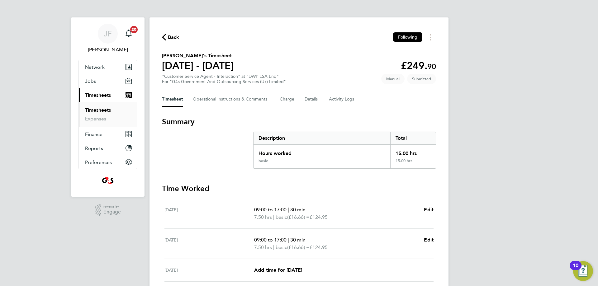
drag, startPoint x: 174, startPoint y: 36, endPoint x: 352, endPoint y: 15, distance: 178.5
click at [174, 36] on span "Back" at bounding box center [174, 37] width 12 height 7
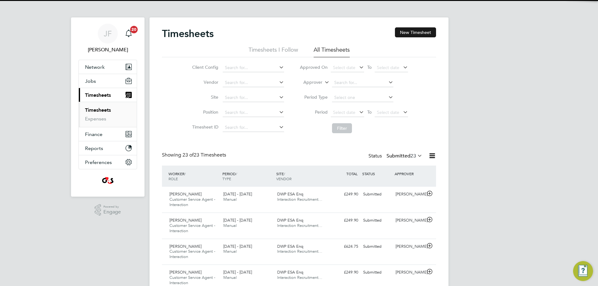
click at [413, 30] on button "New Timesheet" at bounding box center [415, 32] width 41 height 10
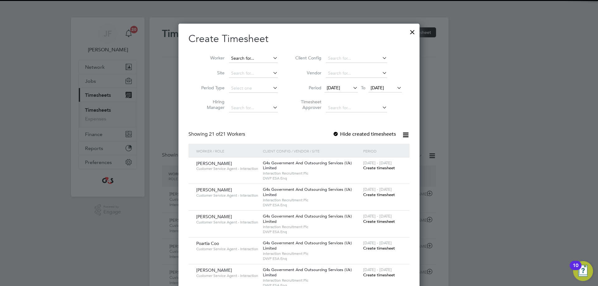
click at [253, 58] on input at bounding box center [253, 58] width 49 height 9
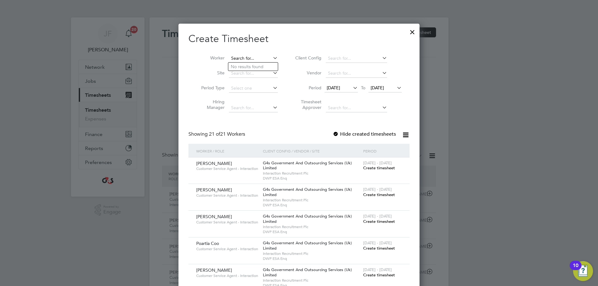
paste input "[PERSON_NAME]"
click at [253, 92] on li "[PERSON_NAME]" at bounding box center [266, 92] width 77 height 8
type input "[PERSON_NAME]"
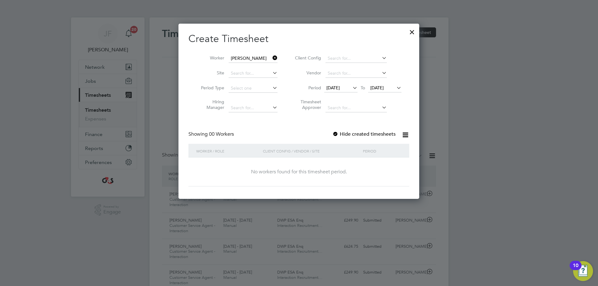
click at [337, 86] on span "[DATE]" at bounding box center [332, 88] width 13 height 6
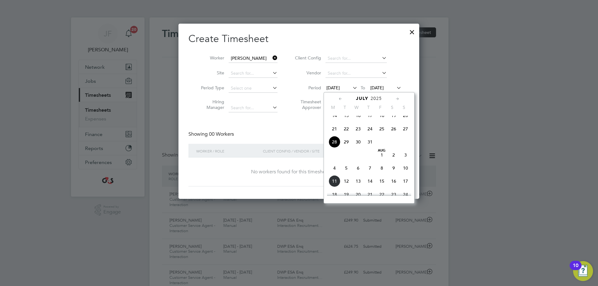
click at [336, 173] on span "4" at bounding box center [335, 168] width 12 height 12
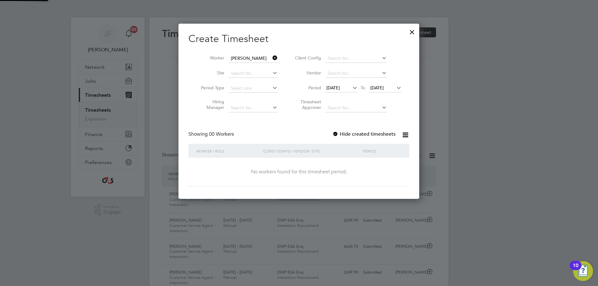
click at [384, 85] on span "[DATE]" at bounding box center [376, 88] width 13 height 6
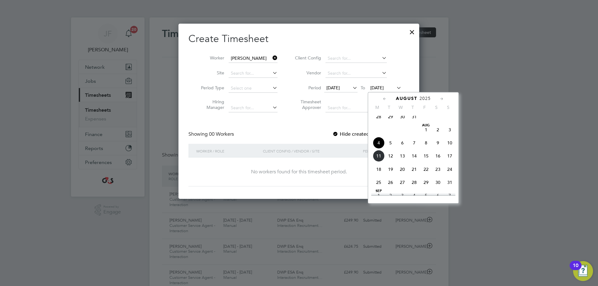
click at [426, 145] on span "8" at bounding box center [426, 143] width 12 height 12
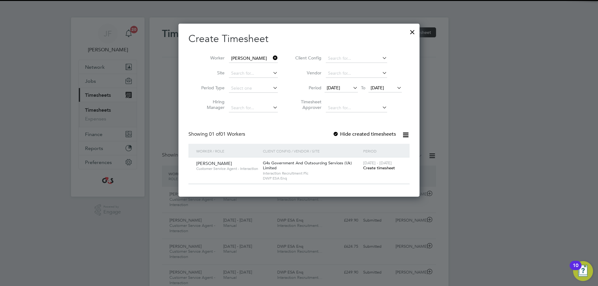
click at [334, 130] on div "Create Timesheet Worker [PERSON_NAME] Site Period Type Hiring Manager Client Co…" at bounding box center [298, 108] width 221 height 152
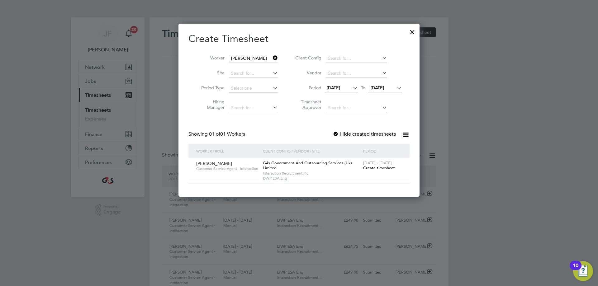
click at [335, 132] on div at bounding box center [336, 134] width 6 height 6
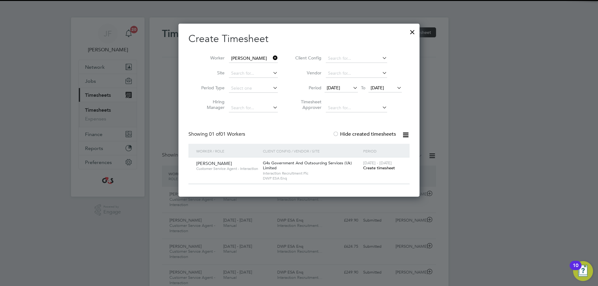
click at [375, 167] on span "Create timesheet" at bounding box center [379, 167] width 32 height 5
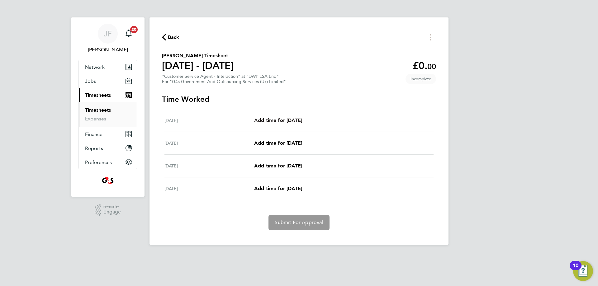
click at [294, 119] on span "Add time for [DATE]" at bounding box center [278, 120] width 48 height 6
select select "30"
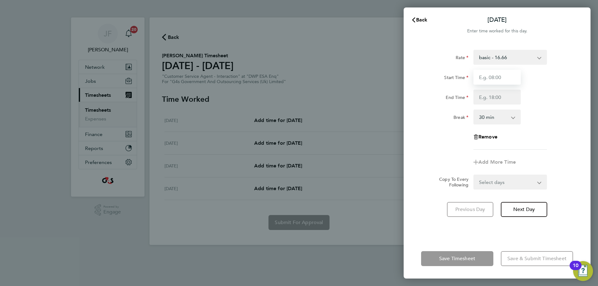
click at [509, 79] on input "Start Time" at bounding box center [496, 77] width 47 height 15
type input "09:00"
drag, startPoint x: 505, startPoint y: 96, endPoint x: 509, endPoint y: 97, distance: 4.2
click at [505, 96] on input "End Time" at bounding box center [496, 97] width 47 height 15
type input "17:00"
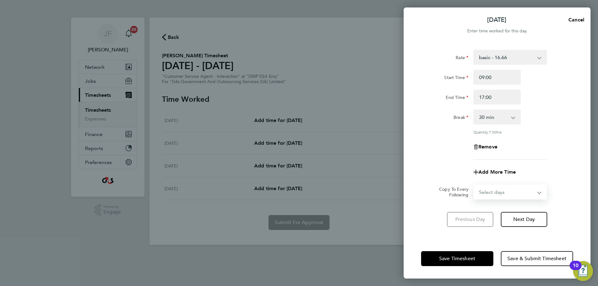
click at [493, 183] on form "Rate basic - 16.66 Annual Leave Sick Bank Holiday System Issue Not Paid x2 - 32…" at bounding box center [497, 125] width 152 height 150
select select "FRI"
click at [474, 185] on select "Select days Day Weekend (Sat-Sun) [DATE] [DATE] [DATE]" at bounding box center [506, 192] width 65 height 14
select select "[DATE]"
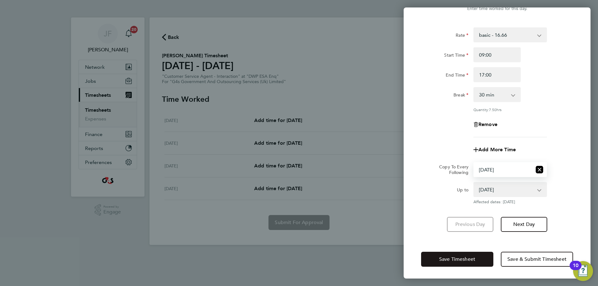
drag, startPoint x: 455, startPoint y: 258, endPoint x: 432, endPoint y: 228, distance: 37.7
click at [455, 258] on span "Save Timesheet" at bounding box center [457, 259] width 36 height 6
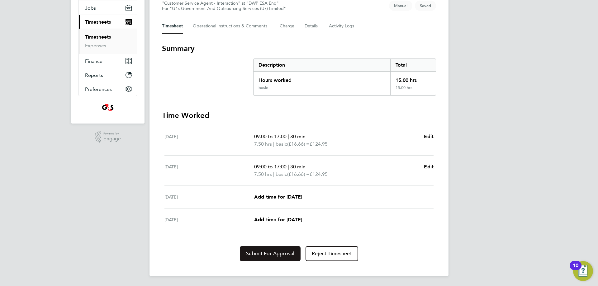
click at [254, 250] on button "Submit For Approval" at bounding box center [270, 253] width 61 height 15
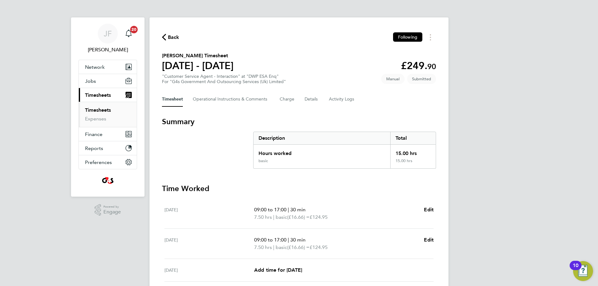
click at [170, 34] on span "Back" at bounding box center [174, 37] width 12 height 7
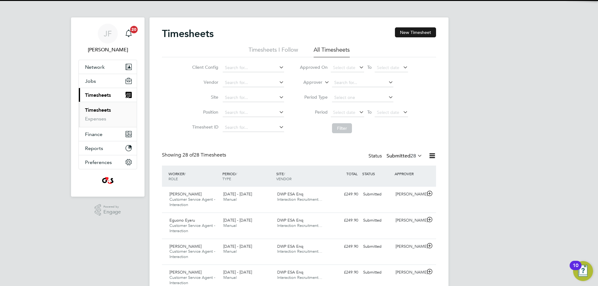
drag, startPoint x: 405, startPoint y: 32, endPoint x: 369, endPoint y: 35, distance: 35.9
click at [404, 32] on button "New Timesheet" at bounding box center [415, 32] width 41 height 10
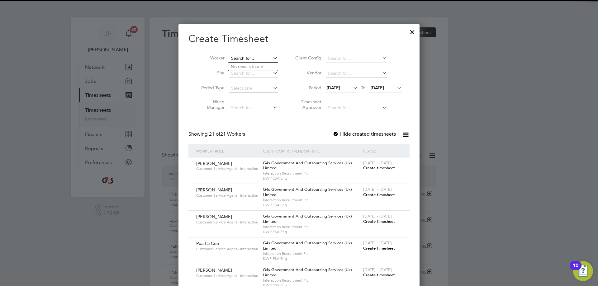
click at [266, 59] on input at bounding box center [253, 58] width 49 height 9
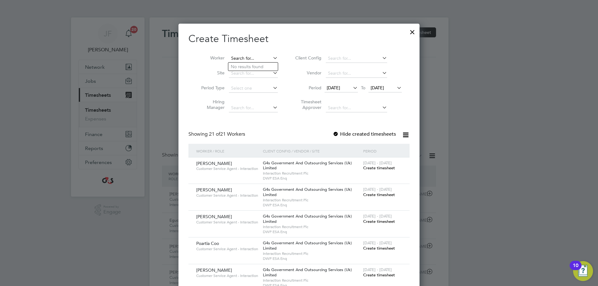
paste input "[PERSON_NAME]"
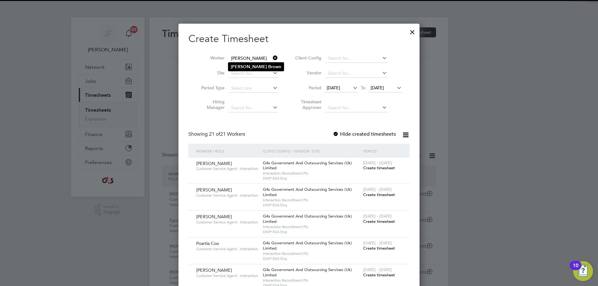
type input "[PERSON_NAME]"
click at [268, 68] on b "Brown" at bounding box center [274, 66] width 13 height 5
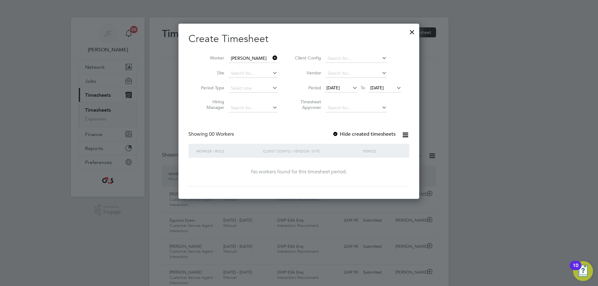
click at [339, 88] on span "[DATE]" at bounding box center [332, 88] width 13 height 6
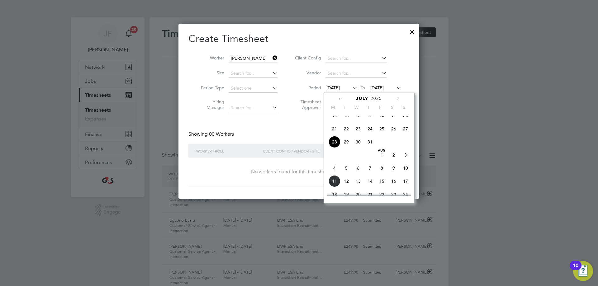
click at [334, 174] on span "4" at bounding box center [335, 168] width 12 height 12
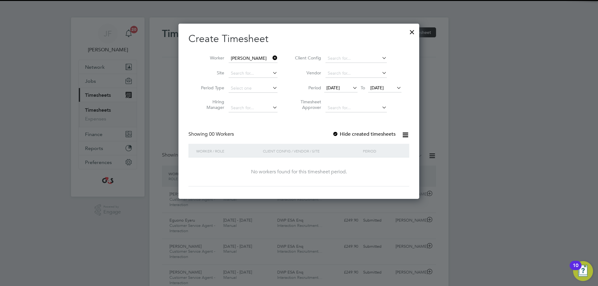
click at [378, 87] on span "[DATE]" at bounding box center [376, 88] width 13 height 6
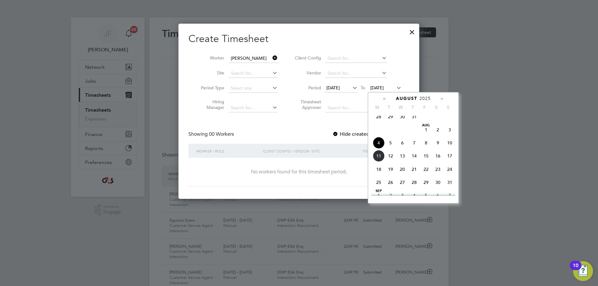
click at [427, 148] on span "8" at bounding box center [426, 143] width 12 height 12
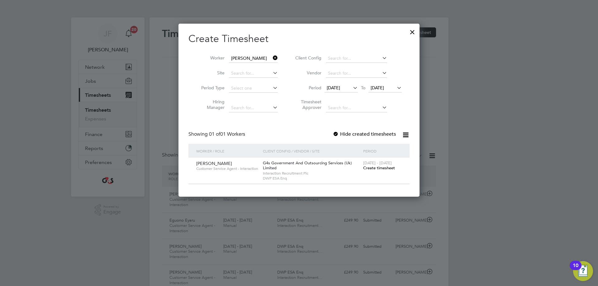
click at [335, 134] on div at bounding box center [336, 134] width 6 height 6
click at [378, 167] on span "Create timesheet" at bounding box center [379, 167] width 32 height 5
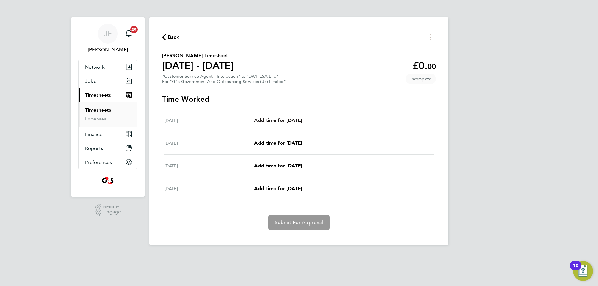
click at [286, 117] on link "Add time for [DATE]" at bounding box center [278, 120] width 48 height 7
select select "30"
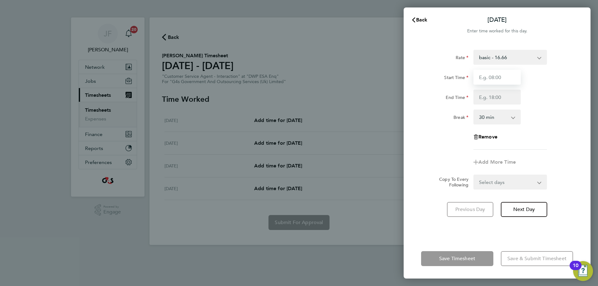
drag, startPoint x: 489, startPoint y: 77, endPoint x: 492, endPoint y: 79, distance: 3.8
click at [489, 77] on input "Start Time" at bounding box center [496, 77] width 47 height 15
type input "09:00"
click at [476, 98] on input "End Time" at bounding box center [496, 97] width 47 height 15
type input "17:00"
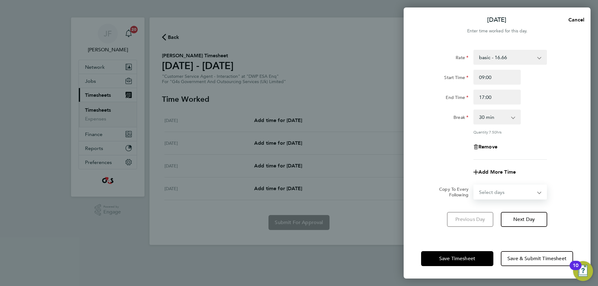
click at [495, 184] on form "Rate basic - 16.66 x1.5 - 24.73 Annual Leave Bank Holiday System Issue Paid - 1…" at bounding box center [497, 125] width 152 height 150
select select "FRI"
click at [474, 185] on select "Select days Day Weekend (Sat-Sun) [DATE] [DATE] [DATE]" at bounding box center [506, 192] width 65 height 14
select select "[DATE]"
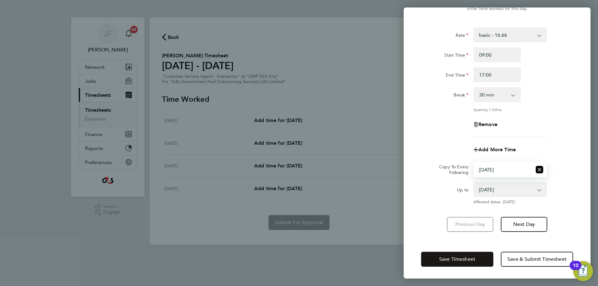
click at [440, 261] on span "Save Timesheet" at bounding box center [457, 259] width 36 height 6
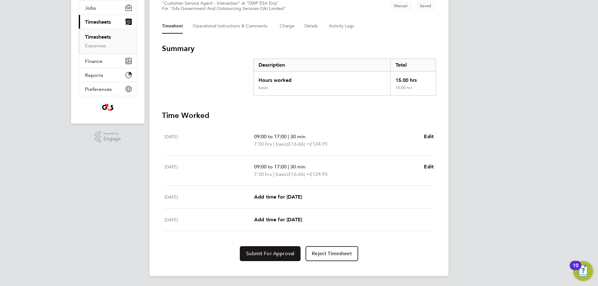
click at [276, 256] on span "Submit For Approval" at bounding box center [270, 254] width 48 height 6
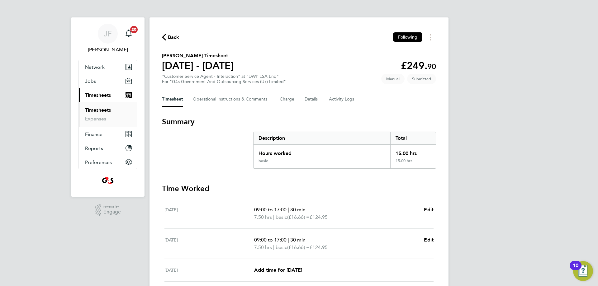
click at [172, 34] on span "Back" at bounding box center [174, 37] width 12 height 7
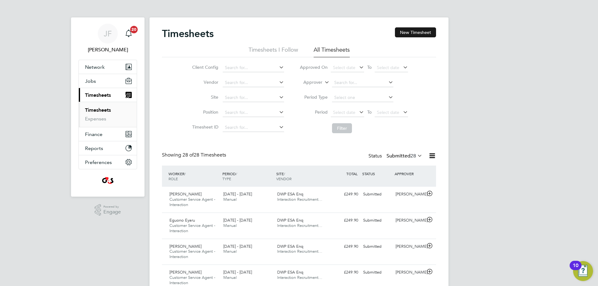
click at [408, 30] on button "New Timesheet" at bounding box center [415, 32] width 41 height 10
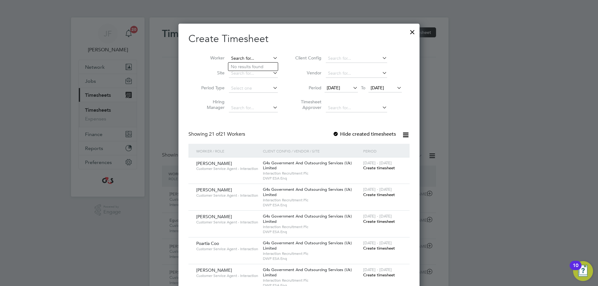
click at [240, 59] on input at bounding box center [253, 58] width 49 height 9
paste input "[PERSON_NAME]-Tibunor"
click at [236, 60] on input "[PERSON_NAME]-Tibunor" at bounding box center [253, 58] width 49 height 9
type input "[PERSON_NAME]-Tibunor"
click at [260, 66] on b "Sydney-Tibunor" at bounding box center [260, 66] width 32 height 5
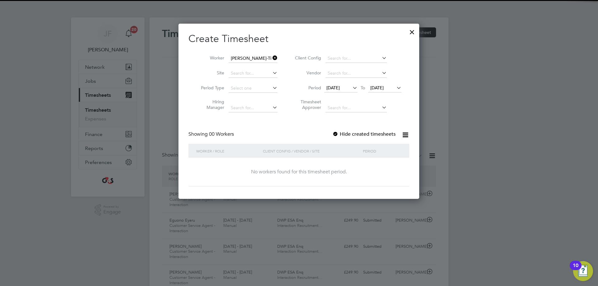
click at [339, 84] on span "[DATE]" at bounding box center [340, 88] width 33 height 8
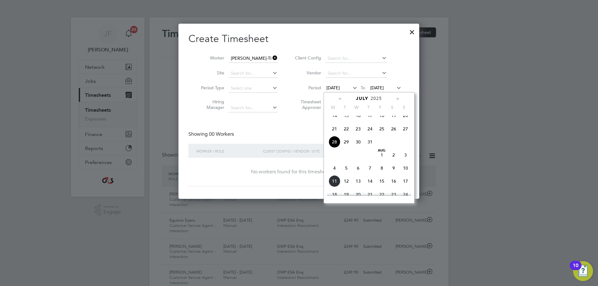
click at [336, 173] on span "4" at bounding box center [335, 168] width 12 height 12
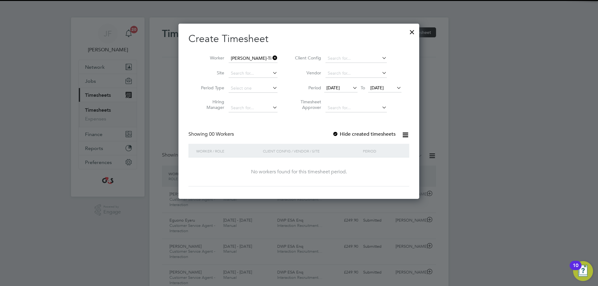
click at [378, 88] on span "[DATE]" at bounding box center [376, 88] width 13 height 6
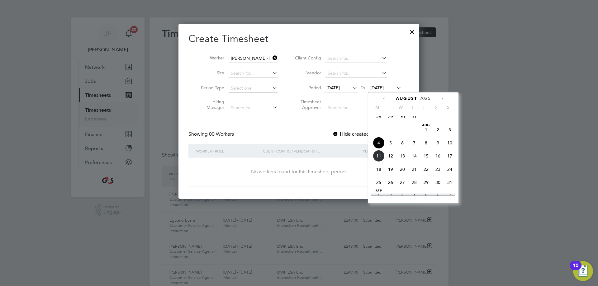
click at [426, 147] on span "8" at bounding box center [426, 143] width 12 height 12
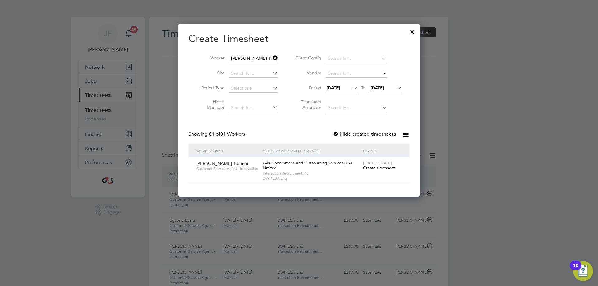
click at [337, 133] on div at bounding box center [336, 134] width 6 height 6
click at [372, 166] on span "Create timesheet" at bounding box center [379, 167] width 32 height 5
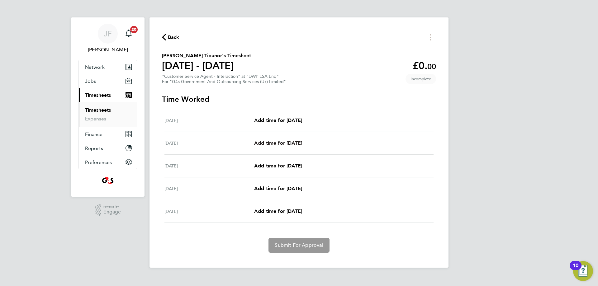
click at [268, 140] on span "Add time for [DATE]" at bounding box center [278, 143] width 48 height 6
select select "30"
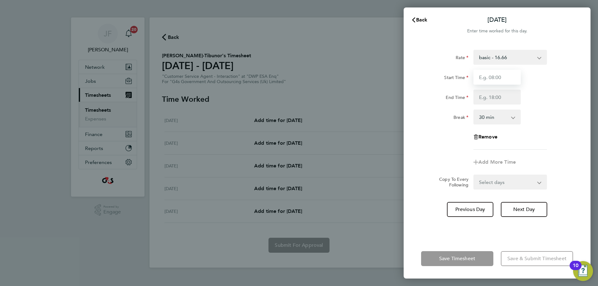
click at [494, 77] on input "Start Time" at bounding box center [496, 77] width 47 height 15
type input "09:00"
drag, startPoint x: 492, startPoint y: 96, endPoint x: 492, endPoint y: 100, distance: 4.1
click at [492, 96] on input "End Time" at bounding box center [496, 97] width 47 height 15
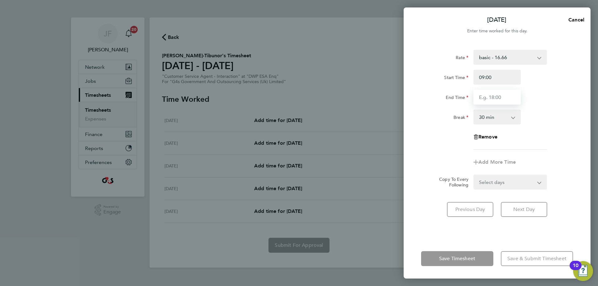
type input "17:00"
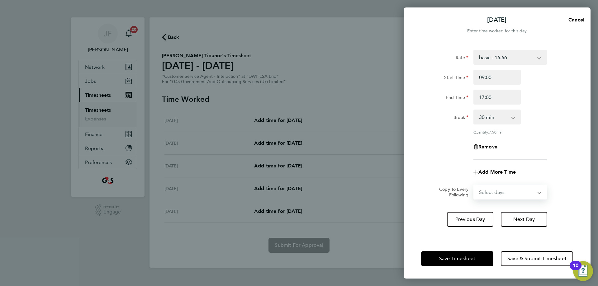
click at [494, 184] on form "Rate basic - 16.66 Annual Leave x2 - 32.79 x1.5 - 24.73 Bank Holiday System Iss…" at bounding box center [497, 125] width 152 height 150
select select "FRI"
click at [474, 185] on select "Select days Day Weekend (Sat-Sun) [DATE] [DATE] [DATE]" at bounding box center [506, 192] width 65 height 14
select select "[DATE]"
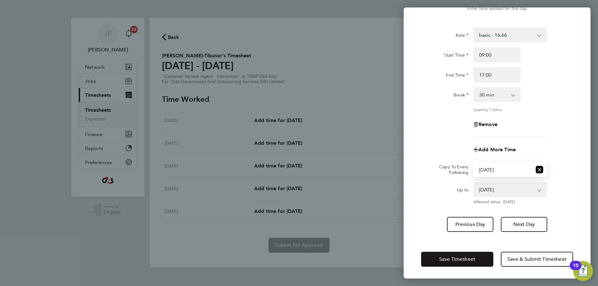
click at [449, 258] on span "Save Timesheet" at bounding box center [457, 259] width 36 height 6
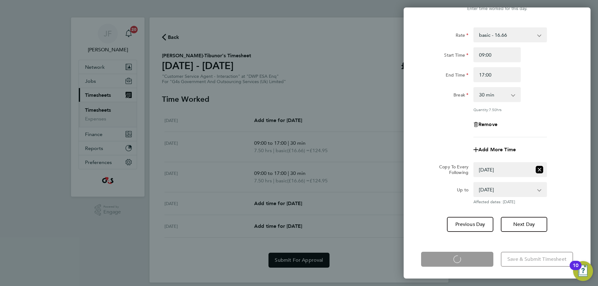
click at [365, 174] on div "[DATE] Cancel Enter time worked for this day. Rate basic - 16.66 Annual Leave x…" at bounding box center [299, 143] width 598 height 286
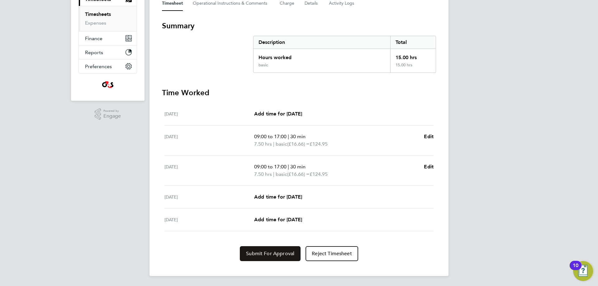
click at [272, 253] on span "Submit For Approval" at bounding box center [270, 254] width 48 height 6
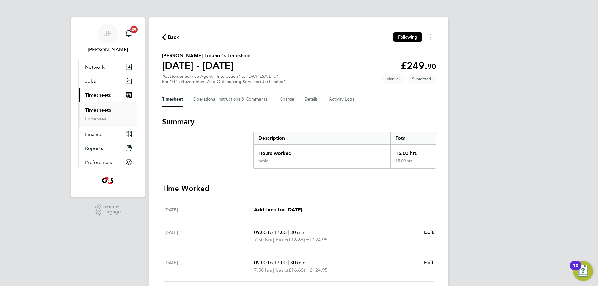
click at [175, 35] on span "Back" at bounding box center [174, 37] width 12 height 7
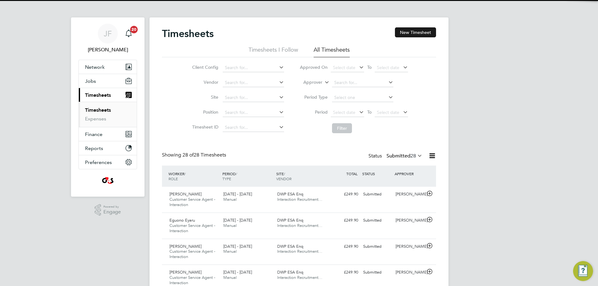
click at [419, 32] on button "New Timesheet" at bounding box center [415, 32] width 41 height 10
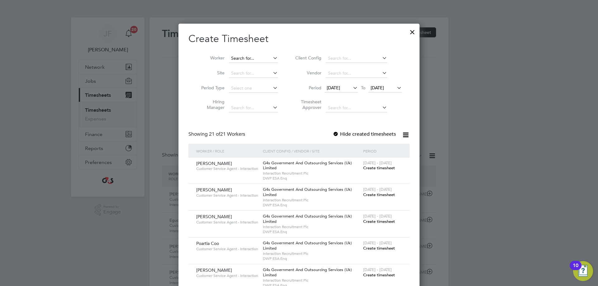
click at [254, 59] on input at bounding box center [253, 58] width 49 height 9
click at [249, 58] on input at bounding box center [253, 58] width 49 height 9
paste input "[DEMOGRAPHIC_DATA][PERSON_NAME]"
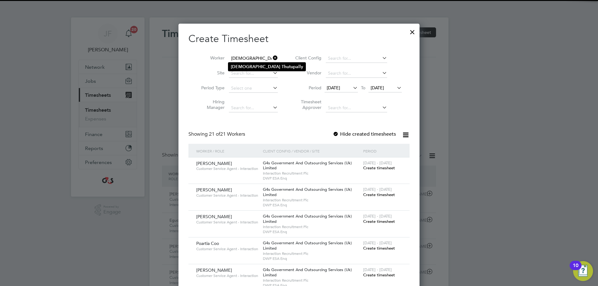
type input "[DEMOGRAPHIC_DATA][PERSON_NAME]"
click at [249, 64] on b "[DEMOGRAPHIC_DATA]" at bounding box center [256, 66] width 50 height 5
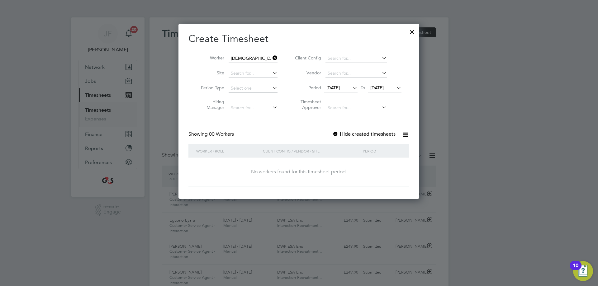
click at [340, 86] on span "[DATE]" at bounding box center [332, 88] width 13 height 6
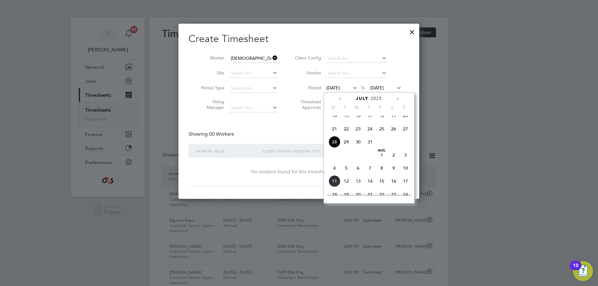
click at [335, 174] on span "4" at bounding box center [335, 168] width 12 height 12
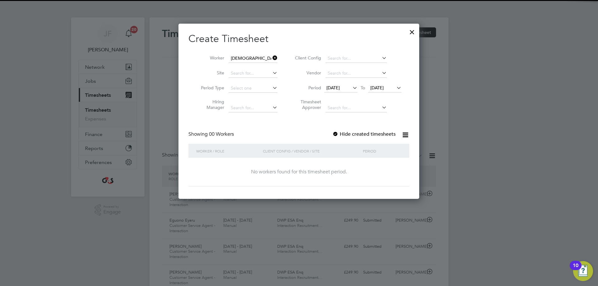
drag, startPoint x: 377, startPoint y: 85, endPoint x: 381, endPoint y: 113, distance: 27.9
click at [377, 87] on span "[DATE]" at bounding box center [376, 88] width 13 height 6
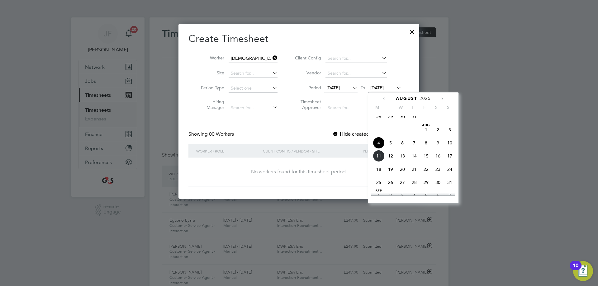
drag, startPoint x: 428, startPoint y: 145, endPoint x: 424, endPoint y: 147, distance: 4.2
click at [427, 146] on span "8" at bounding box center [426, 143] width 12 height 12
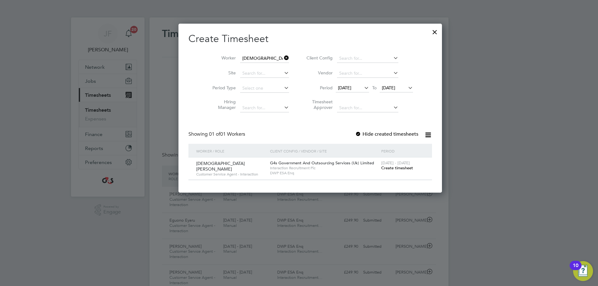
click at [355, 133] on div at bounding box center [358, 134] width 6 height 6
click at [381, 168] on span "Create timesheet" at bounding box center [397, 167] width 32 height 5
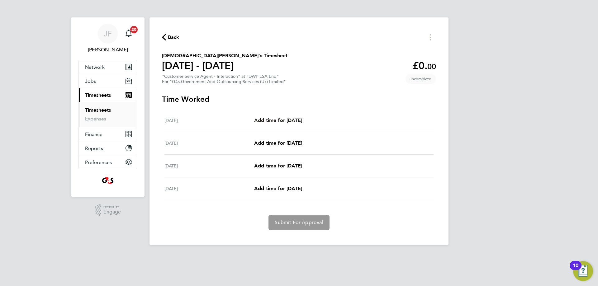
click at [291, 118] on span "Add time for [DATE]" at bounding box center [278, 120] width 48 height 6
select select "30"
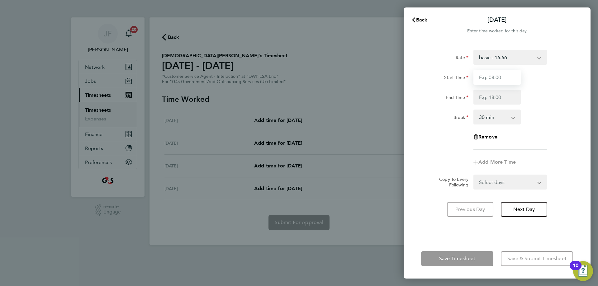
click at [509, 73] on input "Start Time" at bounding box center [496, 77] width 47 height 15
type input "09:00"
click at [503, 98] on input "End Time" at bounding box center [496, 97] width 47 height 15
type input "17:00"
click at [491, 182] on form "Rate basic - 16.66 Sick System Issue Not Paid x2 - 32.79 System Issue Paid - 16…" at bounding box center [497, 120] width 152 height 140
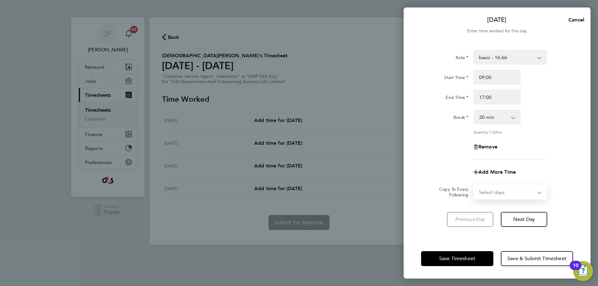
select select "FRI"
click at [474, 185] on select "Select days Day Weekend (Sat-Sun) [DATE] [DATE] [DATE]" at bounding box center [506, 192] width 65 height 14
select select "[DATE]"
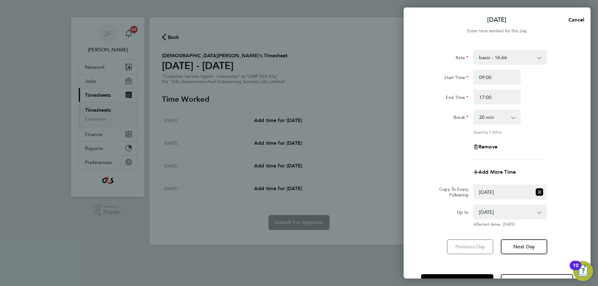
click at [428, 193] on div "Copy To Every Following Select days Day Weekend (Sat-Sun) [DATE] [DATE] [DATE]" at bounding box center [497, 192] width 157 height 15
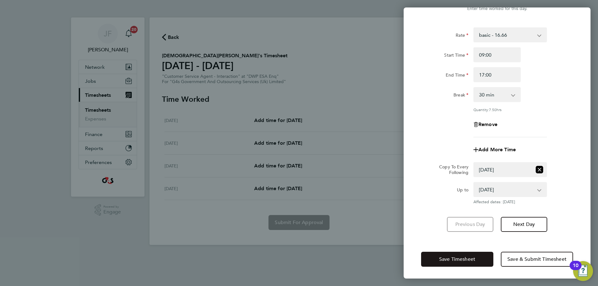
click at [453, 258] on span "Save Timesheet" at bounding box center [457, 259] width 36 height 6
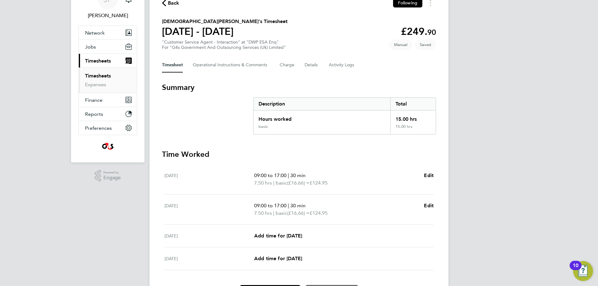
scroll to position [73, 0]
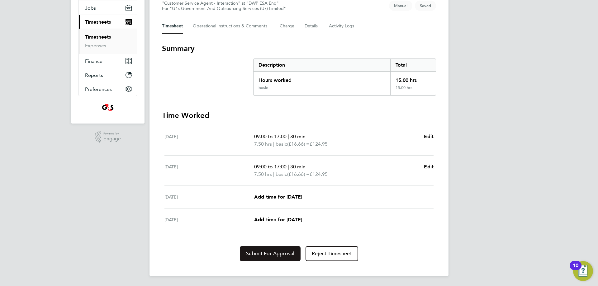
click at [257, 251] on span "Submit For Approval" at bounding box center [270, 254] width 48 height 6
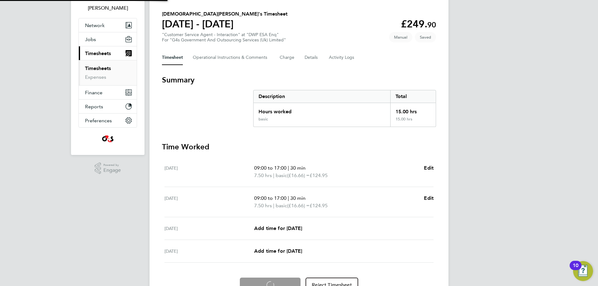
scroll to position [0, 0]
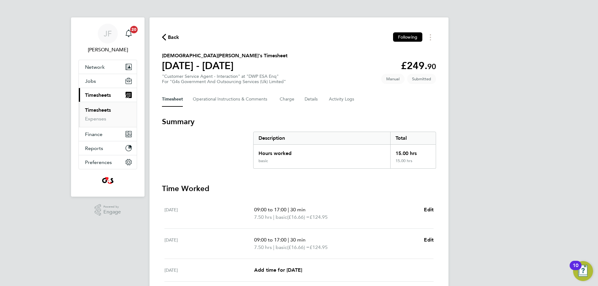
click at [173, 36] on span "Back" at bounding box center [174, 37] width 12 height 7
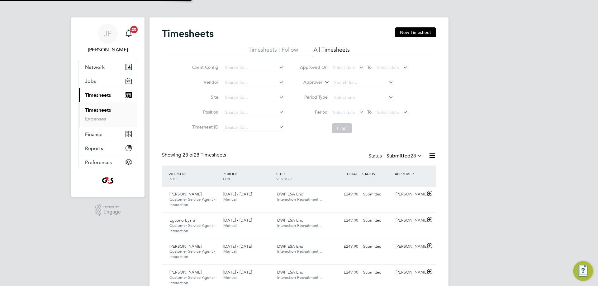
scroll to position [21, 54]
click at [414, 30] on button "New Timesheet" at bounding box center [415, 32] width 41 height 10
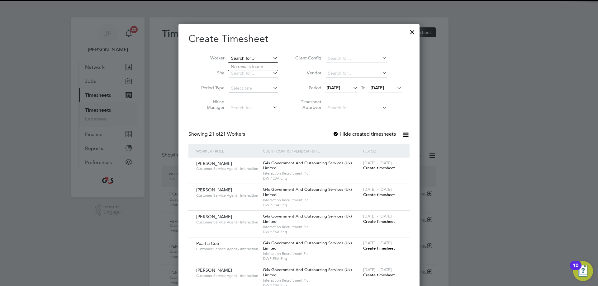
click at [256, 57] on input at bounding box center [253, 58] width 49 height 9
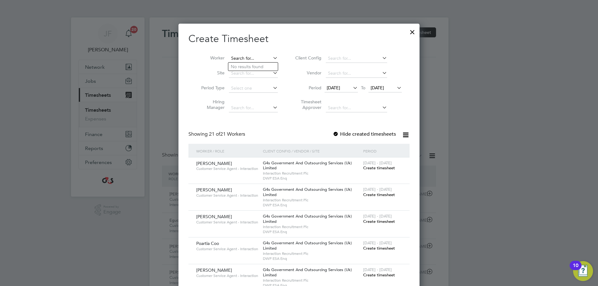
paste input "eguono eyaru"
click at [249, 68] on b "Eyaru" at bounding box center [254, 66] width 12 height 5
type input "Eguono Eyaru"
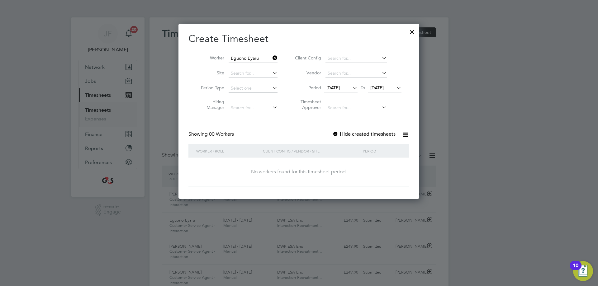
click at [336, 134] on div at bounding box center [335, 134] width 6 height 6
click at [334, 86] on span "[DATE]" at bounding box center [332, 88] width 13 height 6
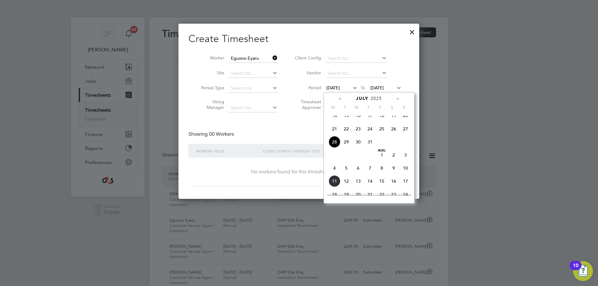
drag, startPoint x: 334, startPoint y: 175, endPoint x: 335, endPoint y: 167, distance: 7.9
click at [334, 170] on span "4" at bounding box center [335, 168] width 12 height 12
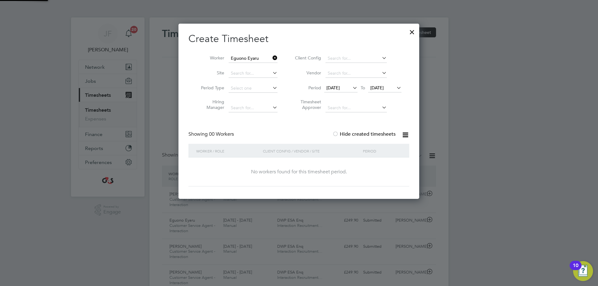
click at [378, 85] on span "[DATE]" at bounding box center [376, 88] width 13 height 6
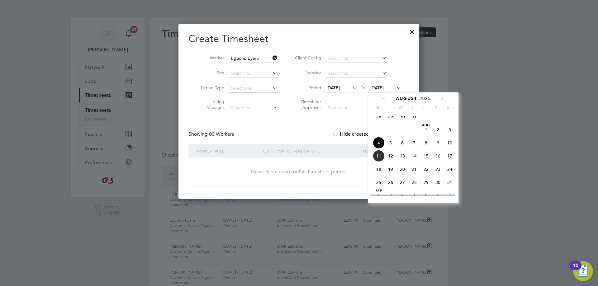
click at [424, 148] on span "8" at bounding box center [426, 143] width 12 height 12
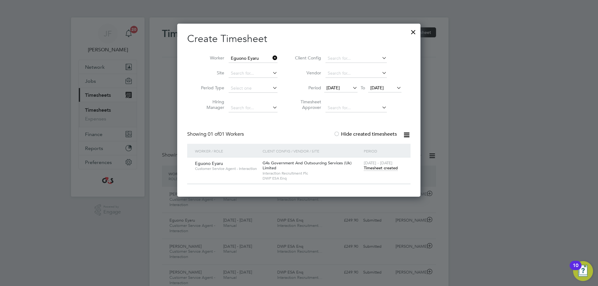
click at [373, 167] on span "Timesheet created" at bounding box center [381, 168] width 34 height 6
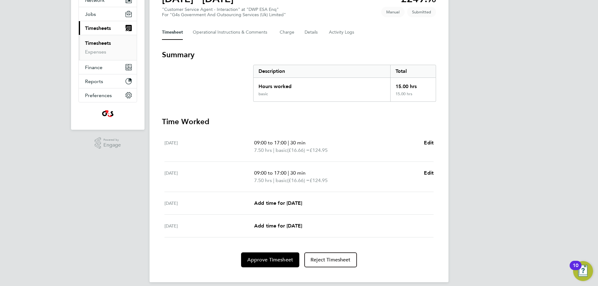
scroll to position [73, 0]
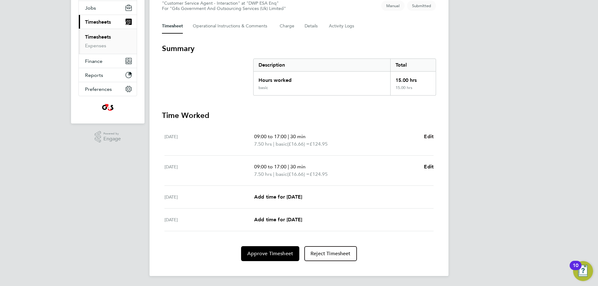
click at [430, 136] on span "Edit" at bounding box center [429, 137] width 10 height 6
select select "30"
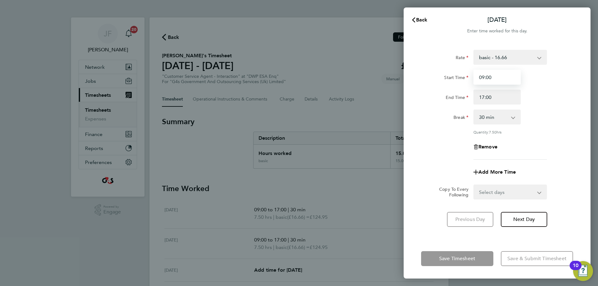
drag, startPoint x: 499, startPoint y: 76, endPoint x: 473, endPoint y: 74, distance: 25.9
click at [473, 74] on input "09:00" at bounding box center [496, 77] width 47 height 15
type input "15:00"
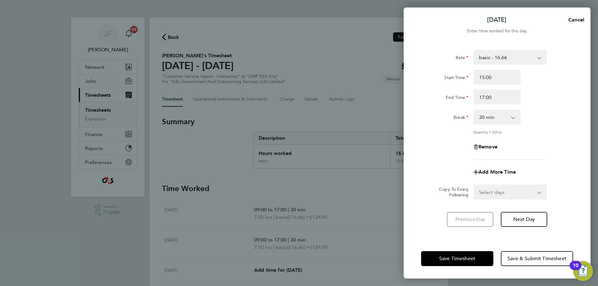
click at [563, 138] on div "Rate basic - 16.66 Bank Holiday Annual Leave x2 - 32.79 System Issue Not Paid S…" at bounding box center [497, 105] width 152 height 110
click at [475, 171] on icon "button" at bounding box center [475, 172] width 5 height 5
select select "null"
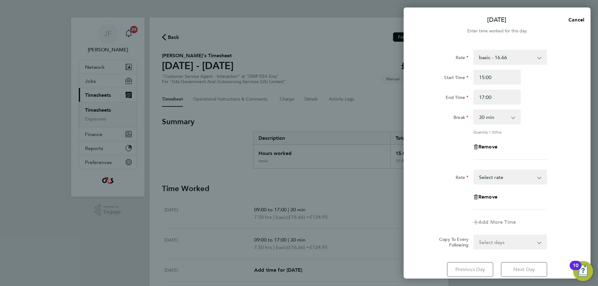
click at [520, 176] on select "Bank Holiday basic - 16.66 Annual Leave x2 - 32.79 System Issue Not Paid System…" at bounding box center [506, 177] width 65 height 14
select select "30"
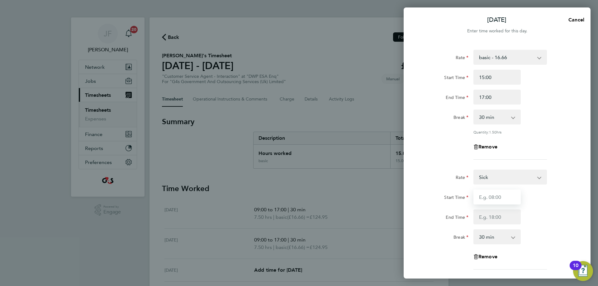
click at [493, 193] on input "Start Time" at bounding box center [496, 197] width 47 height 15
type input "09:00"
drag, startPoint x: 494, startPoint y: 214, endPoint x: 498, endPoint y: 214, distance: 3.8
click at [494, 214] on input "End Time" at bounding box center [496, 217] width 47 height 15
type input "15:00"
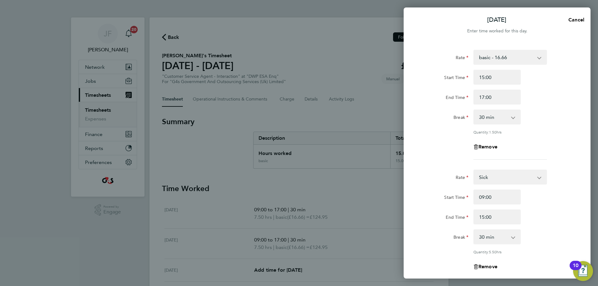
click at [547, 238] on div "Break 0 min 15 min 30 min 45 min 60 min 75 min 90 min" at bounding box center [497, 237] width 157 height 15
click at [497, 235] on select "0 min 15 min 30 min 45 min 60 min 75 min 90 min" at bounding box center [493, 237] width 39 height 14
select select "0"
click at [474, 230] on select "0 min 15 min 30 min 45 min 60 min 75 min 90 min" at bounding box center [493, 237] width 39 height 14
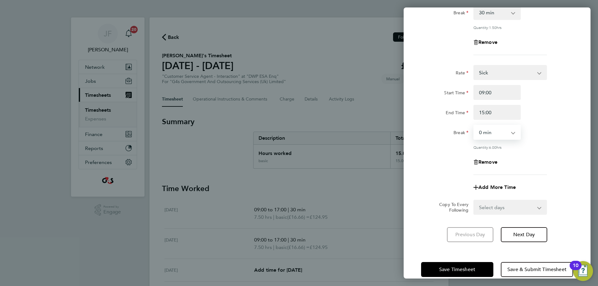
scroll to position [114, 0]
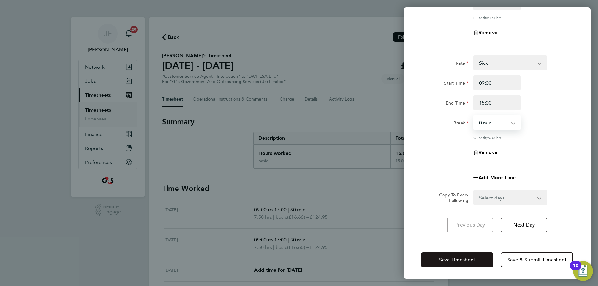
click at [439, 255] on button "Save Timesheet" at bounding box center [457, 260] width 72 height 15
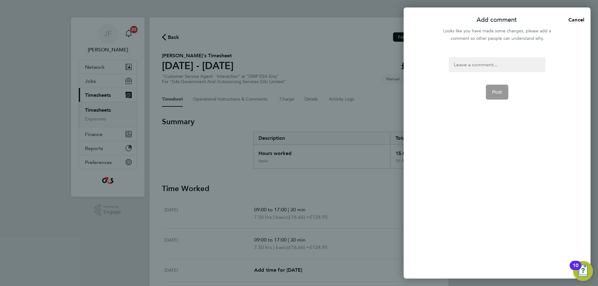
click at [462, 61] on div at bounding box center [497, 64] width 96 height 15
click at [475, 64] on div at bounding box center [497, 64] width 96 height 15
click at [493, 93] on span "Post" at bounding box center [497, 92] width 10 height 6
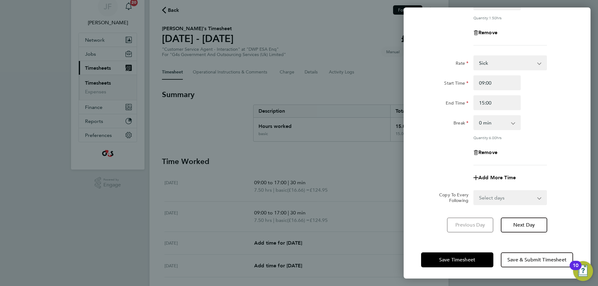
scroll to position [73, 0]
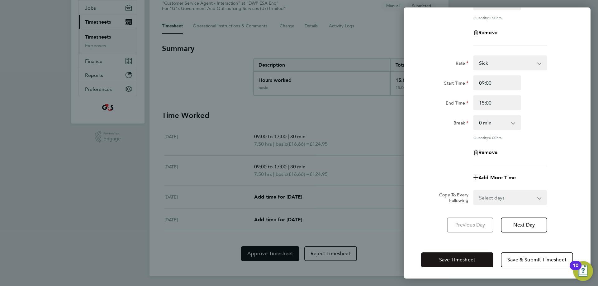
click at [461, 261] on span "Save Timesheet" at bounding box center [457, 260] width 36 height 6
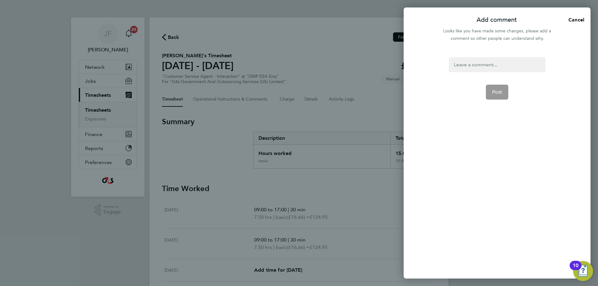
scroll to position [0, 0]
click at [572, 16] on button "Cancel" at bounding box center [574, 20] width 32 height 12
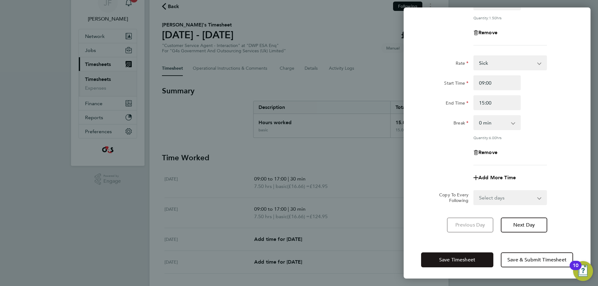
scroll to position [31, 0]
click at [448, 254] on button "Save Timesheet" at bounding box center [457, 260] width 72 height 15
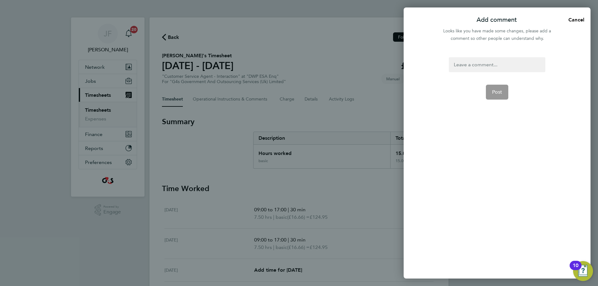
click at [467, 65] on div at bounding box center [497, 64] width 96 height 15
click at [468, 70] on div at bounding box center [497, 64] width 96 height 15
click at [495, 90] on span "Post" at bounding box center [497, 92] width 10 height 6
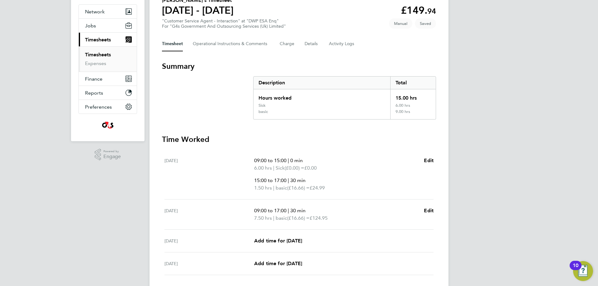
scroll to position [62, 0]
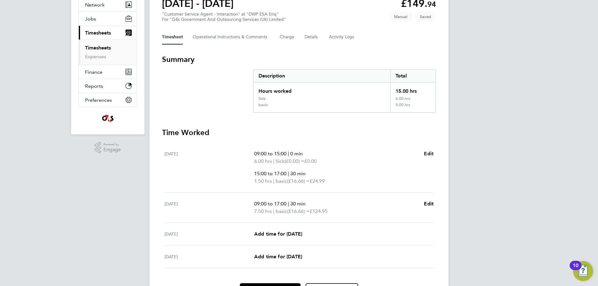
click at [429, 153] on span "Edit" at bounding box center [429, 154] width 10 height 6
select select "30"
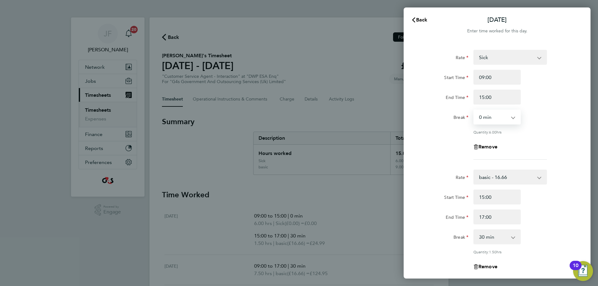
click at [511, 116] on select "0 min 15 min 30 min 45 min 60 min 75 min 90 min" at bounding box center [493, 117] width 39 height 14
select select "30"
click at [474, 110] on select "0 min 15 min 30 min 45 min 60 min 75 min 90 min" at bounding box center [493, 117] width 39 height 14
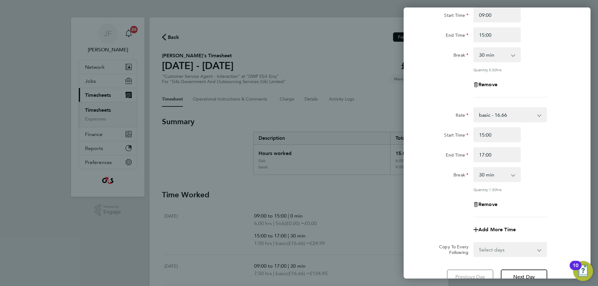
click at [513, 175] on app-icon-cross-button at bounding box center [516, 175] width 7 height 14
click at [483, 176] on select "0 min 15 min 30 min 45 min 60 min 75 min 90 min" at bounding box center [493, 175] width 39 height 14
select select "0"
click at [474, 168] on select "0 min 15 min 30 min 45 min 60 min 75 min 90 min" at bounding box center [493, 175] width 39 height 14
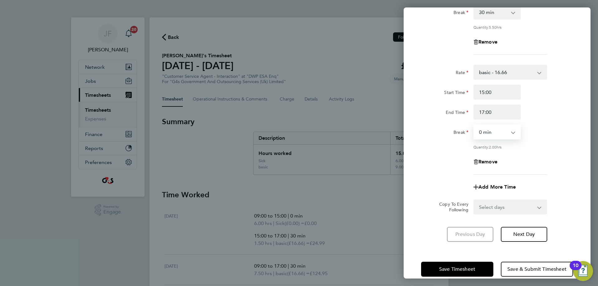
scroll to position [114, 0]
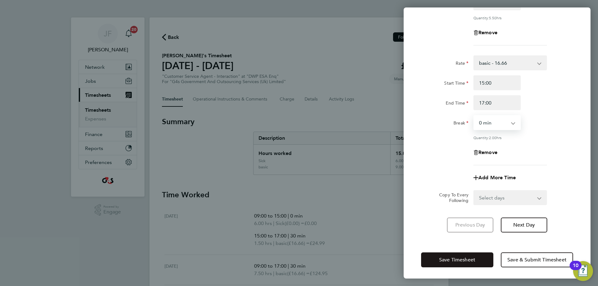
click at [447, 257] on span "Save Timesheet" at bounding box center [457, 260] width 36 height 6
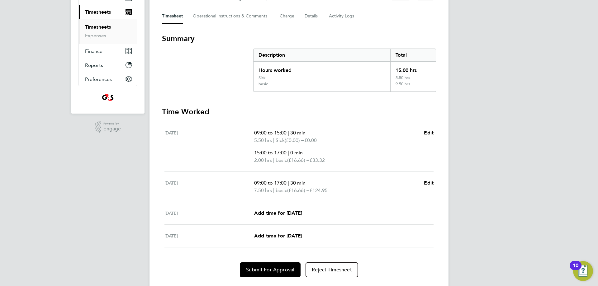
scroll to position [99, 0]
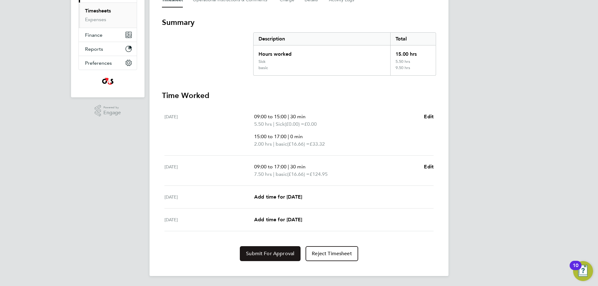
click at [285, 253] on span "Submit For Approval" at bounding box center [270, 254] width 48 height 6
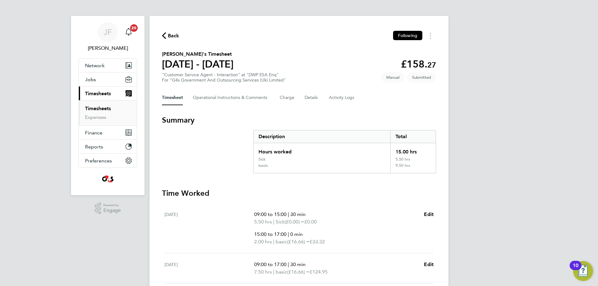
scroll to position [0, 0]
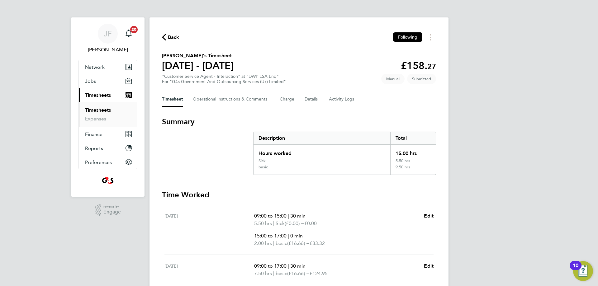
click at [175, 36] on span "Back" at bounding box center [174, 37] width 12 height 7
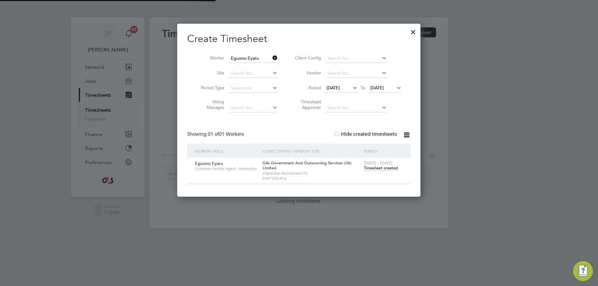
scroll to position [3, 3]
click at [259, 58] on input "Eguono Eyaru" at bounding box center [253, 58] width 49 height 9
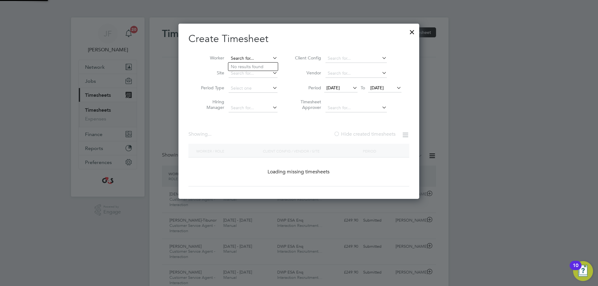
scroll to position [0, 0]
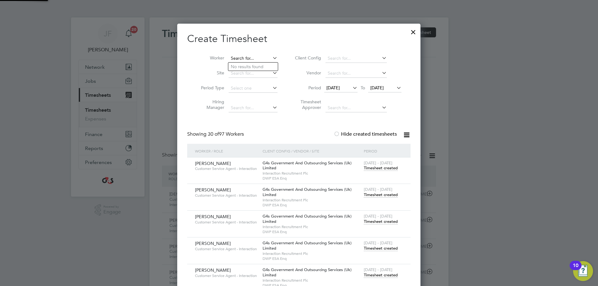
paste input "[DEMOGRAPHIC_DATA][PERSON_NAME]"
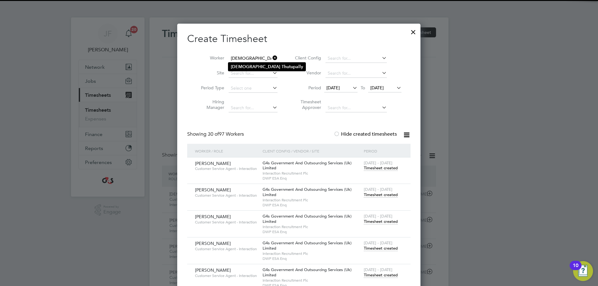
type input "[DEMOGRAPHIC_DATA][PERSON_NAME]"
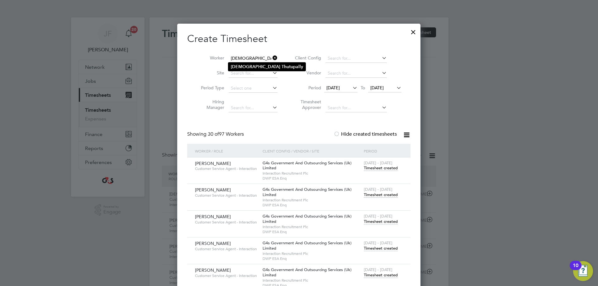
click at [282, 66] on b "Thutupally" at bounding box center [292, 66] width 21 height 5
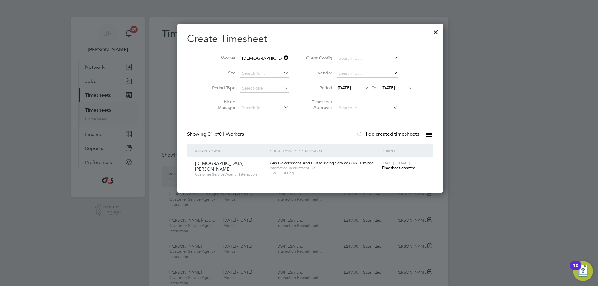
click at [383, 168] on span "Timesheet created" at bounding box center [398, 168] width 34 height 6
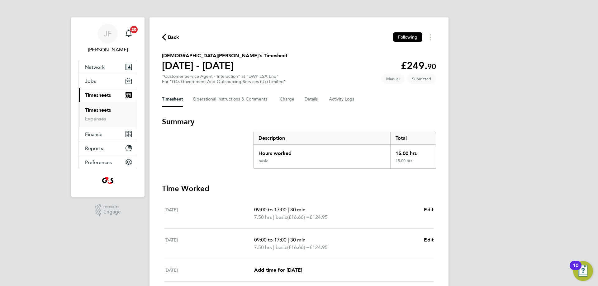
drag, startPoint x: 174, startPoint y: 36, endPoint x: 265, endPoint y: 78, distance: 100.7
click at [174, 36] on span "Back" at bounding box center [174, 37] width 12 height 7
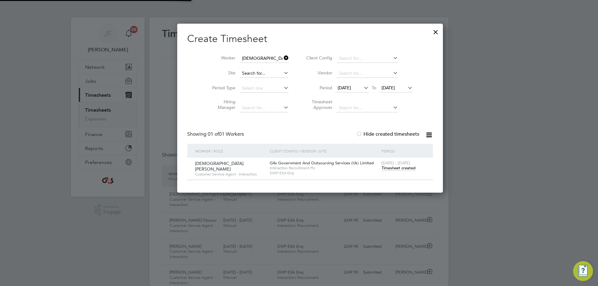
scroll to position [16, 54]
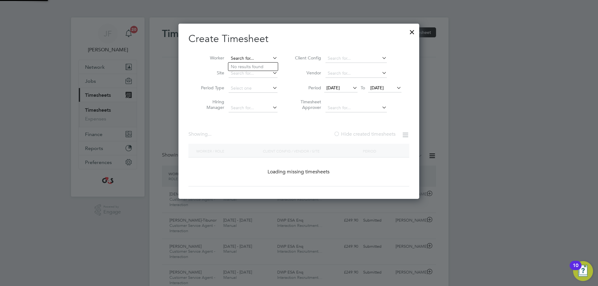
click at [257, 58] on input at bounding box center [253, 58] width 49 height 9
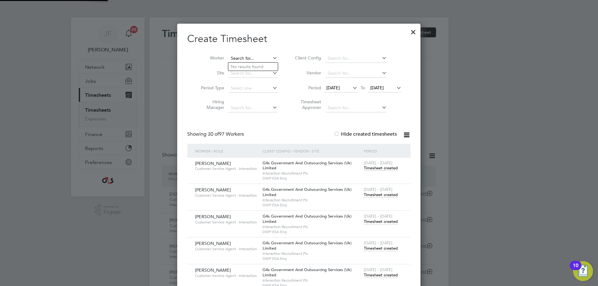
paste input "Lee McTaggart"
click at [268, 68] on b "Mctaggart" at bounding box center [286, 66] width 36 height 5
type input "Lee Mctaggart"
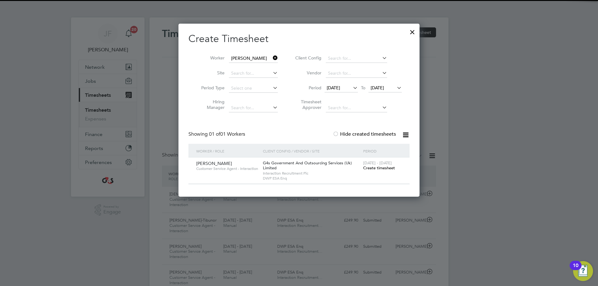
click at [340, 88] on span "[DATE]" at bounding box center [333, 88] width 13 height 6
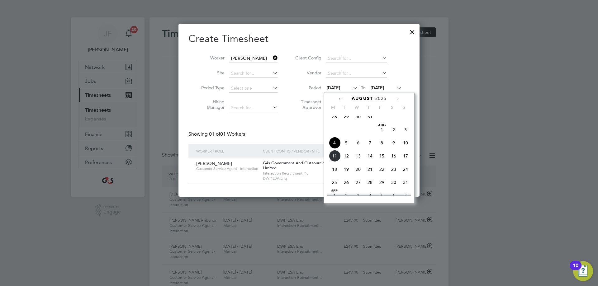
click at [267, 119] on div "Create Timesheet Worker Lee Mctaggart Site Period Type Hiring Manager Client Co…" at bounding box center [298, 108] width 221 height 152
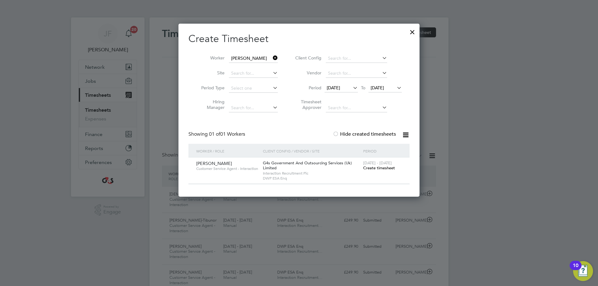
click at [379, 167] on span "Create timesheet" at bounding box center [379, 167] width 32 height 5
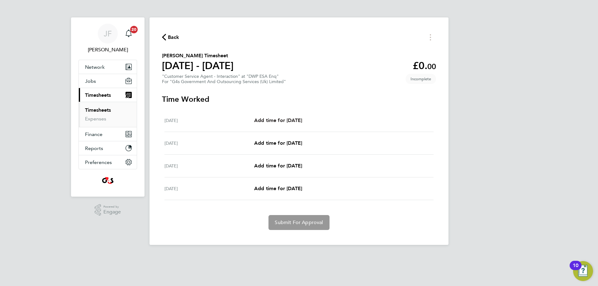
click at [264, 120] on span "Add time for [DATE]" at bounding box center [278, 120] width 48 height 6
select select "30"
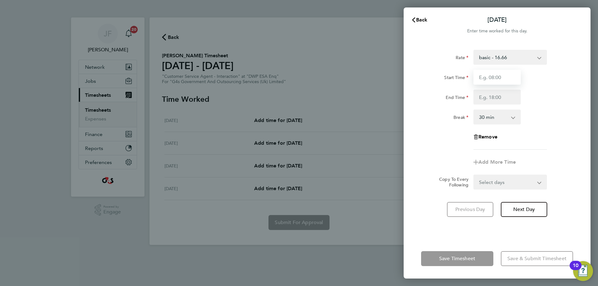
click at [502, 77] on input "Start Time" at bounding box center [496, 77] width 47 height 15
type input "09:00"
click at [495, 99] on input "End Time" at bounding box center [496, 97] width 47 height 15
type input "17:00"
click at [427, 227] on div "Rate basic - 16.66 Bank Holiday System Issue Paid - 16.66 Annual Leave Sick Sys…" at bounding box center [497, 140] width 187 height 197
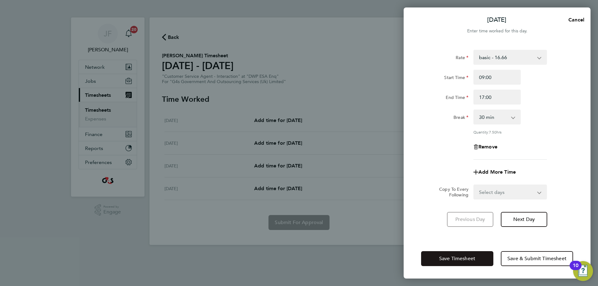
click at [433, 256] on button "Save Timesheet" at bounding box center [457, 258] width 72 height 15
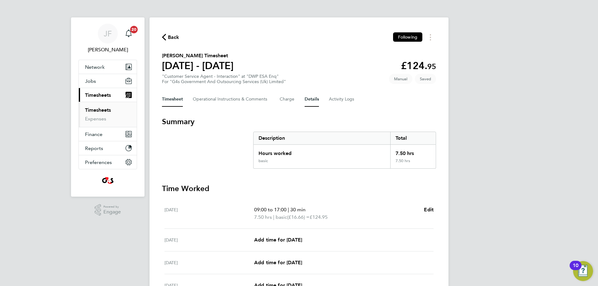
click at [311, 97] on button "Details" at bounding box center [312, 99] width 14 height 15
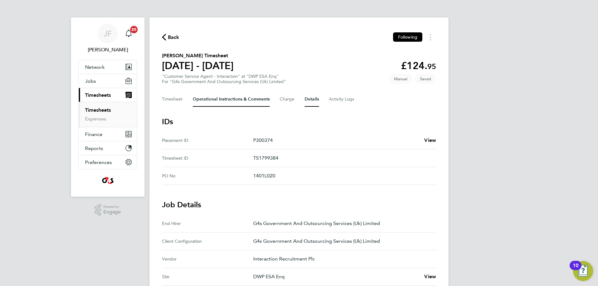
drag, startPoint x: 234, startPoint y: 97, endPoint x: 230, endPoint y: 100, distance: 4.2
click at [233, 97] on Comments-tab "Operational Instructions & Comments" at bounding box center [231, 99] width 77 height 15
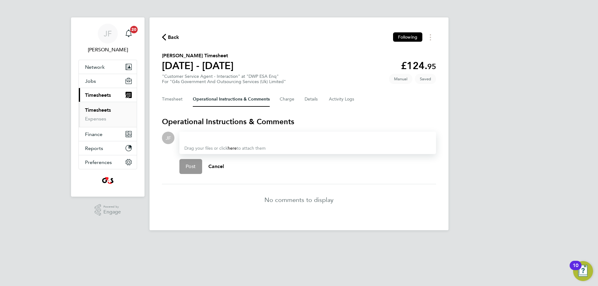
click at [195, 138] on div at bounding box center [307, 137] width 247 height 7
click at [191, 166] on span "Post" at bounding box center [191, 166] width 10 height 6
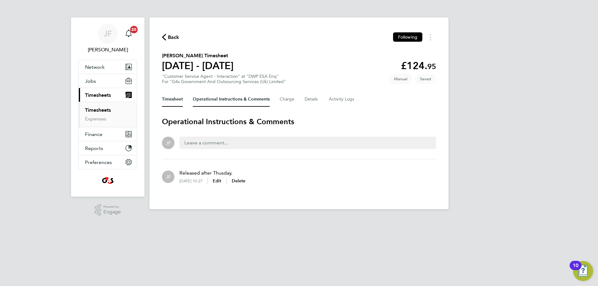
click at [171, 96] on button "Timesheet" at bounding box center [172, 99] width 21 height 15
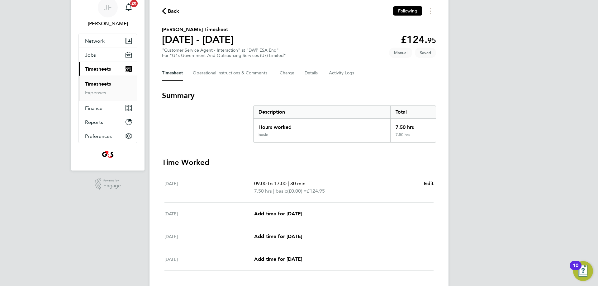
scroll to position [62, 0]
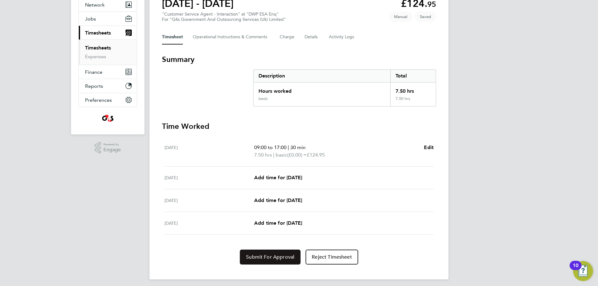
click at [273, 254] on span "Submit For Approval" at bounding box center [270, 257] width 48 height 6
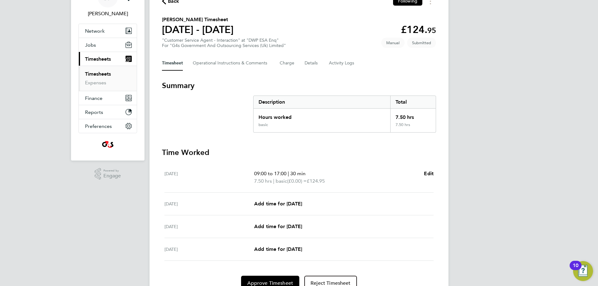
scroll to position [0, 0]
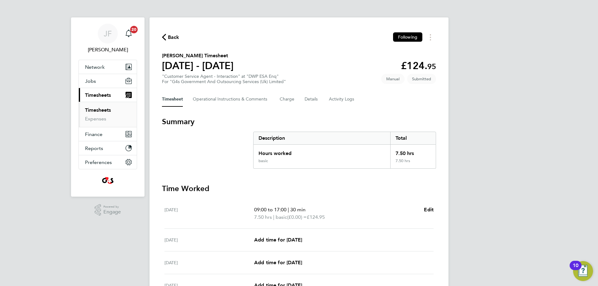
drag, startPoint x: 229, startPoint y: 57, endPoint x: 150, endPoint y: 57, distance: 79.1
click at [150, 57] on div "Back Following Lee Mctaggart's Timesheet 04 - 10 Aug 2025 £124. 95 "Customer Se…" at bounding box center [298, 179] width 299 height 325
copy h2 "Lee Mctaggart's Timesheet"
